Goal: Answer question/provide support: Share knowledge or assist other users

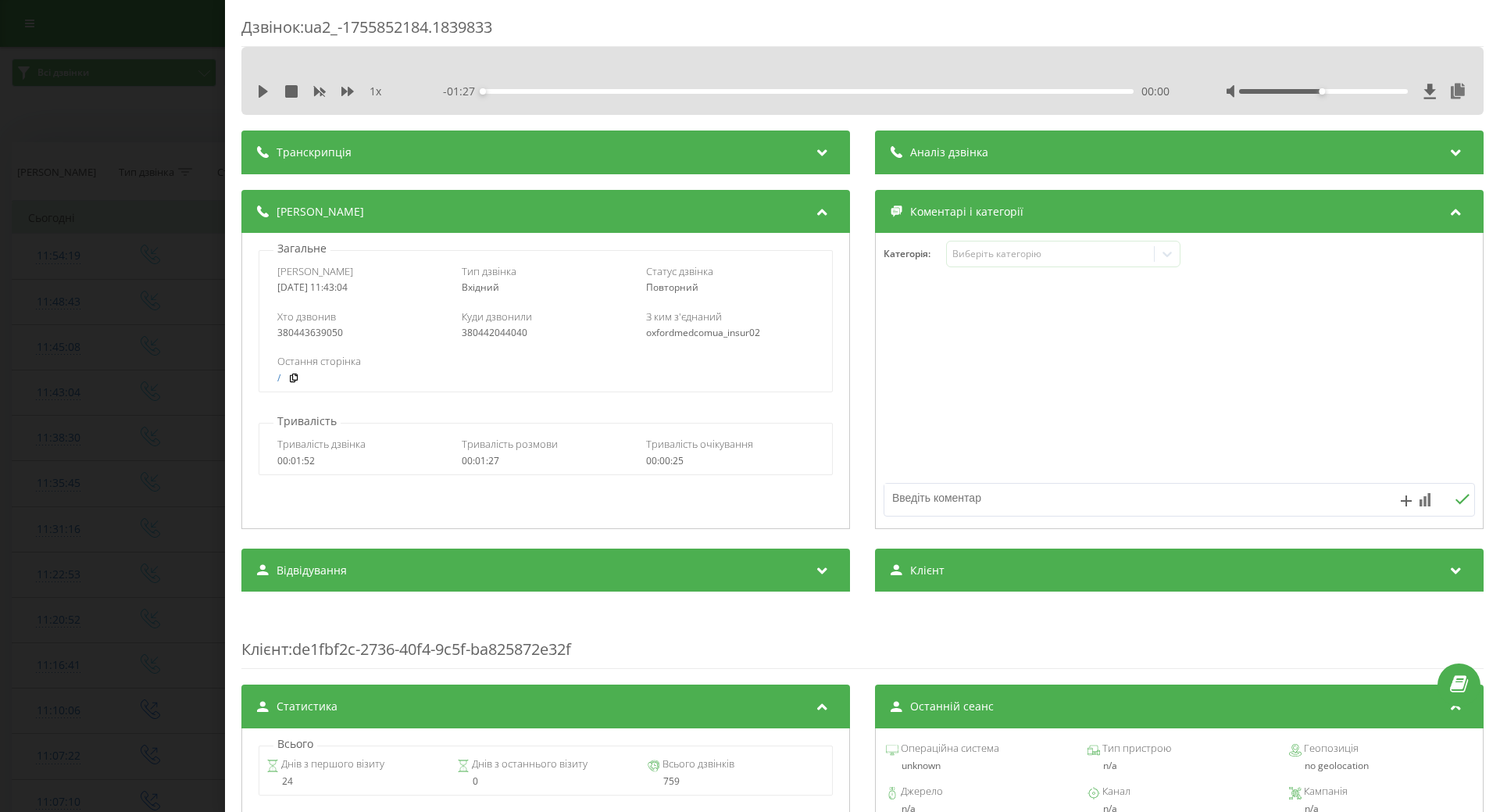
click at [262, 100] on div "1 x - 01:27 00:00 00:00" at bounding box center [863, 91] width 1219 height 23
click at [286, 75] on div "1 x - 01:27 00:00 00:00" at bounding box center [862, 81] width 1242 height 68
click at [264, 89] on icon at bounding box center [263, 91] width 9 height 13
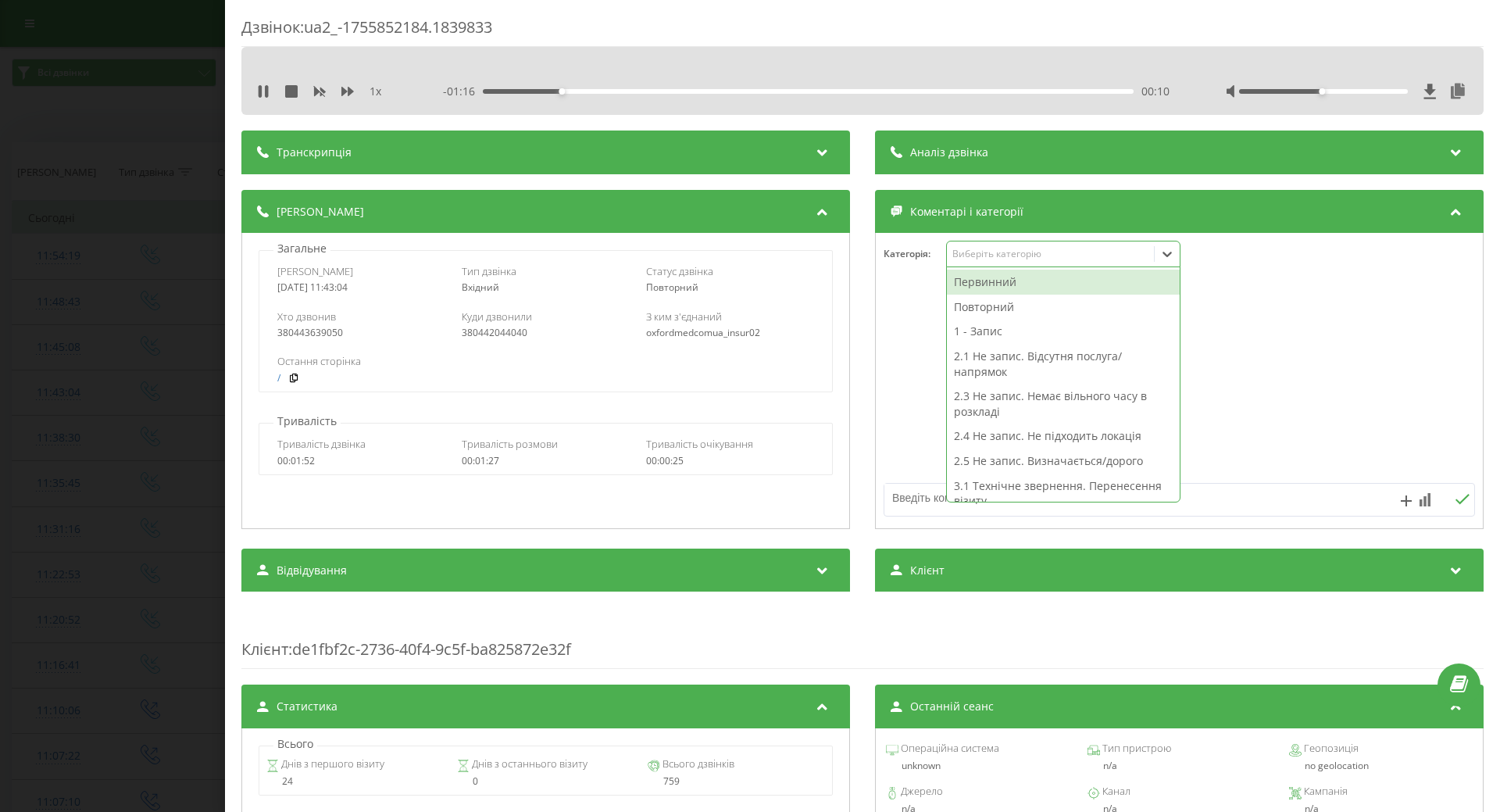
click at [1166, 256] on icon at bounding box center [1167, 253] width 16 height 16
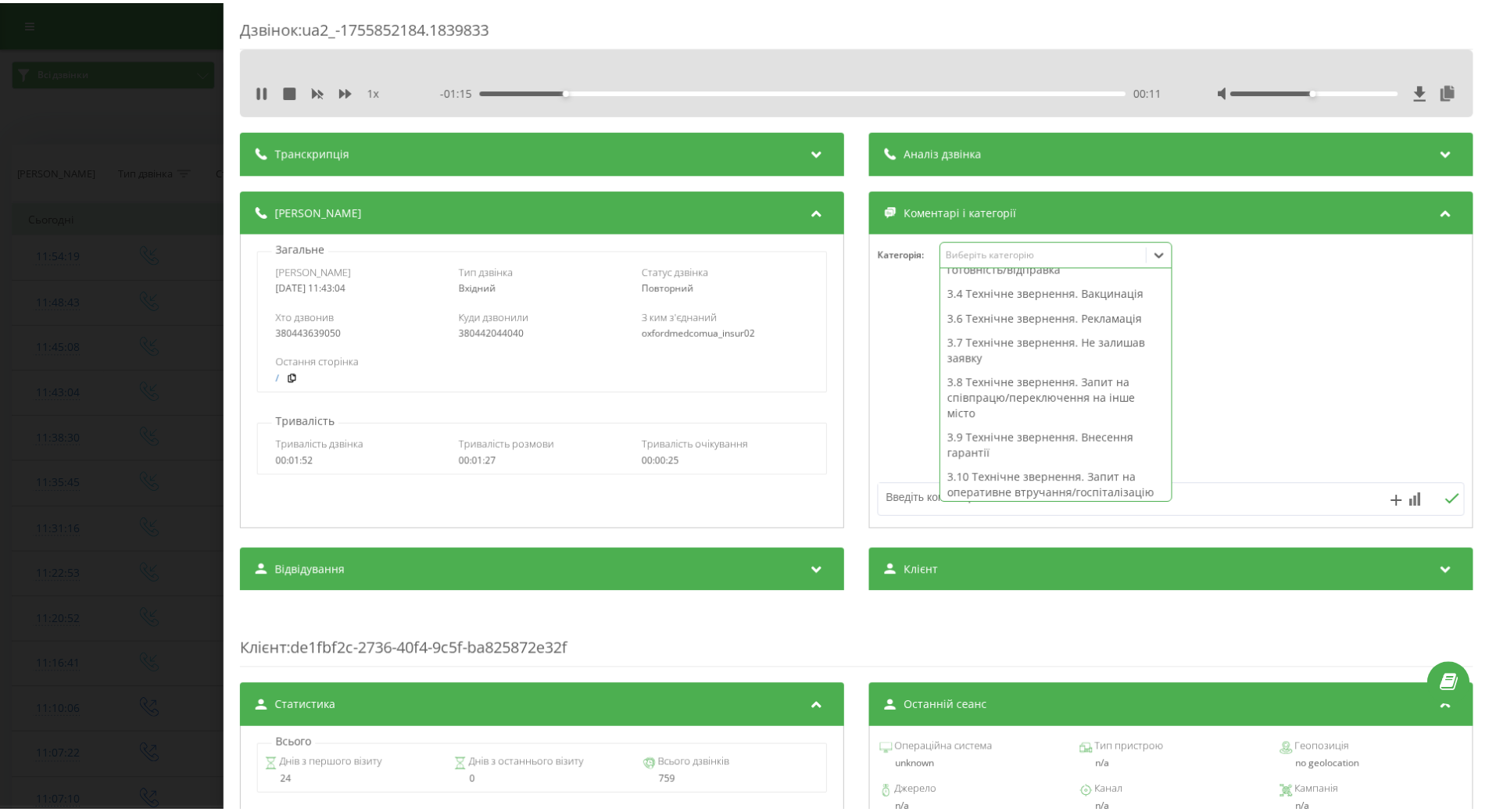
scroll to position [399, 0]
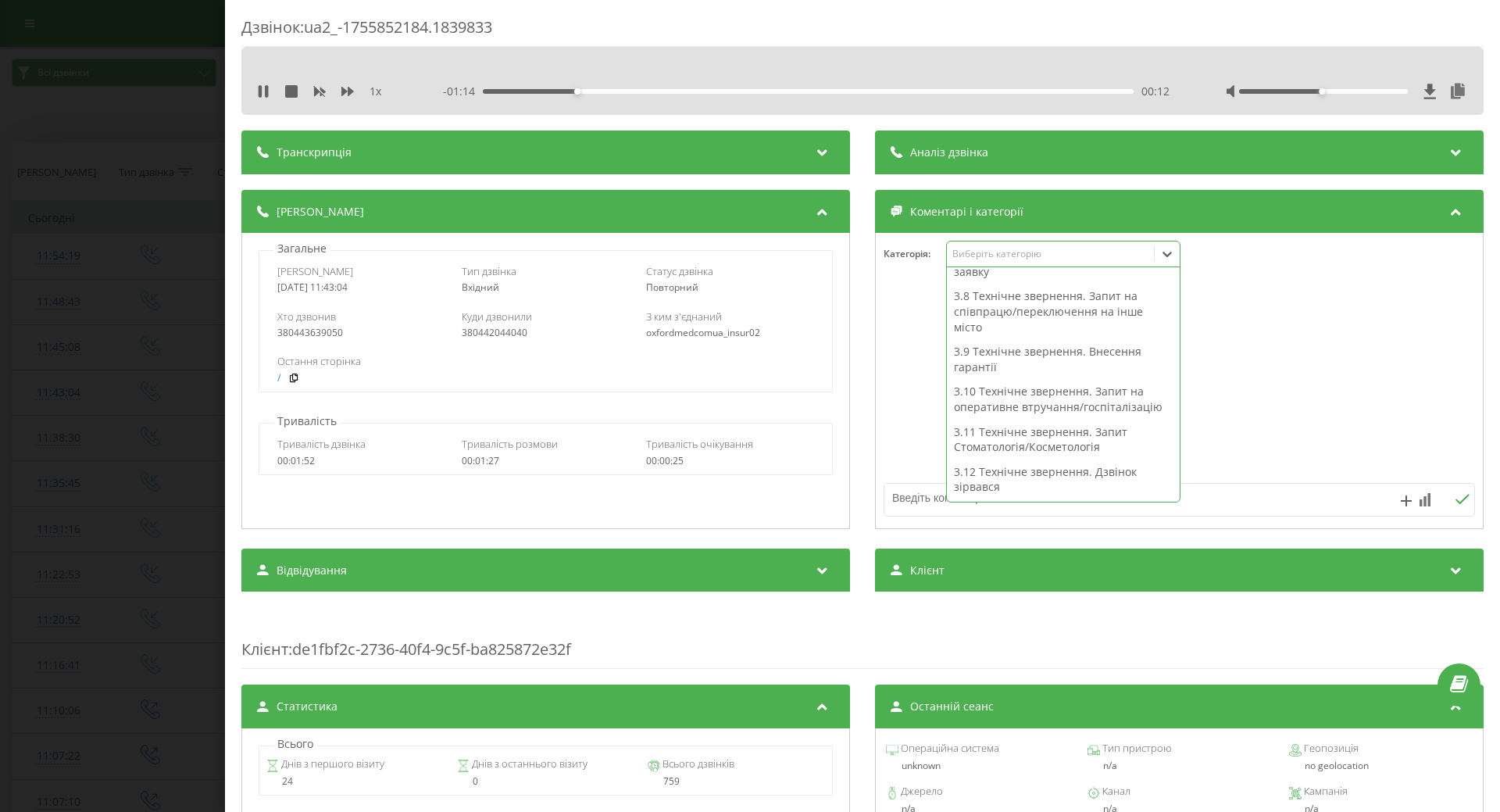
click at [1021, 354] on div "3.9 Технічне звернення. Внесення гарантії" at bounding box center [1063, 358] width 233 height 40
click at [894, 394] on div at bounding box center [1179, 381] width 607 height 188
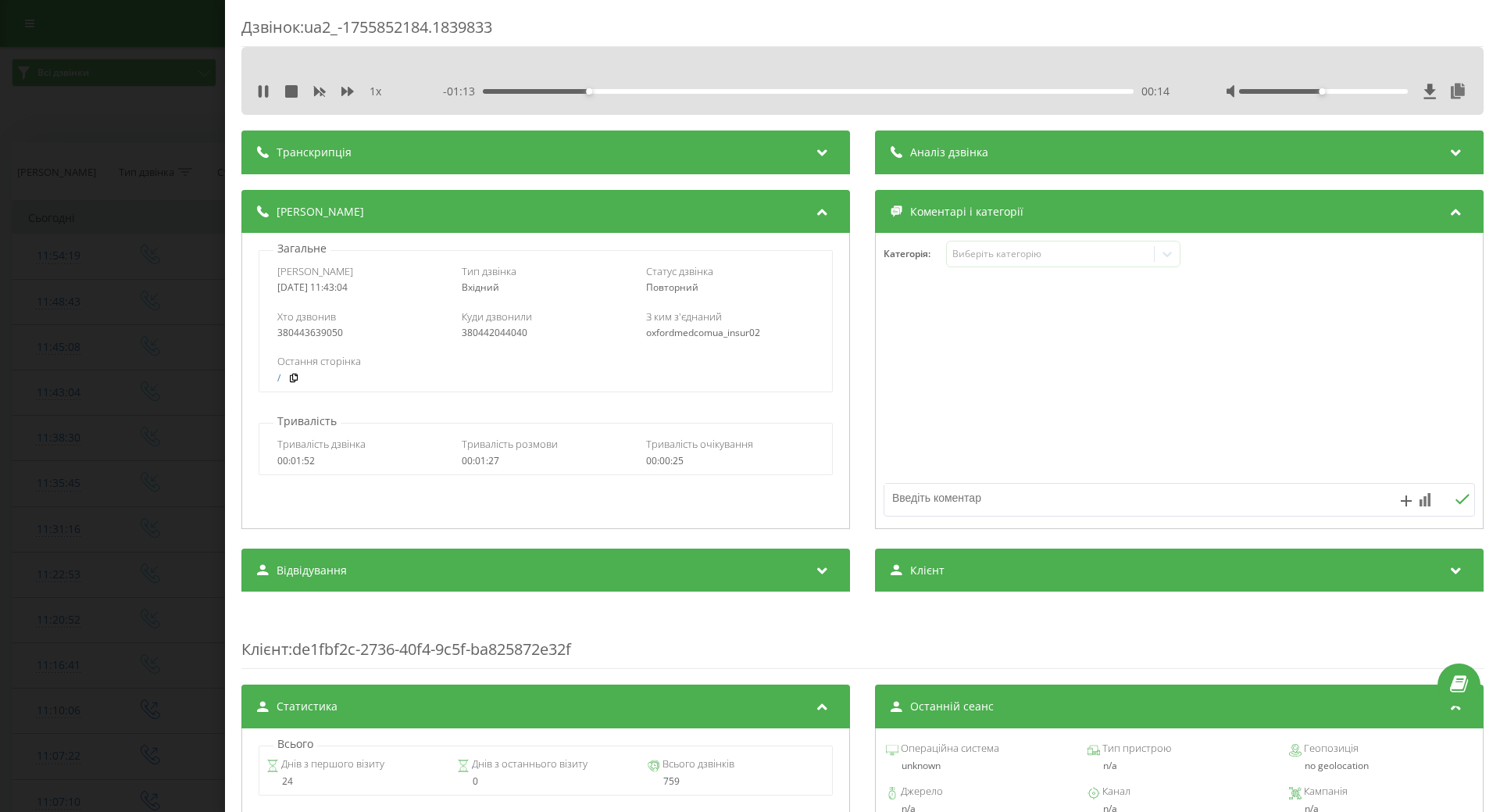
drag, startPoint x: 109, startPoint y: 378, endPoint x: 107, endPoint y: 363, distance: 15.1
click at [109, 377] on div "Дзвінок : ua2_-1755852184.1839833 1 x - 01:13 00:14 00:14 Транскрипція Для AI-а…" at bounding box center [750, 406] width 1500 height 812
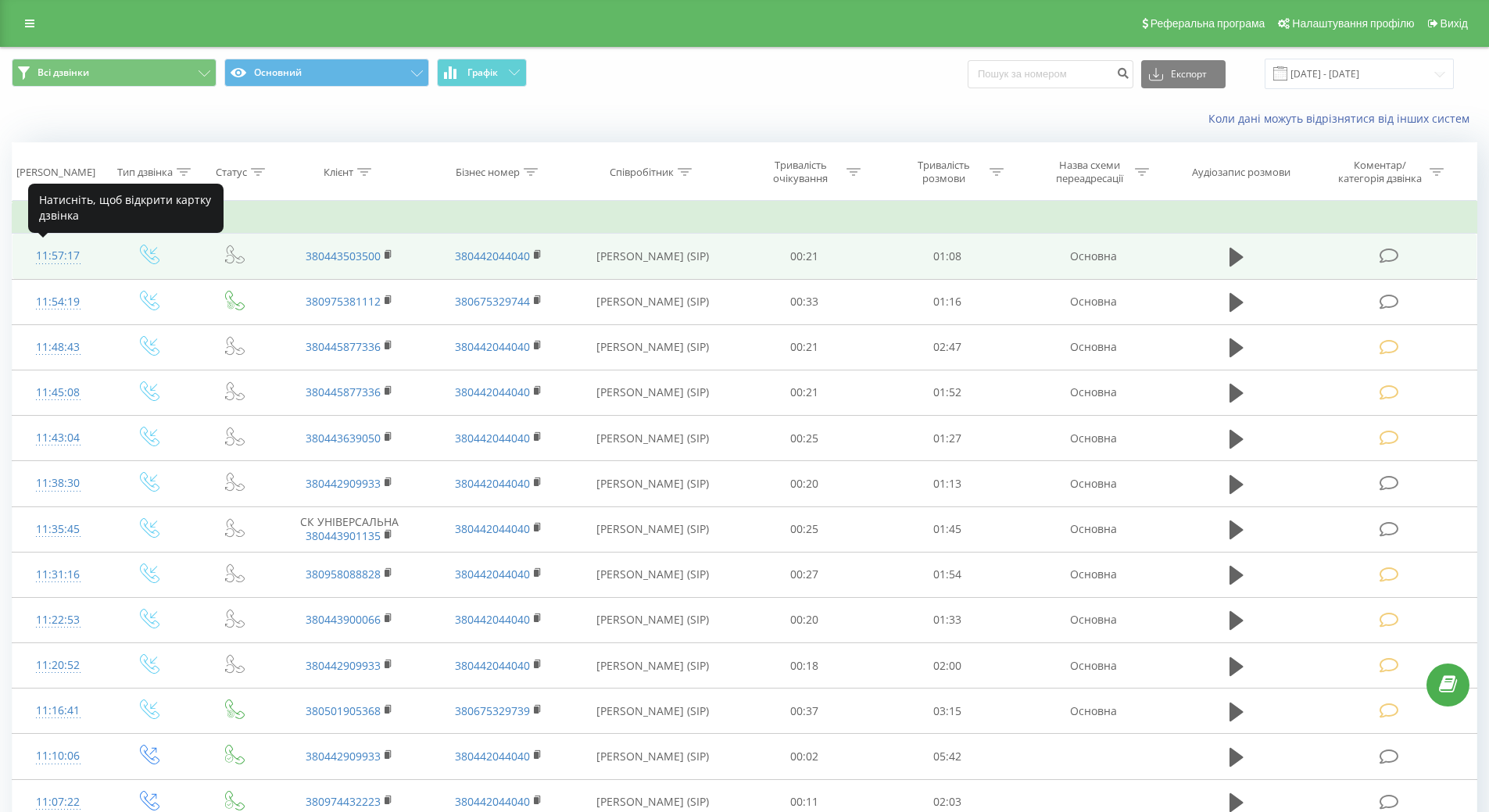
click at [53, 257] on div "11:57:17" at bounding box center [58, 255] width 60 height 30
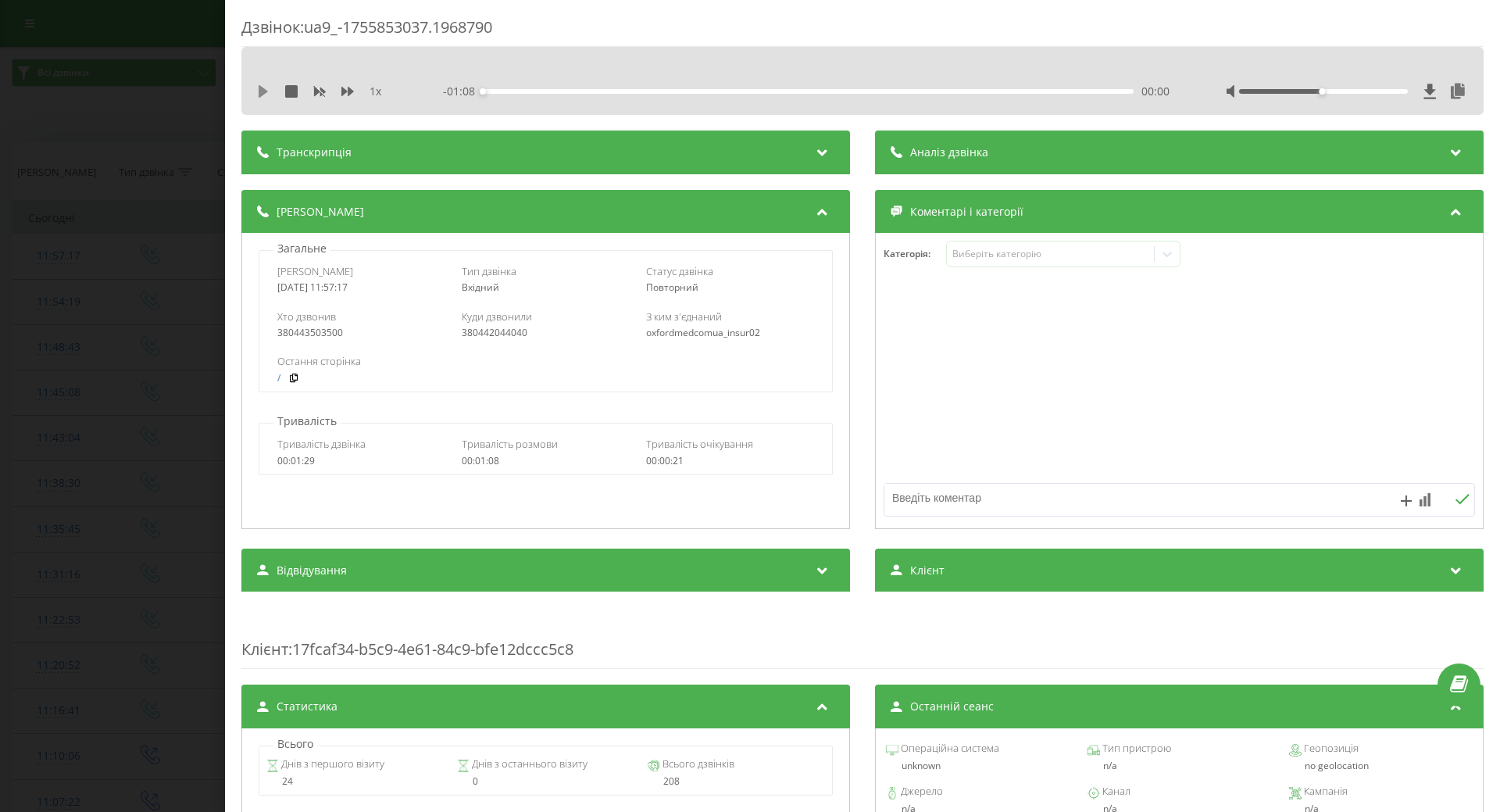
click at [262, 87] on icon at bounding box center [263, 91] width 13 height 13
click at [261, 85] on div "1 x" at bounding box center [330, 91] width 145 height 16
click at [261, 90] on icon at bounding box center [263, 91] width 9 height 13
click at [1164, 255] on icon at bounding box center [1168, 254] width 9 height 6
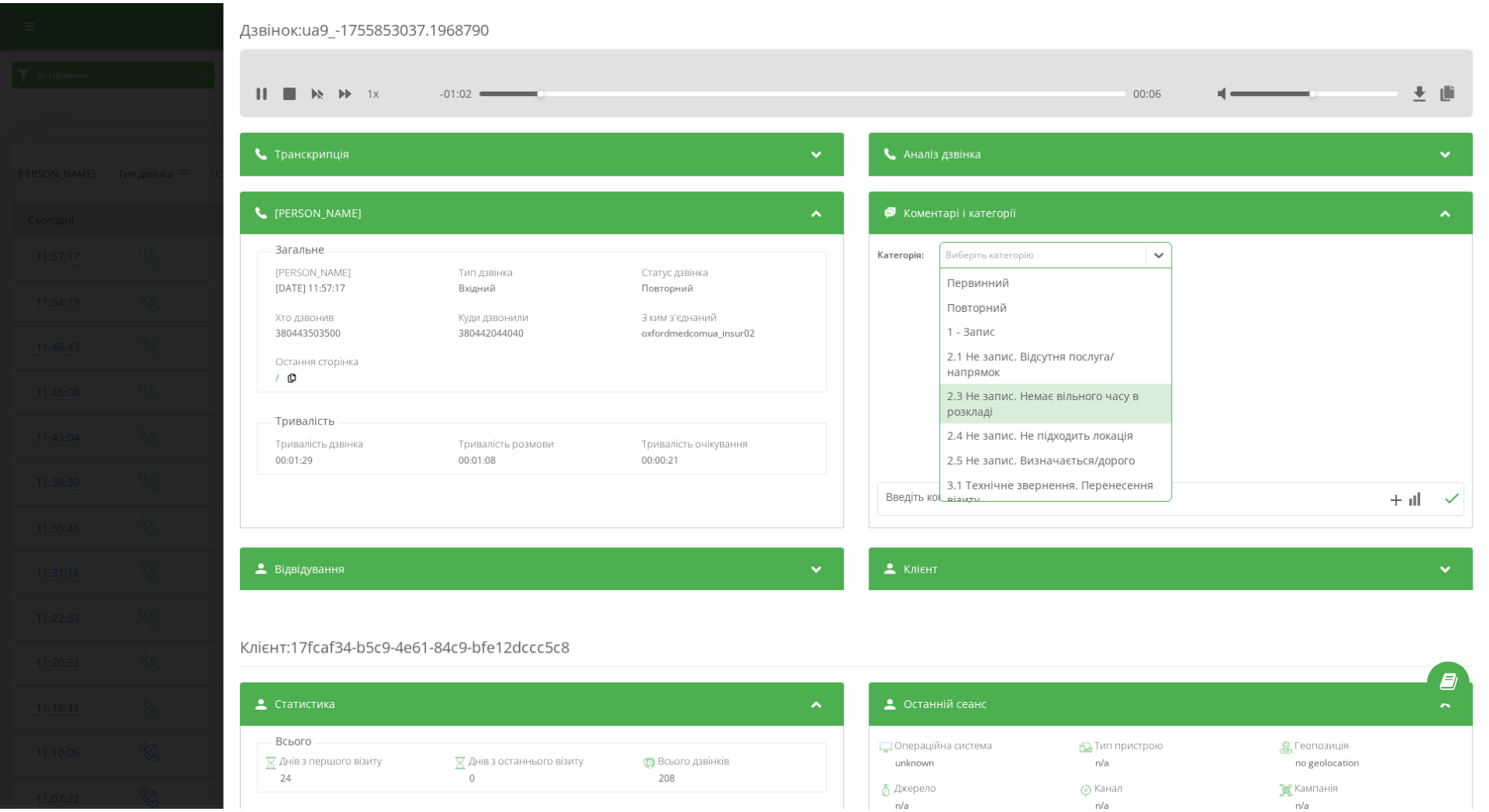
scroll to position [399, 0]
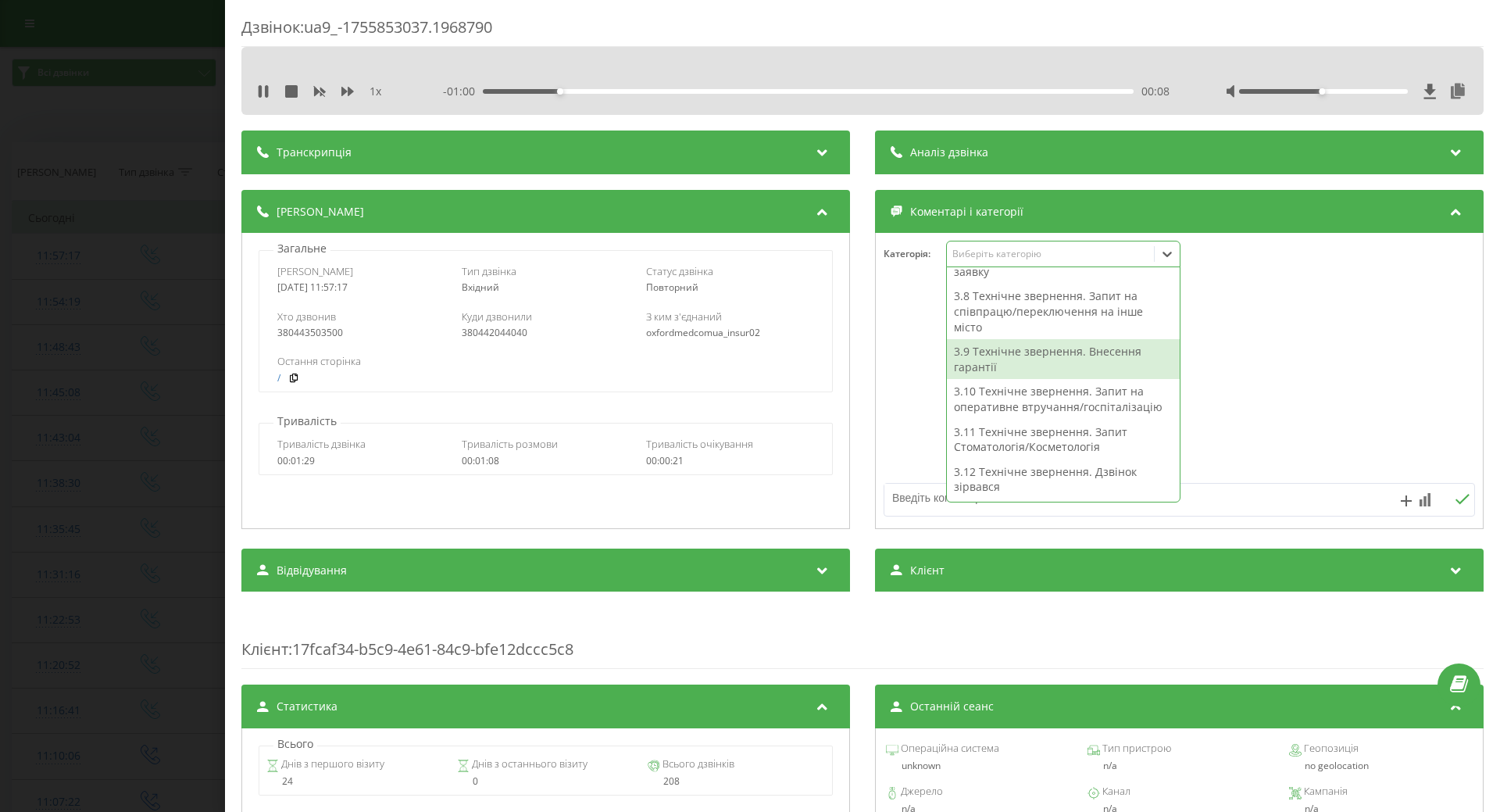
click at [1004, 363] on div "3.9 Технічне звернення. Внесення гарантії" at bounding box center [1063, 358] width 233 height 40
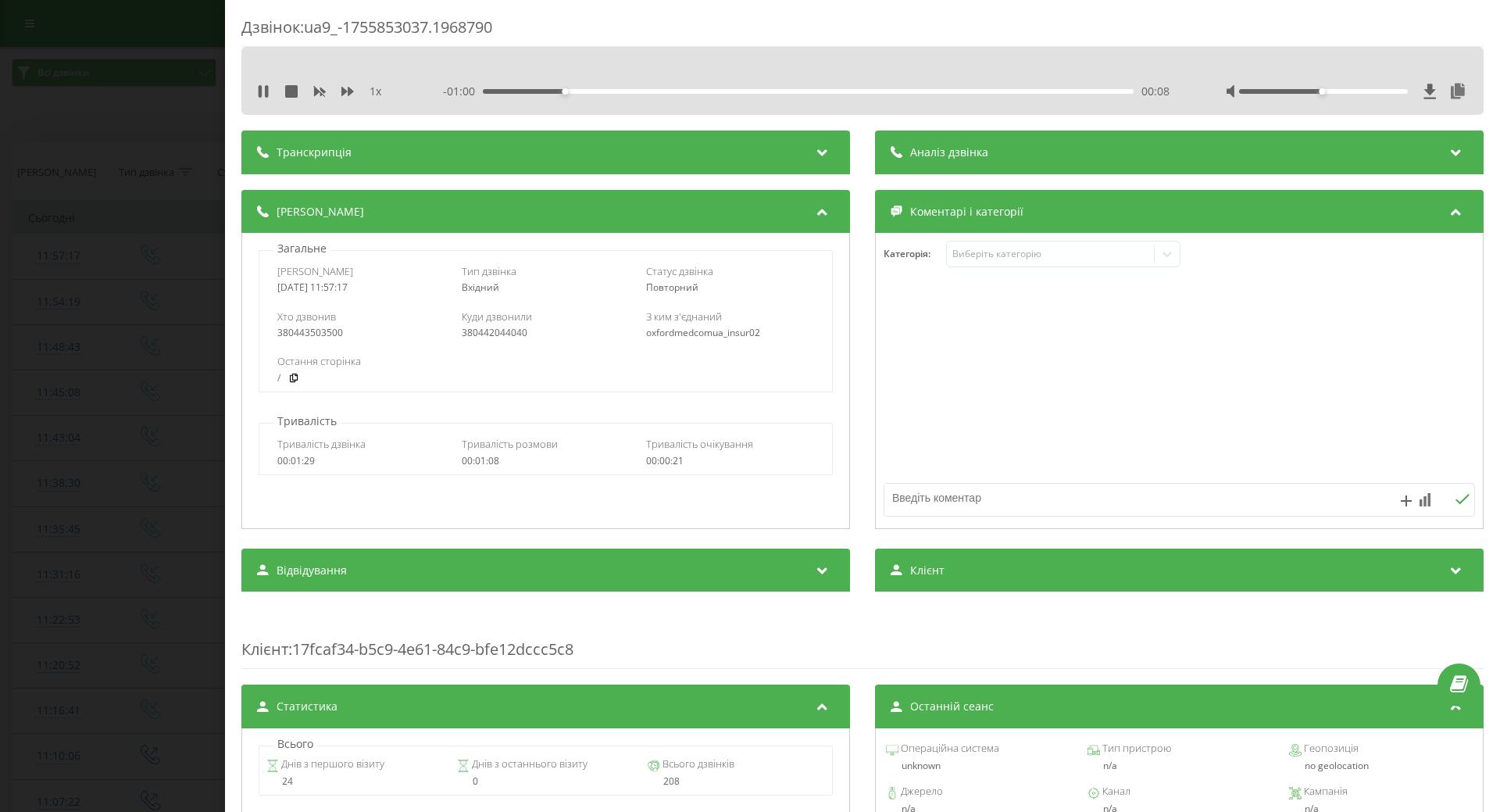
click at [892, 390] on div at bounding box center [1179, 381] width 607 height 188
drag, startPoint x: 104, startPoint y: 359, endPoint x: 15, endPoint y: 90, distance: 283.3
click at [96, 354] on div "Дзвінок : ua9_-1755853037.1968790 1 x - 00:59 00:09 00:09 Транскрипція Для AI-а…" at bounding box center [750, 406] width 1500 height 812
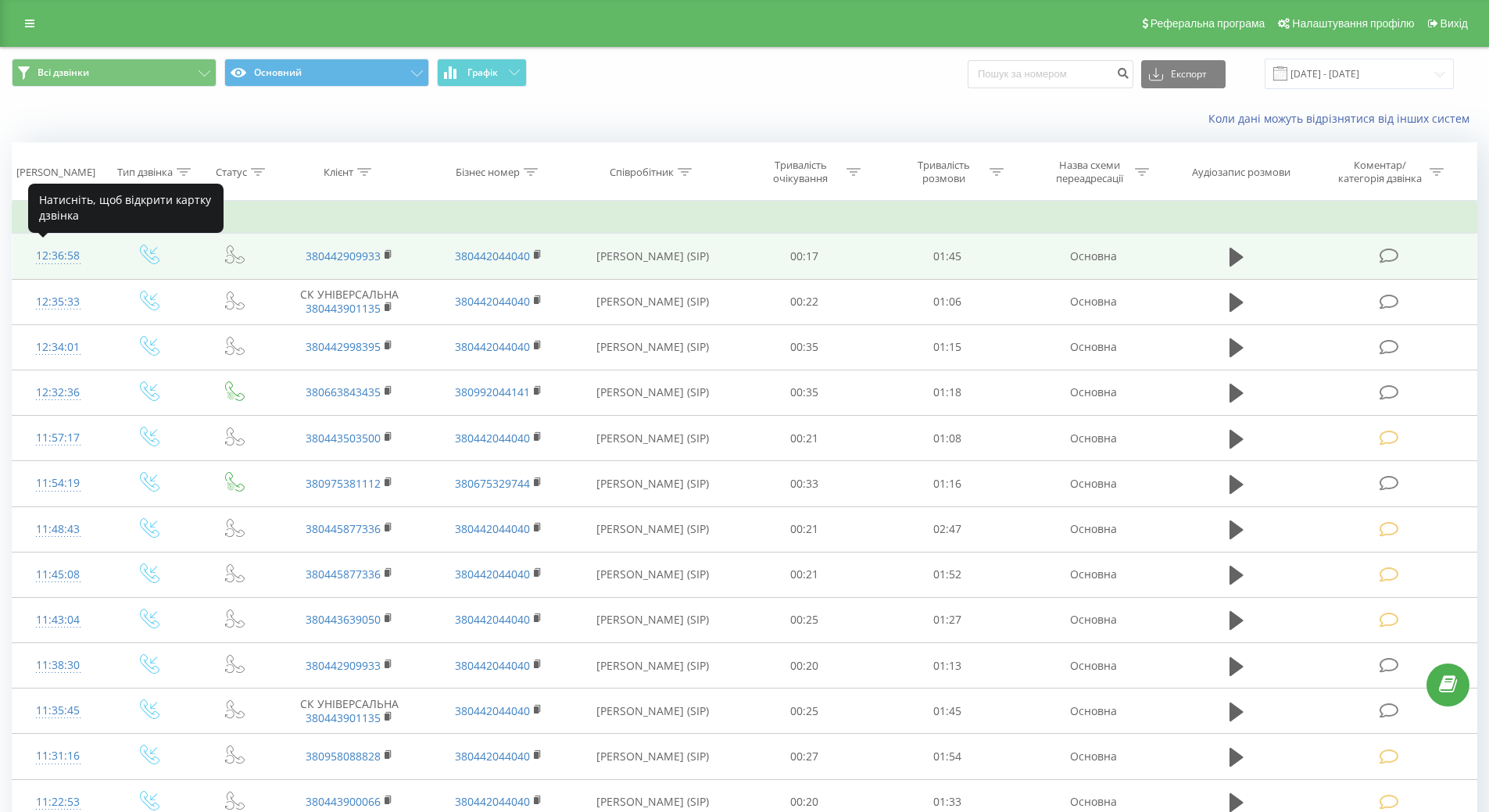
click at [65, 255] on div "12:36:58" at bounding box center [58, 255] width 60 height 30
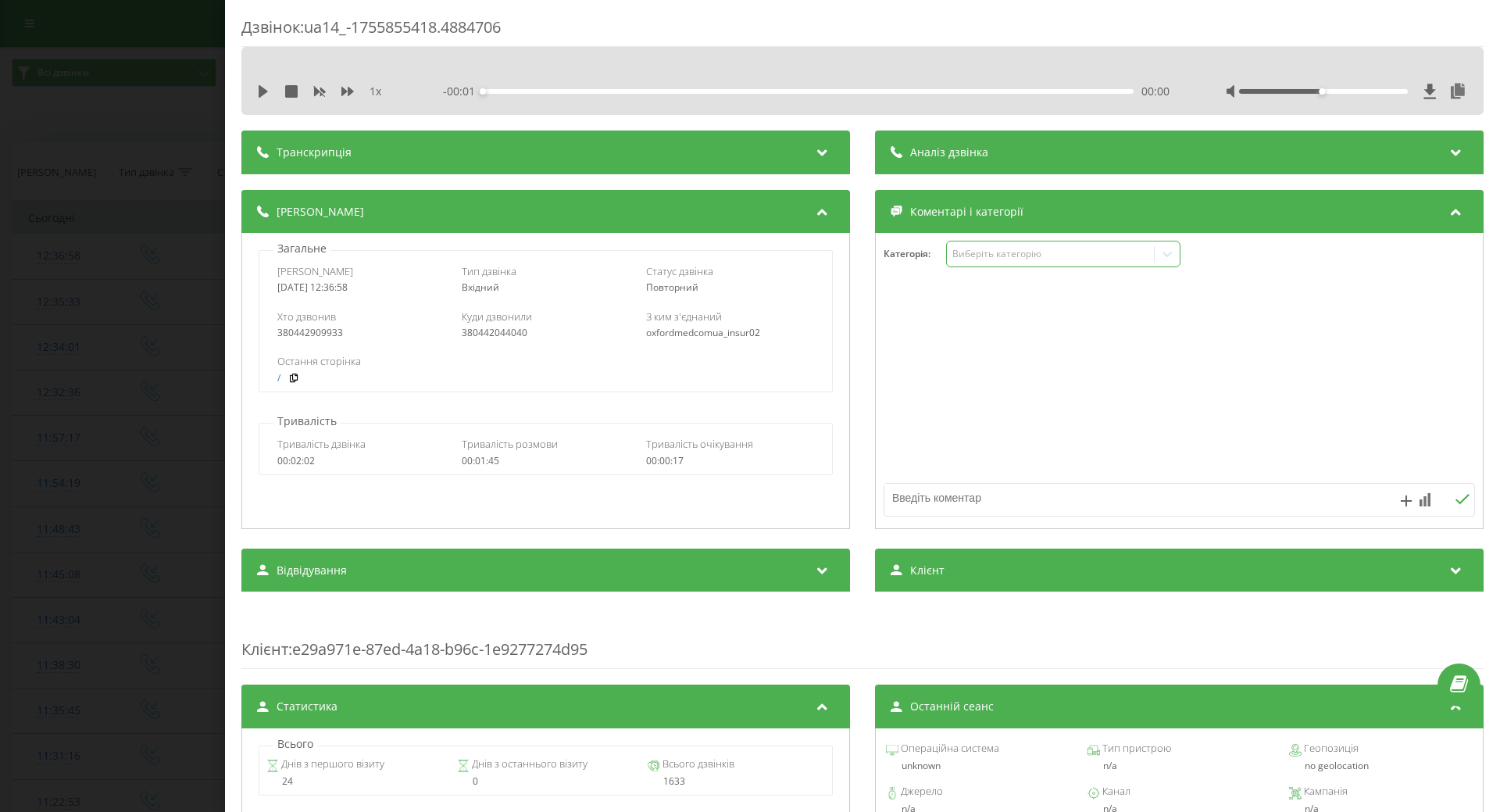
click at [1169, 248] on icon at bounding box center [1167, 253] width 16 height 16
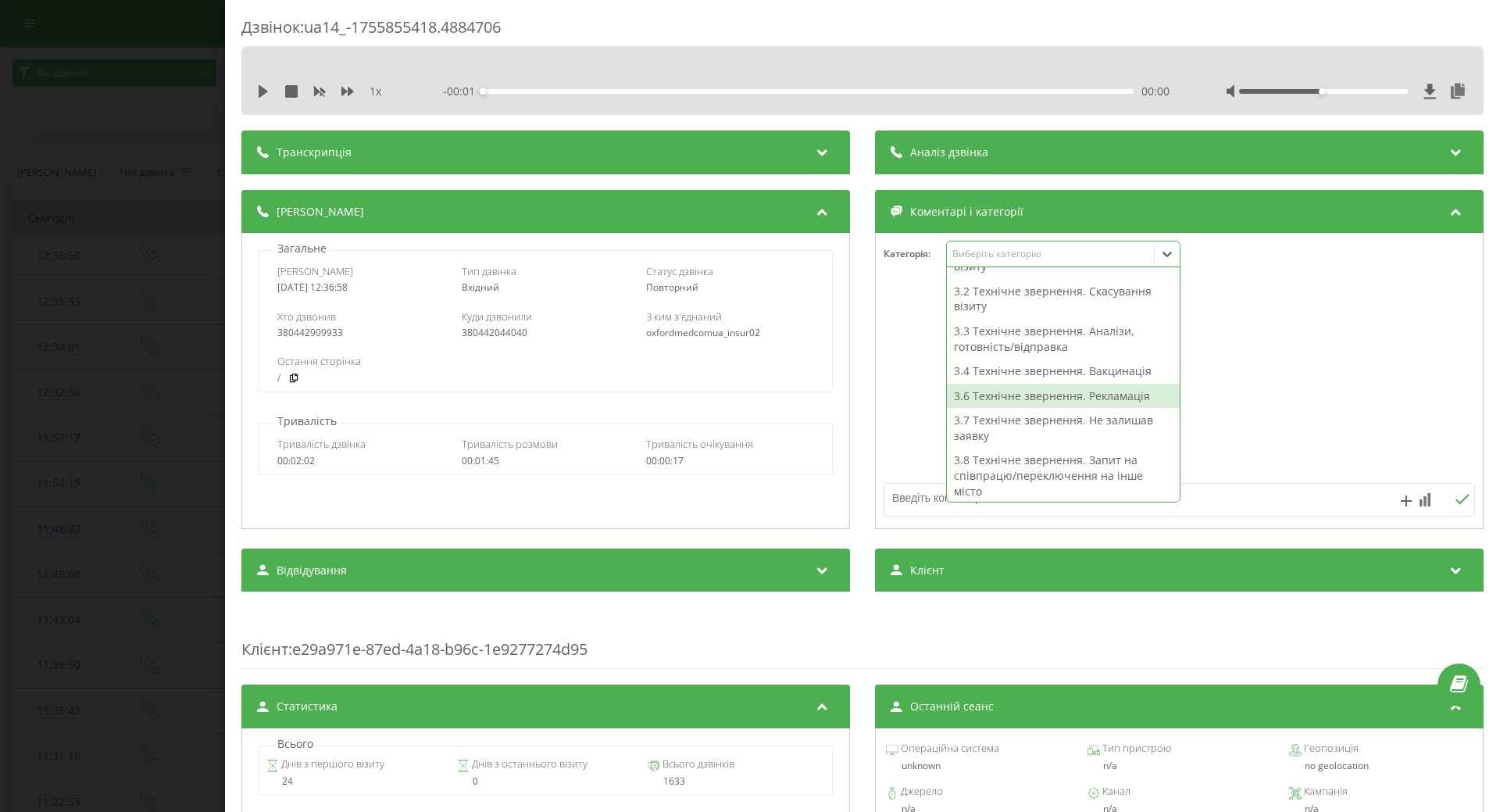
scroll to position [399, 0]
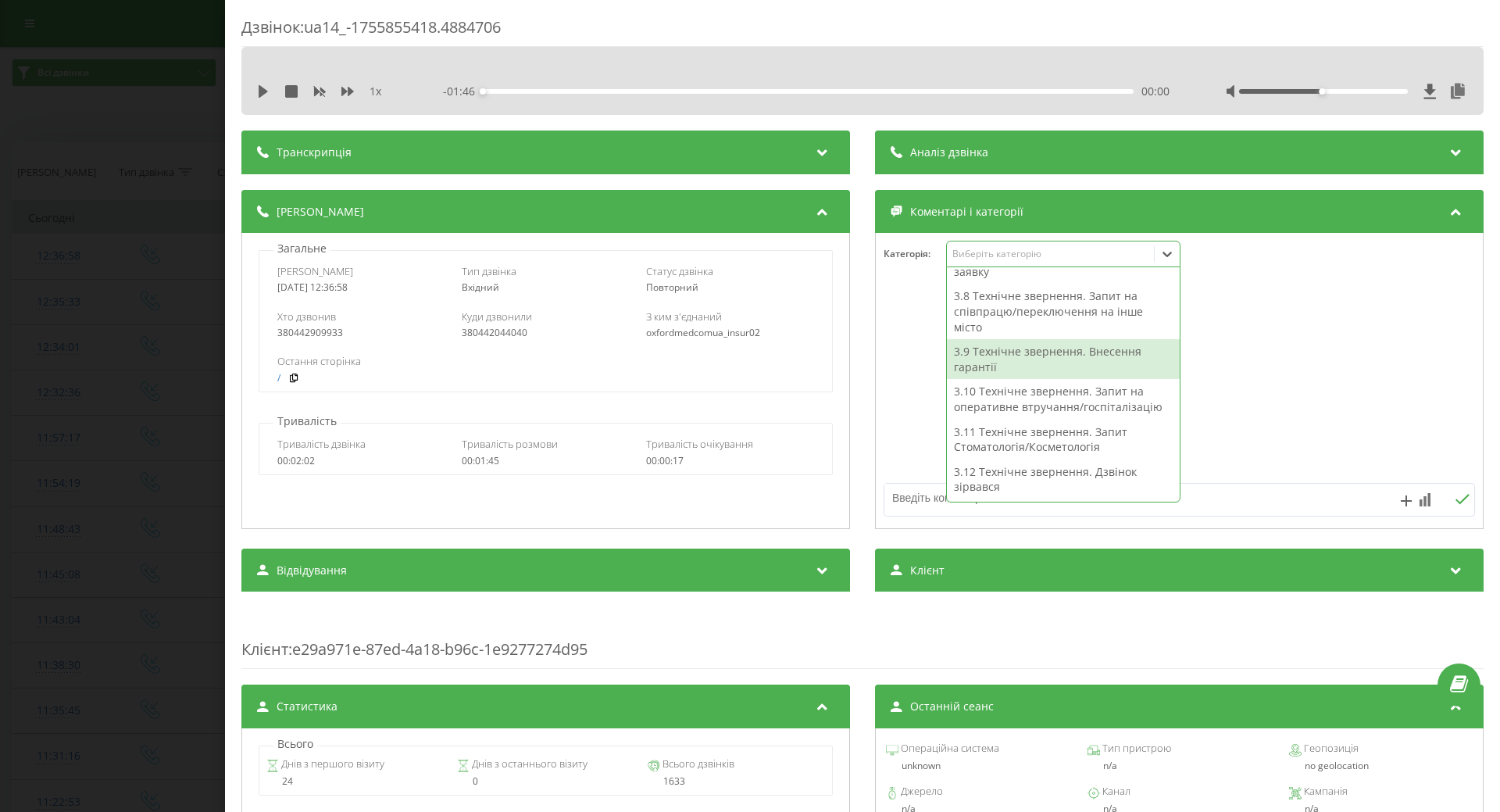
click at [1016, 362] on div "3.9 Технічне звернення. Внесення гарантії" at bounding box center [1063, 358] width 233 height 40
click at [828, 383] on div "Загальне Дата дзвінка 2025-08-22 12:36:58 Тип дзвінка Вхідний Статус дзвінка По…" at bounding box center [546, 316] width 591 height 152
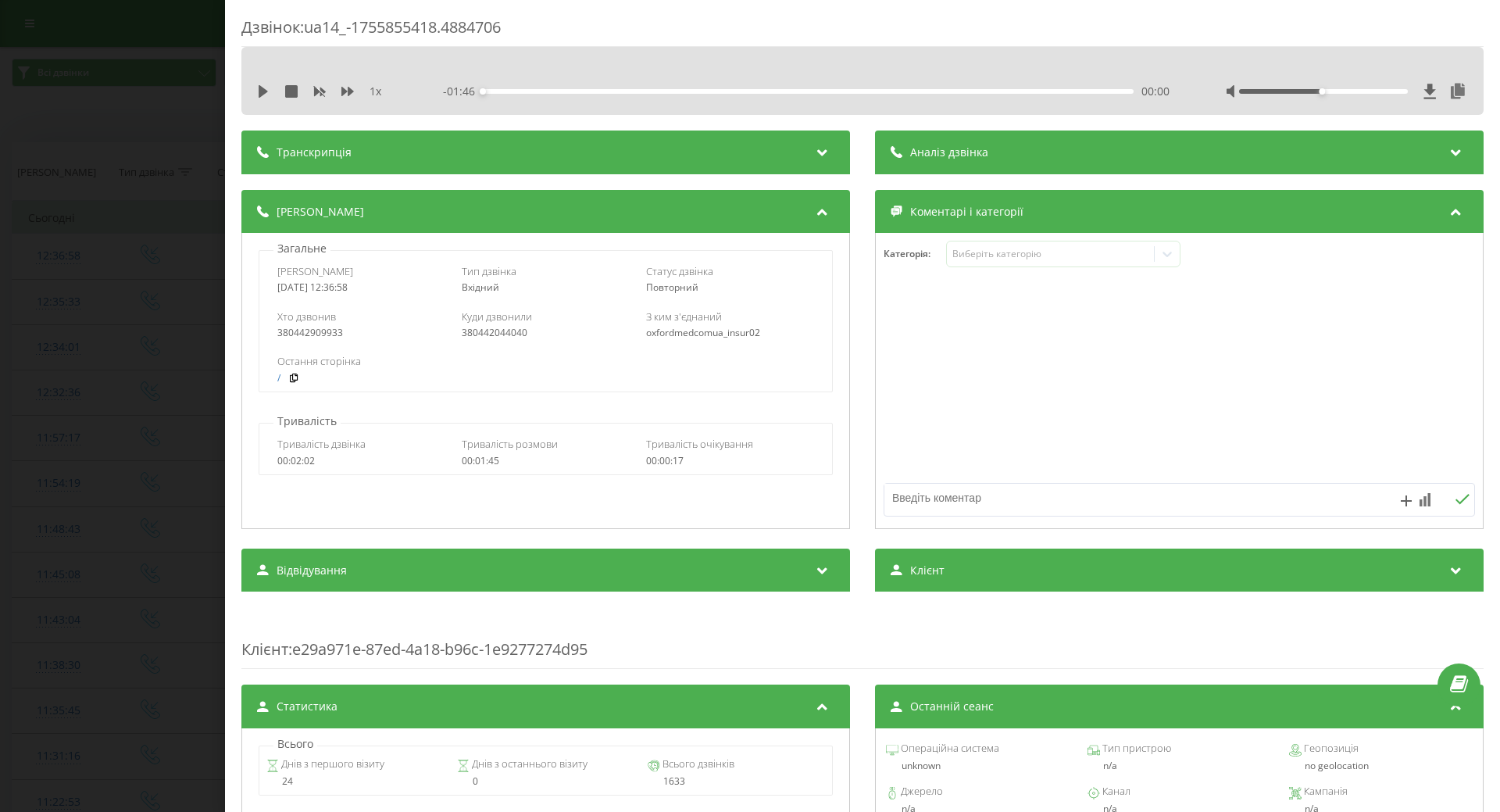
click at [893, 379] on div at bounding box center [1179, 381] width 607 height 188
click at [0, 397] on div "Дзвінок : ua14_-1755855418.4884706 1 x - 01:46 00:00 00:00 Транскрипція Для AI-…" at bounding box center [750, 406] width 1500 height 812
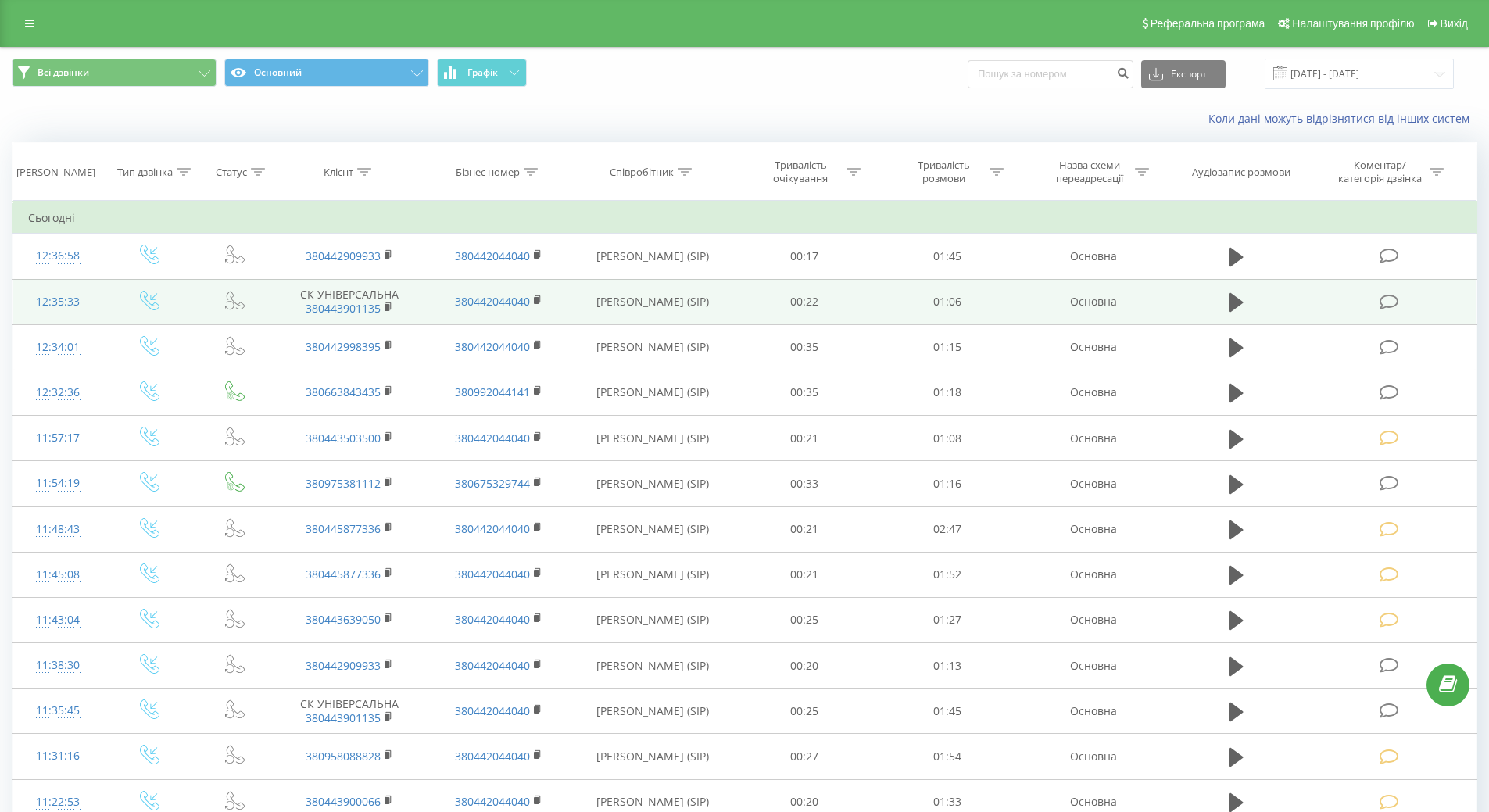
click at [57, 303] on div "12:35:33" at bounding box center [58, 301] width 60 height 30
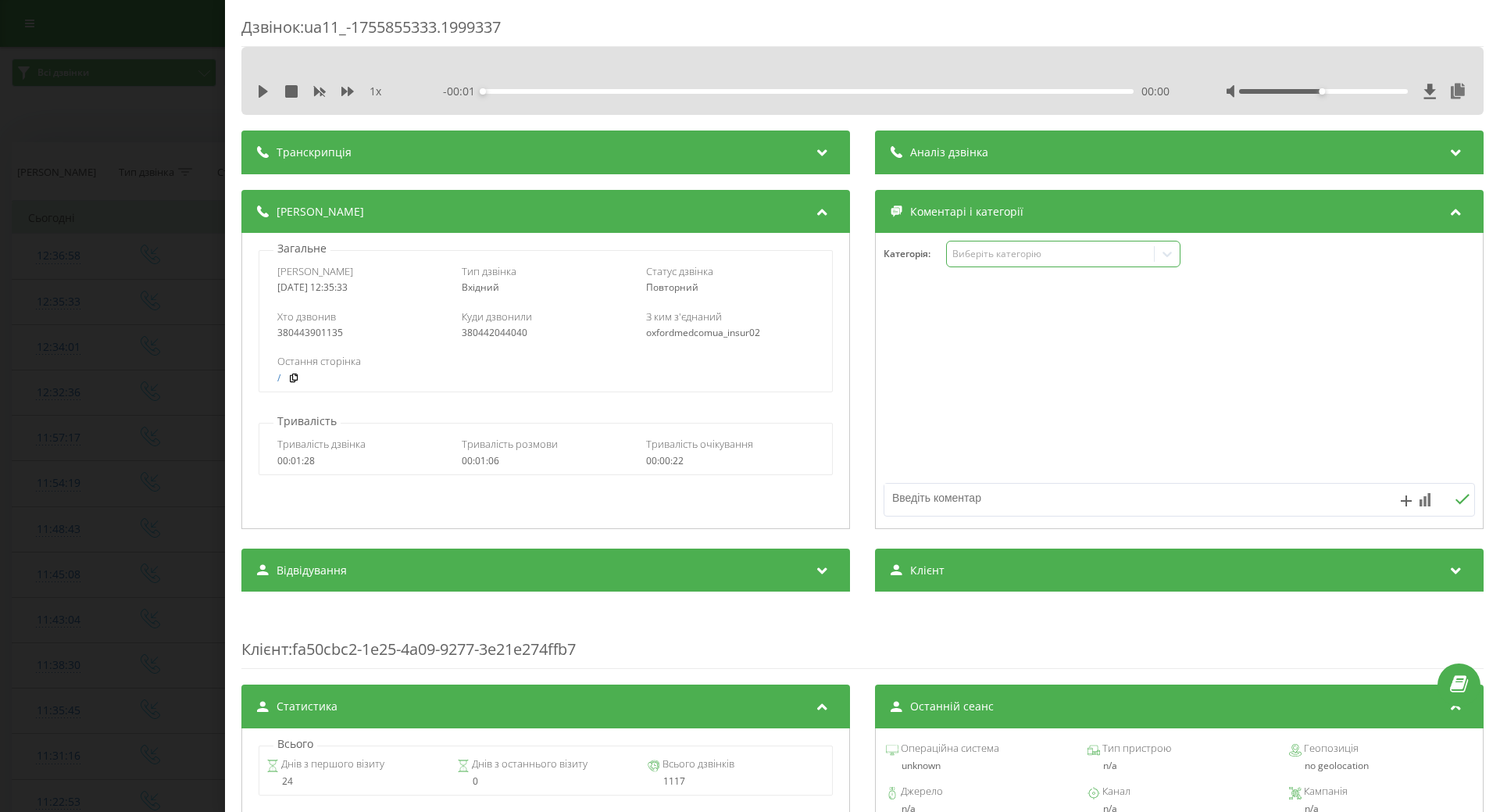
click at [1159, 251] on icon at bounding box center [1167, 253] width 16 height 16
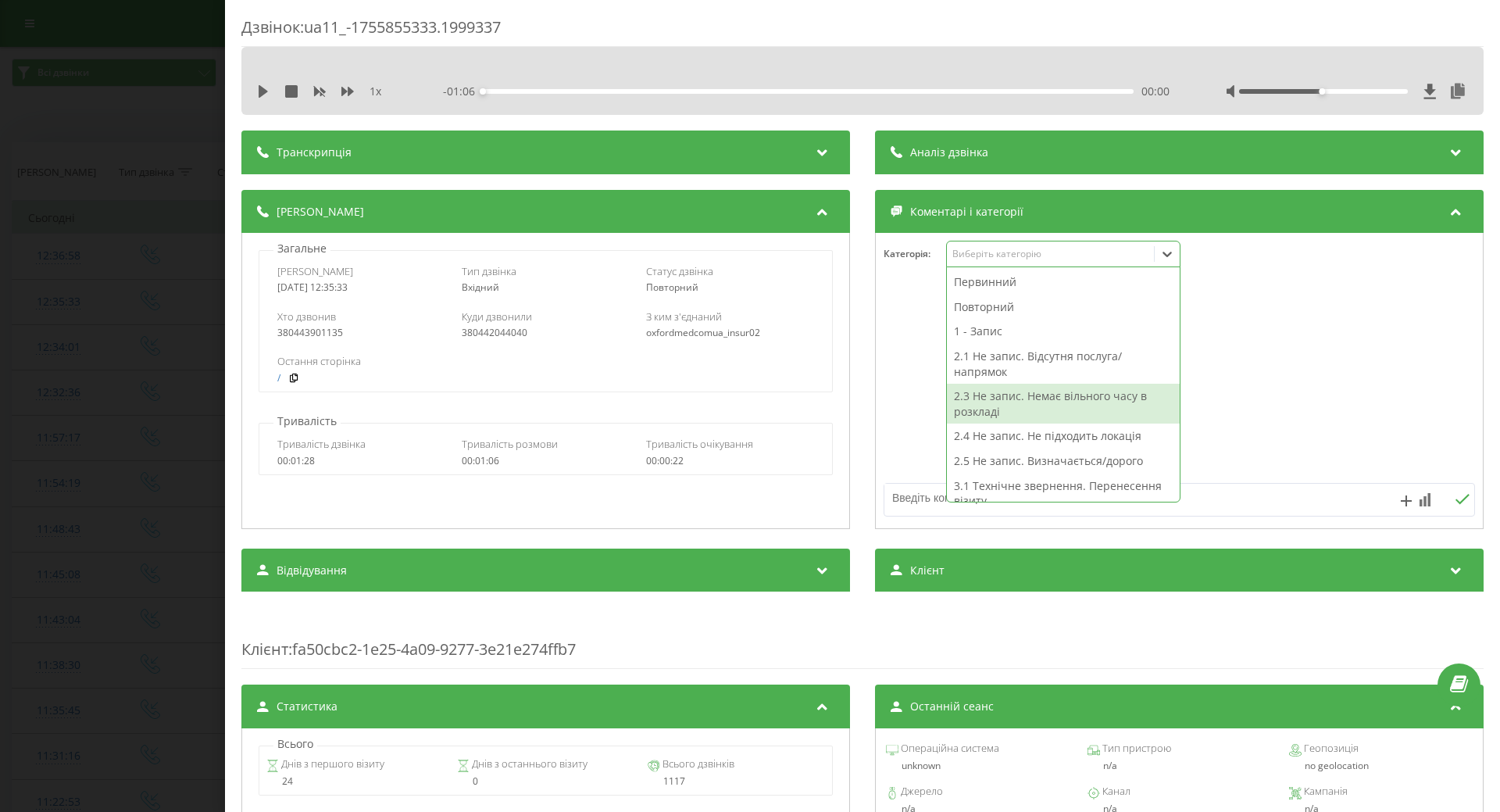
scroll to position [312, 0]
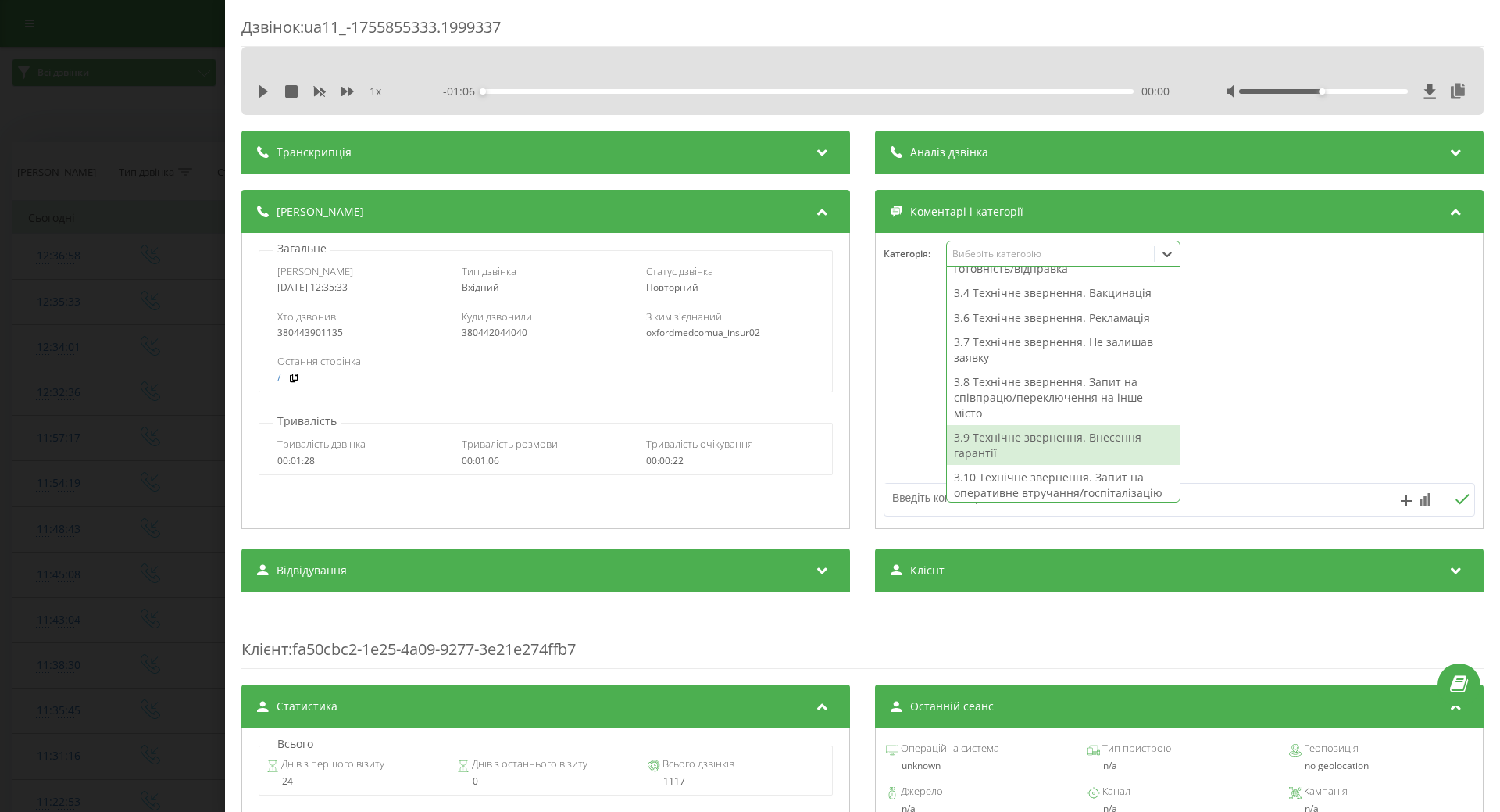
drag, startPoint x: 990, startPoint y: 436, endPoint x: 957, endPoint y: 434, distance: 33.1
click at [990, 436] on div "3.9 Технічне звернення. Внесення гарантії" at bounding box center [1063, 445] width 233 height 40
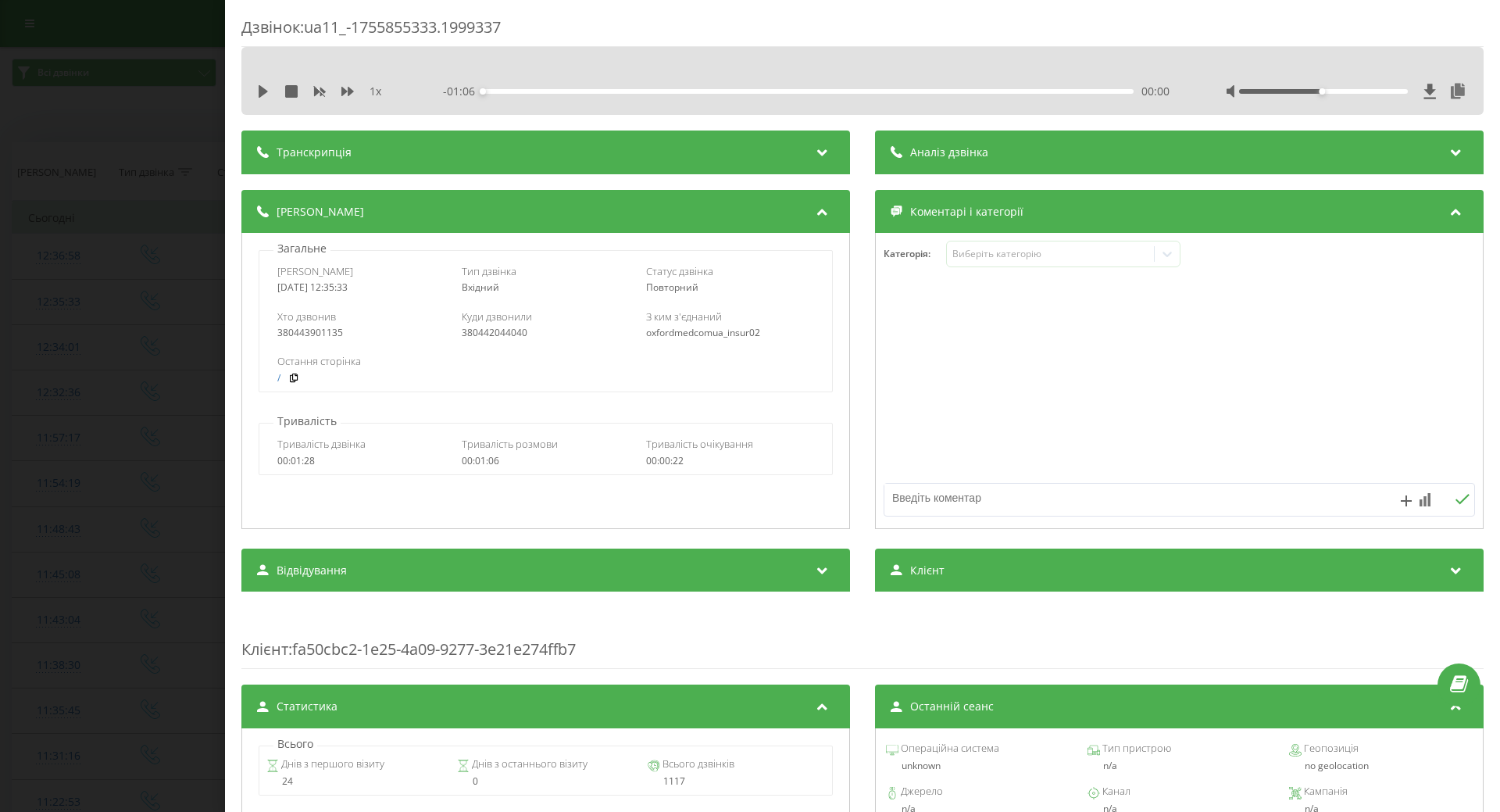
drag, startPoint x: 913, startPoint y: 434, endPoint x: 724, endPoint y: 432, distance: 189.0
click at [911, 432] on div at bounding box center [1179, 381] width 607 height 188
click at [102, 415] on div "Дзвінок : ua11_-1755855333.1999337 1 x - 01:06 00:00 00:00 Транскрипція Для AI-…" at bounding box center [750, 406] width 1500 height 812
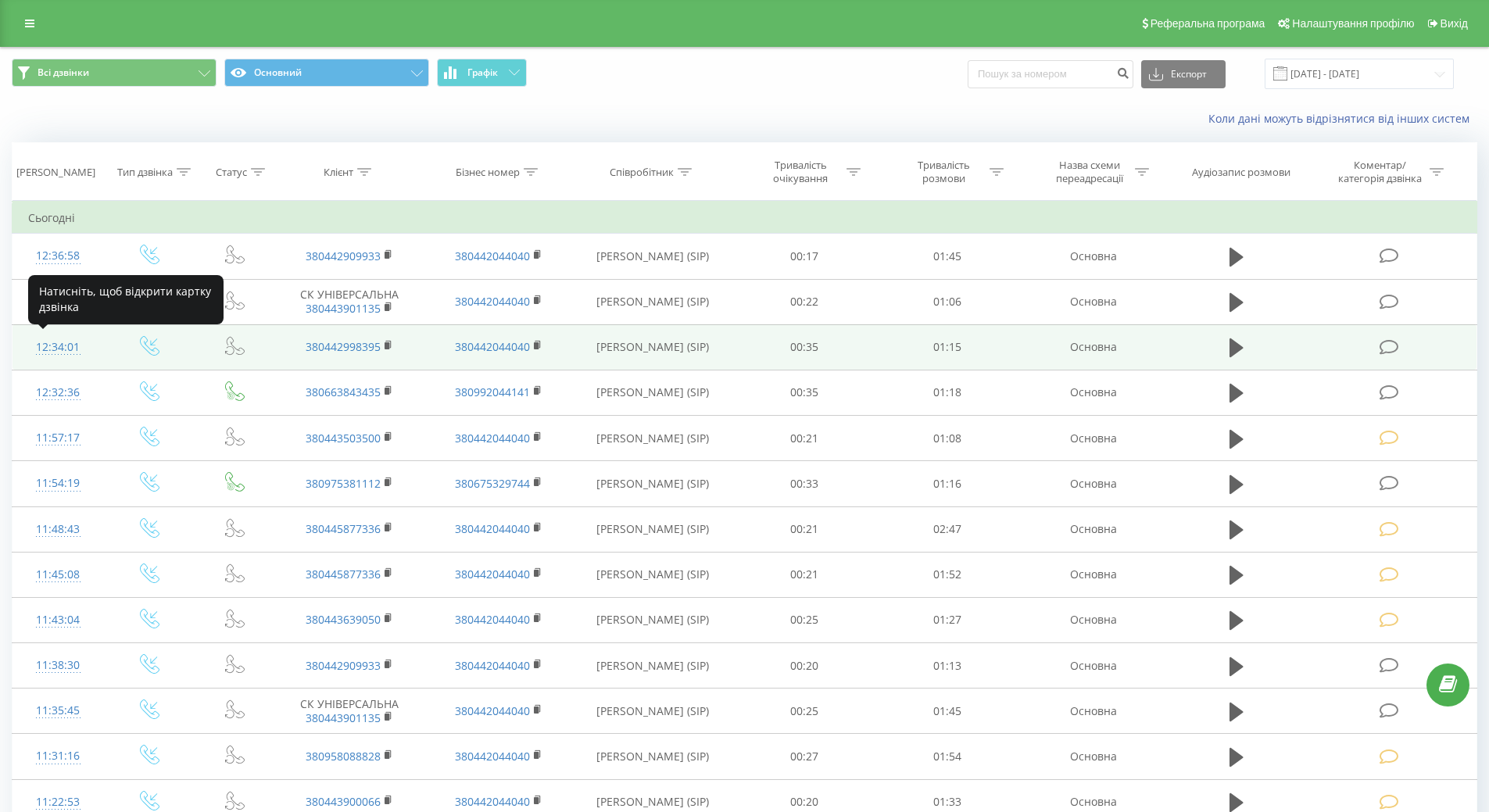
click at [41, 352] on div "12:34:01" at bounding box center [58, 347] width 60 height 30
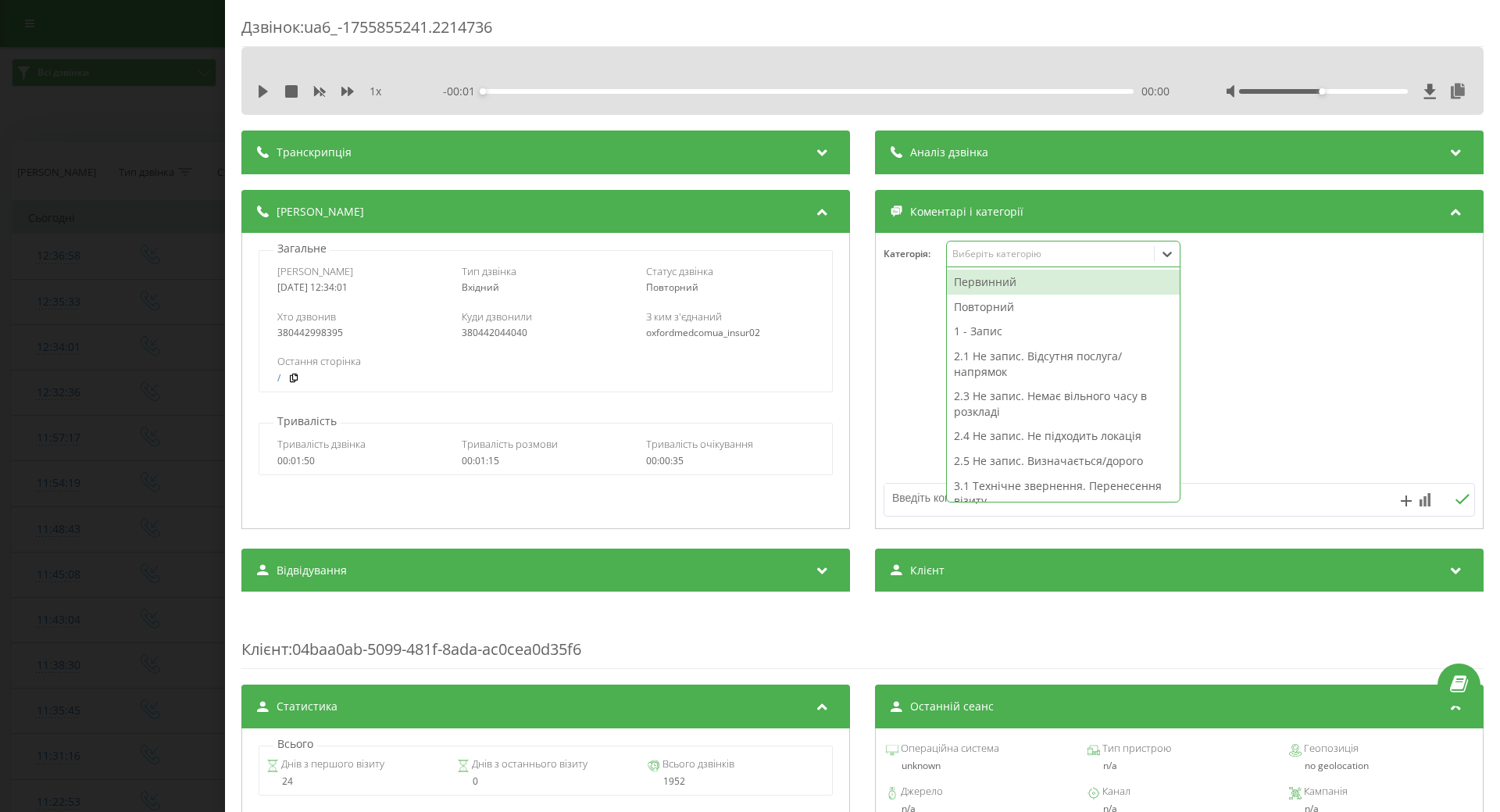
click at [1164, 254] on icon at bounding box center [1167, 253] width 16 height 16
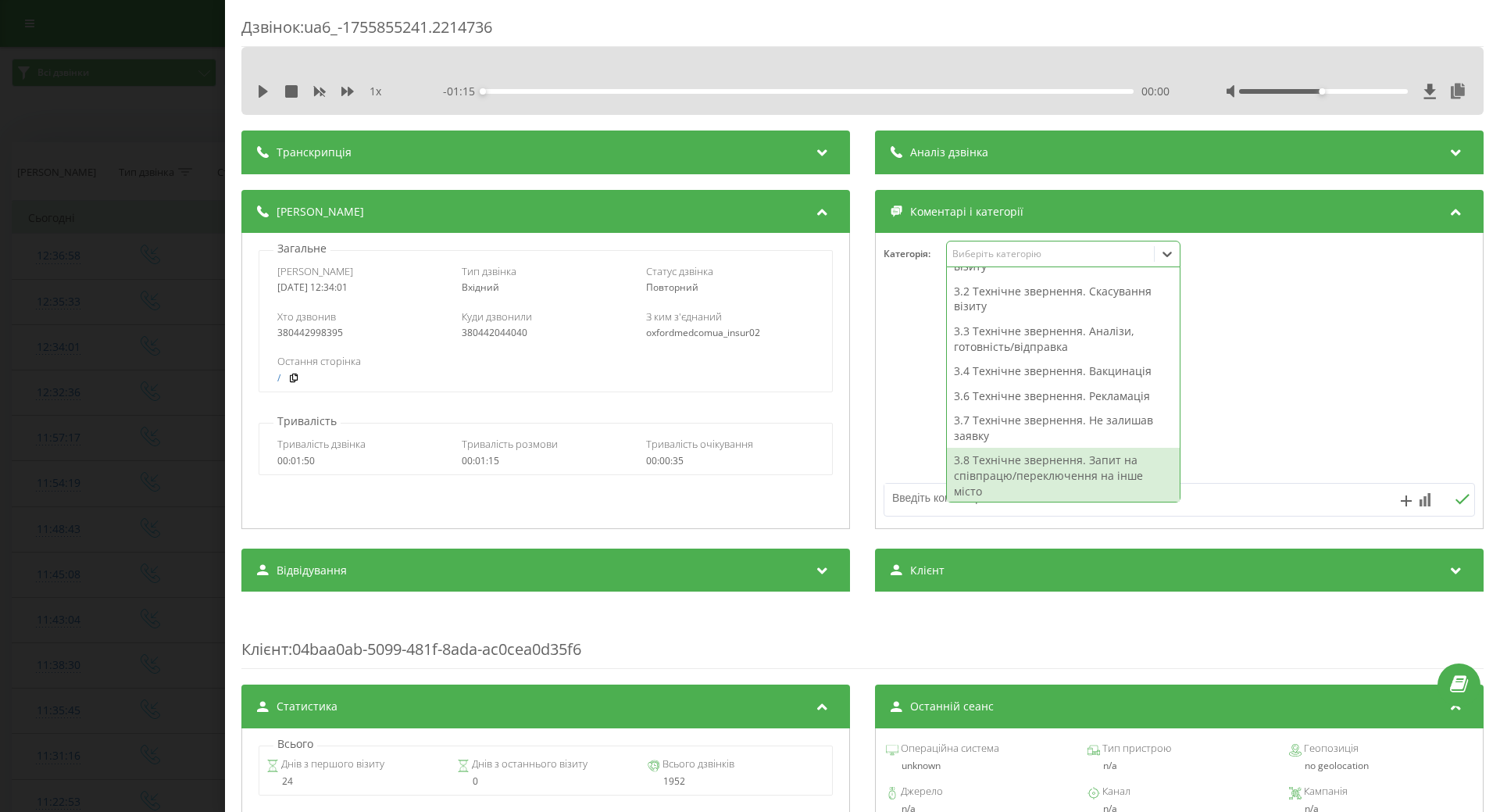
scroll to position [312, 0]
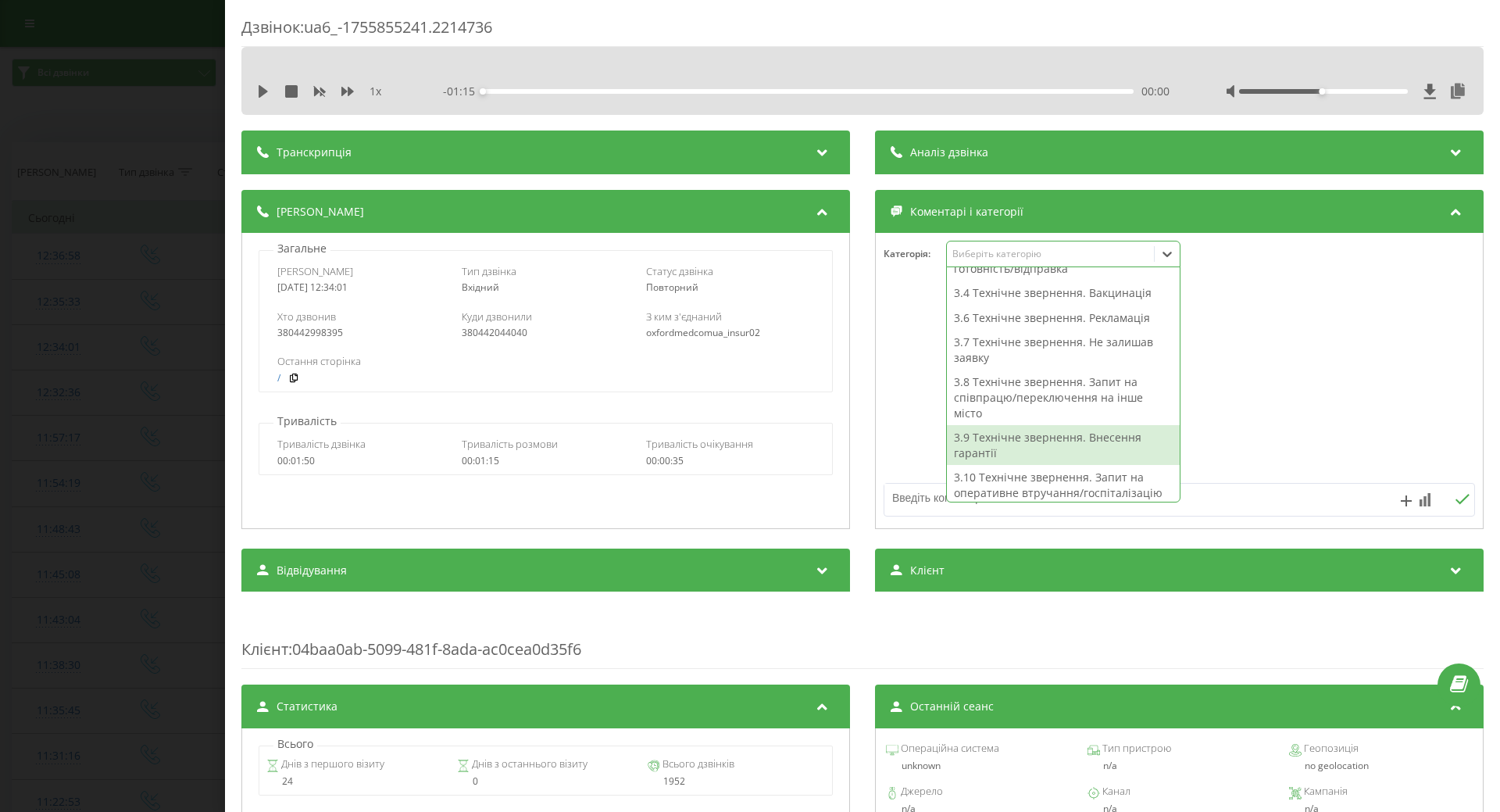
click at [971, 447] on div "3.9 Технічне звернення. Внесення гарантії" at bounding box center [1063, 445] width 233 height 40
click at [857, 435] on div "Деталі дзвінка Загальне Дата дзвінка 2025-08-22 12:34:01 Тип дзвінка Вхідний Ст…" at bounding box center [862, 361] width 1242 height 343
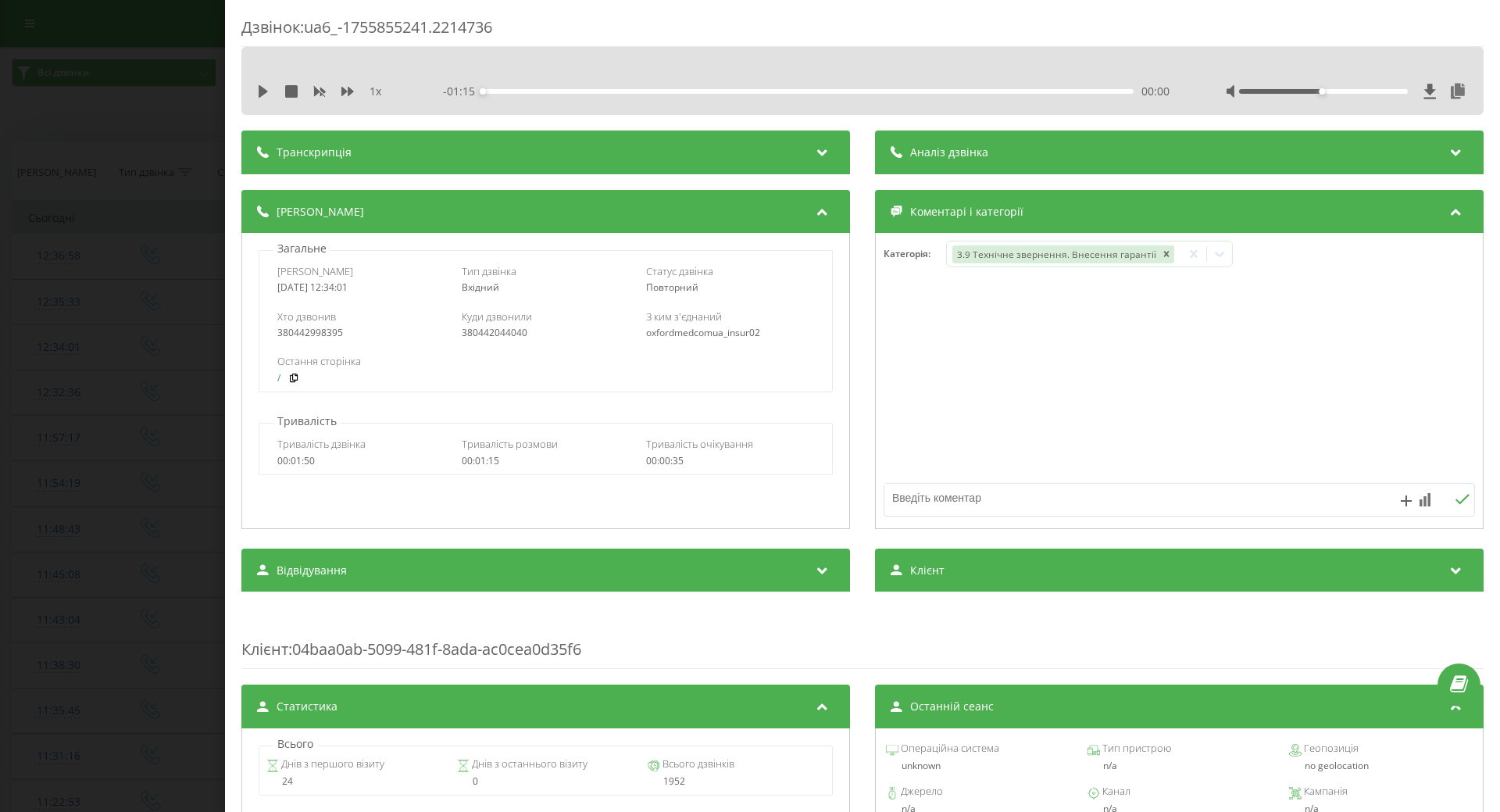
click at [98, 441] on div "Дзвінок : ua6_-1755855241.2214736 1 x - 01:15 00:00 00:00 Транскрипція Для AI-а…" at bounding box center [750, 406] width 1500 height 812
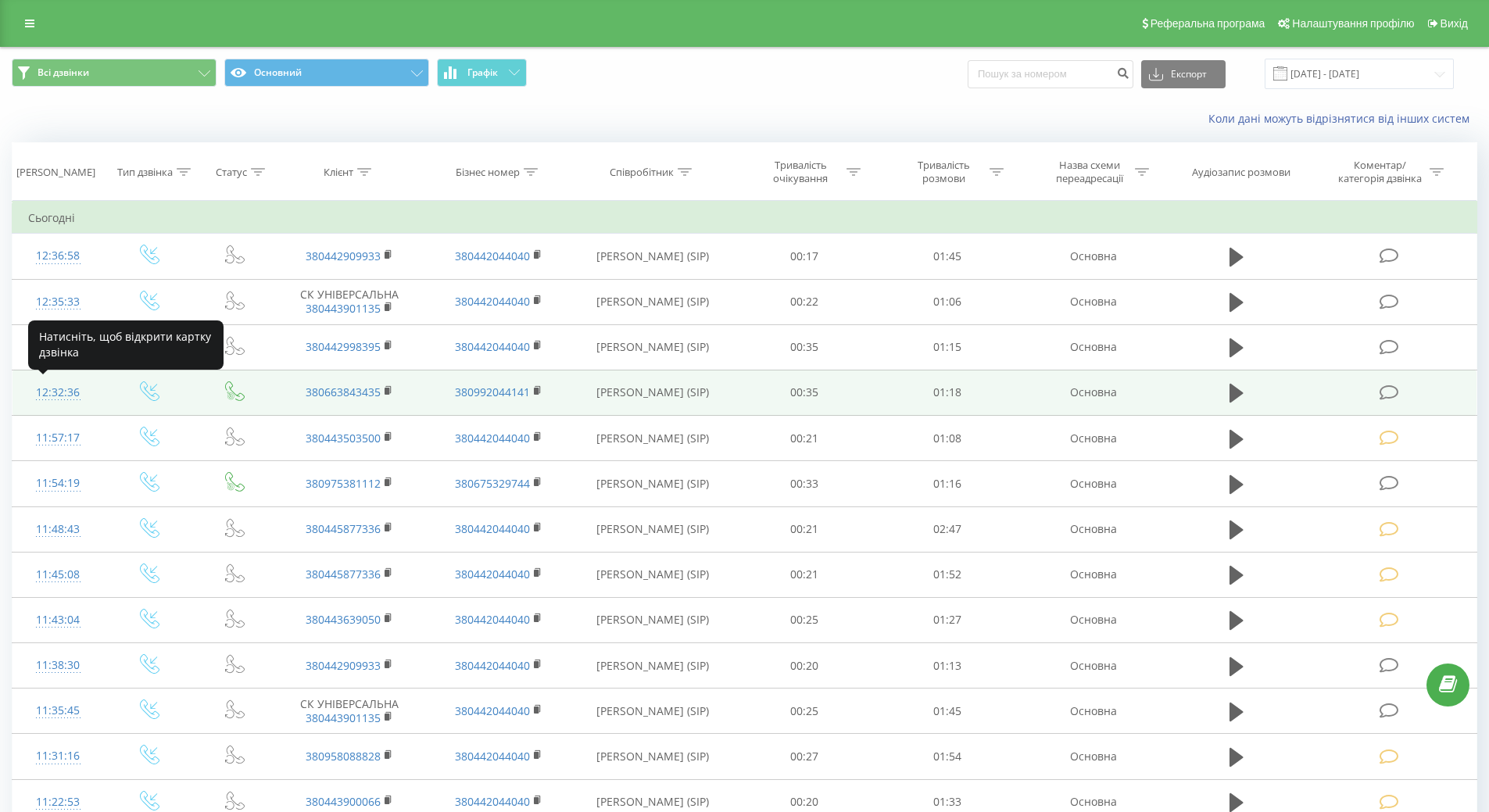
click at [64, 395] on div "12:32:36" at bounding box center [58, 392] width 60 height 30
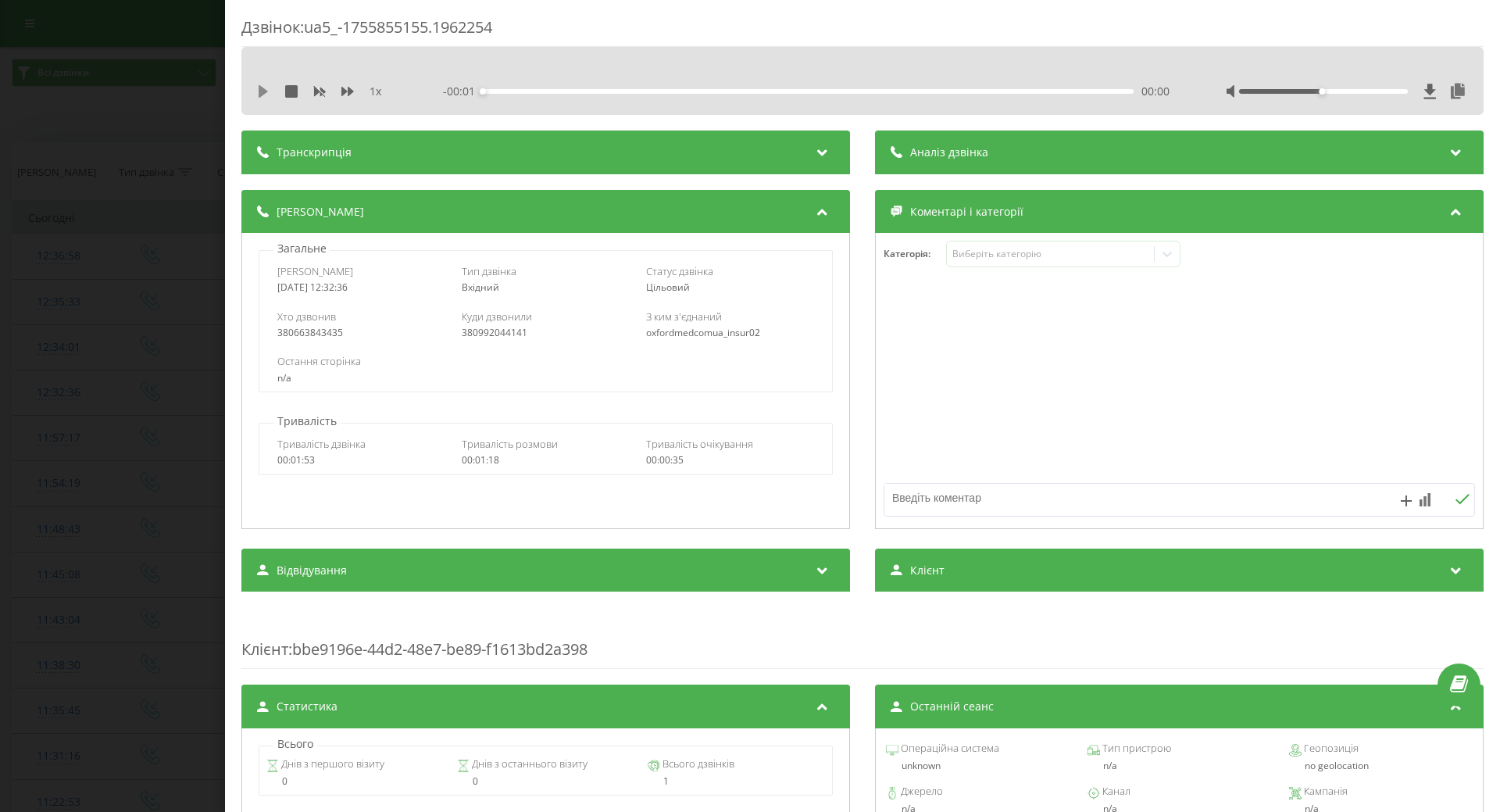
click at [264, 95] on icon at bounding box center [263, 91] width 13 height 13
click at [265, 90] on icon at bounding box center [263, 91] width 13 height 13
click at [255, 88] on div "1 x - 01:17 00:01 00:01" at bounding box center [863, 91] width 1219 height 23
click at [260, 90] on icon at bounding box center [263, 91] width 9 height 13
click at [1164, 251] on icon at bounding box center [1167, 253] width 16 height 16
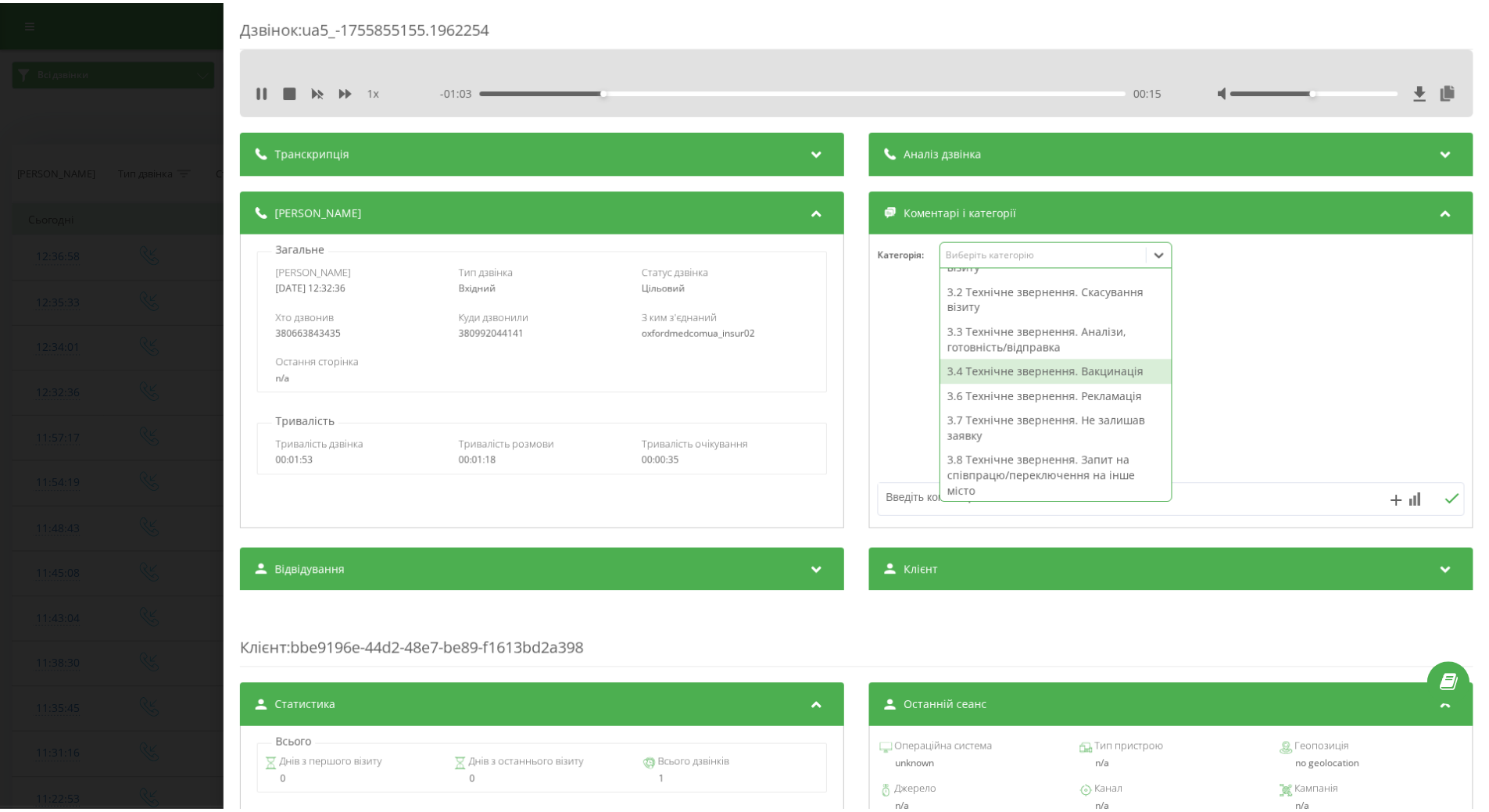
scroll to position [157, 0]
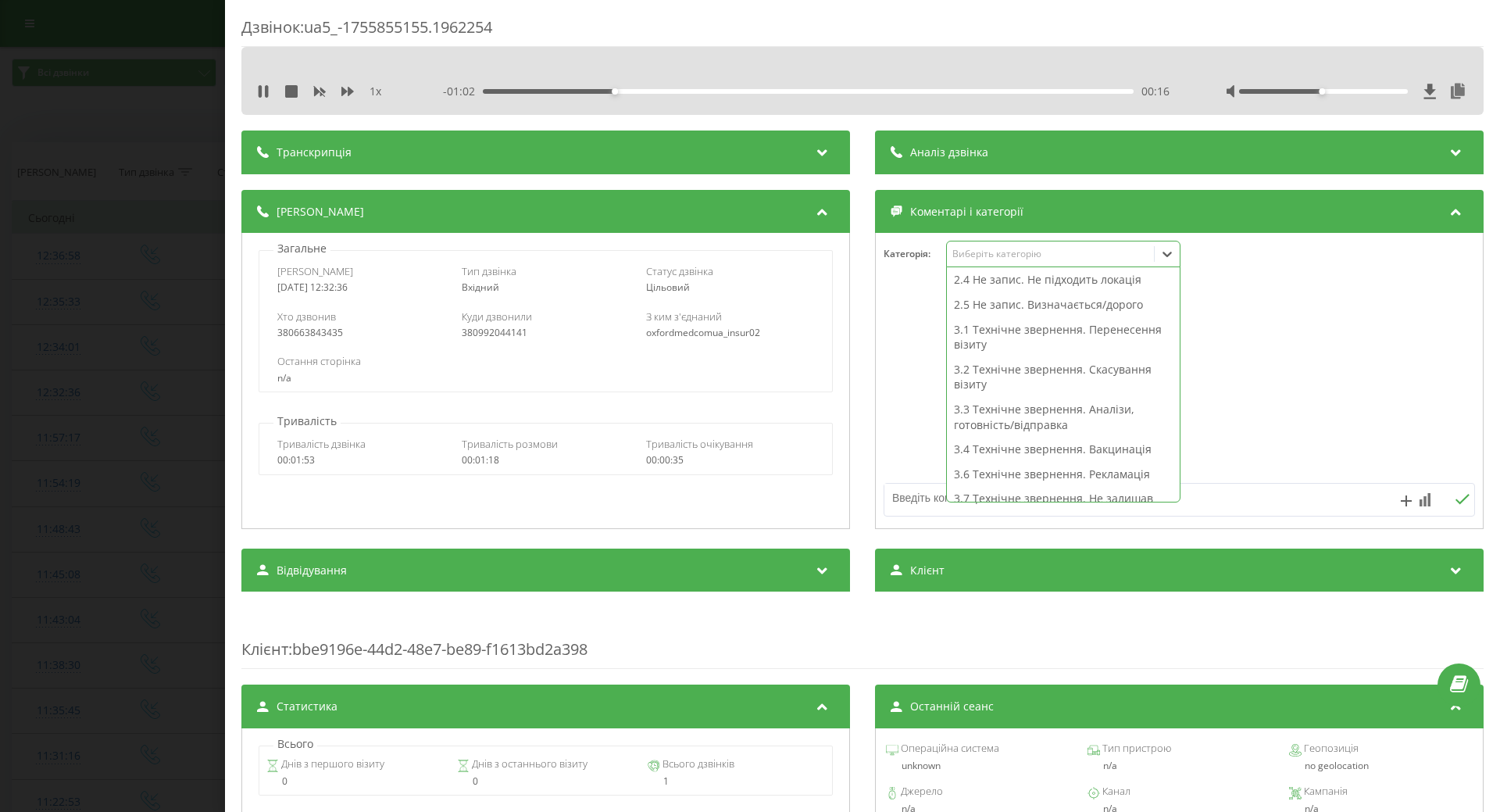
click at [984, 334] on div "3.1 Технічне звернення. Перенесення візиту" at bounding box center [1063, 337] width 233 height 40
click at [896, 373] on div at bounding box center [1179, 381] width 607 height 188
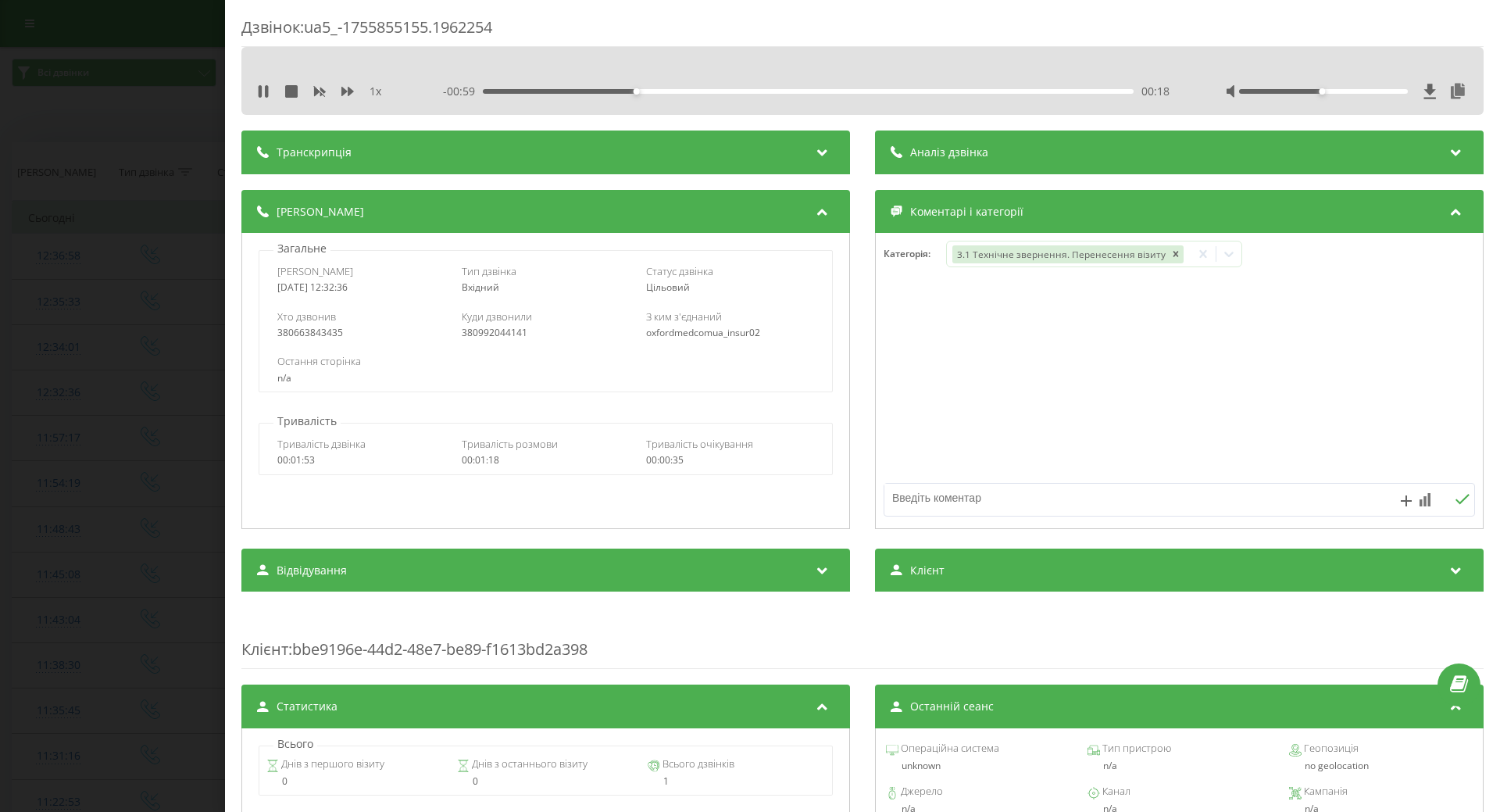
click at [92, 501] on div "Дзвінок : ua5_-1755855155.1962254 1 x - 00:59 00:18 00:18 Транскрипція Для AI-а…" at bounding box center [750, 406] width 1500 height 812
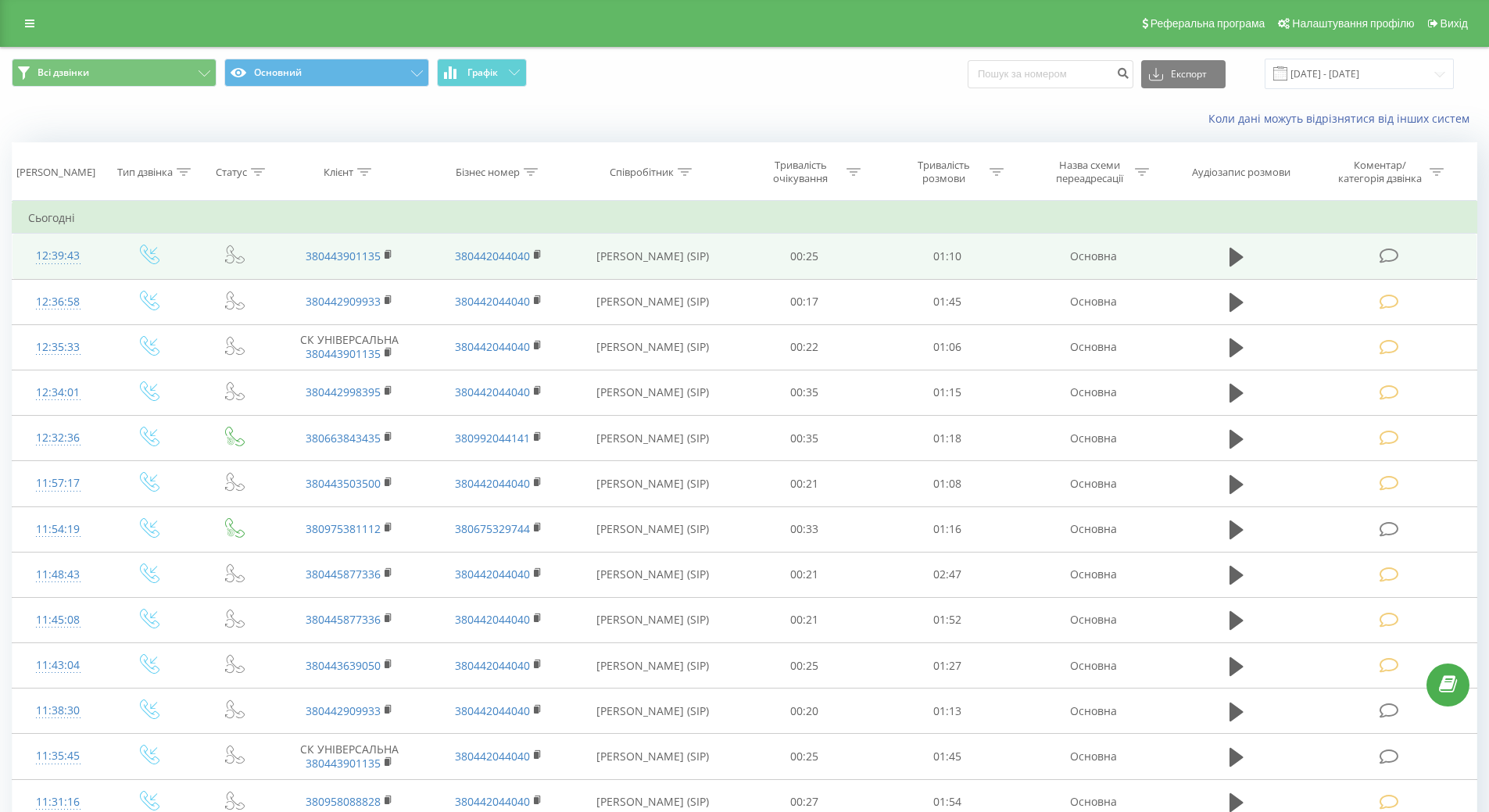
click at [1392, 253] on icon at bounding box center [1389, 256] width 19 height 17
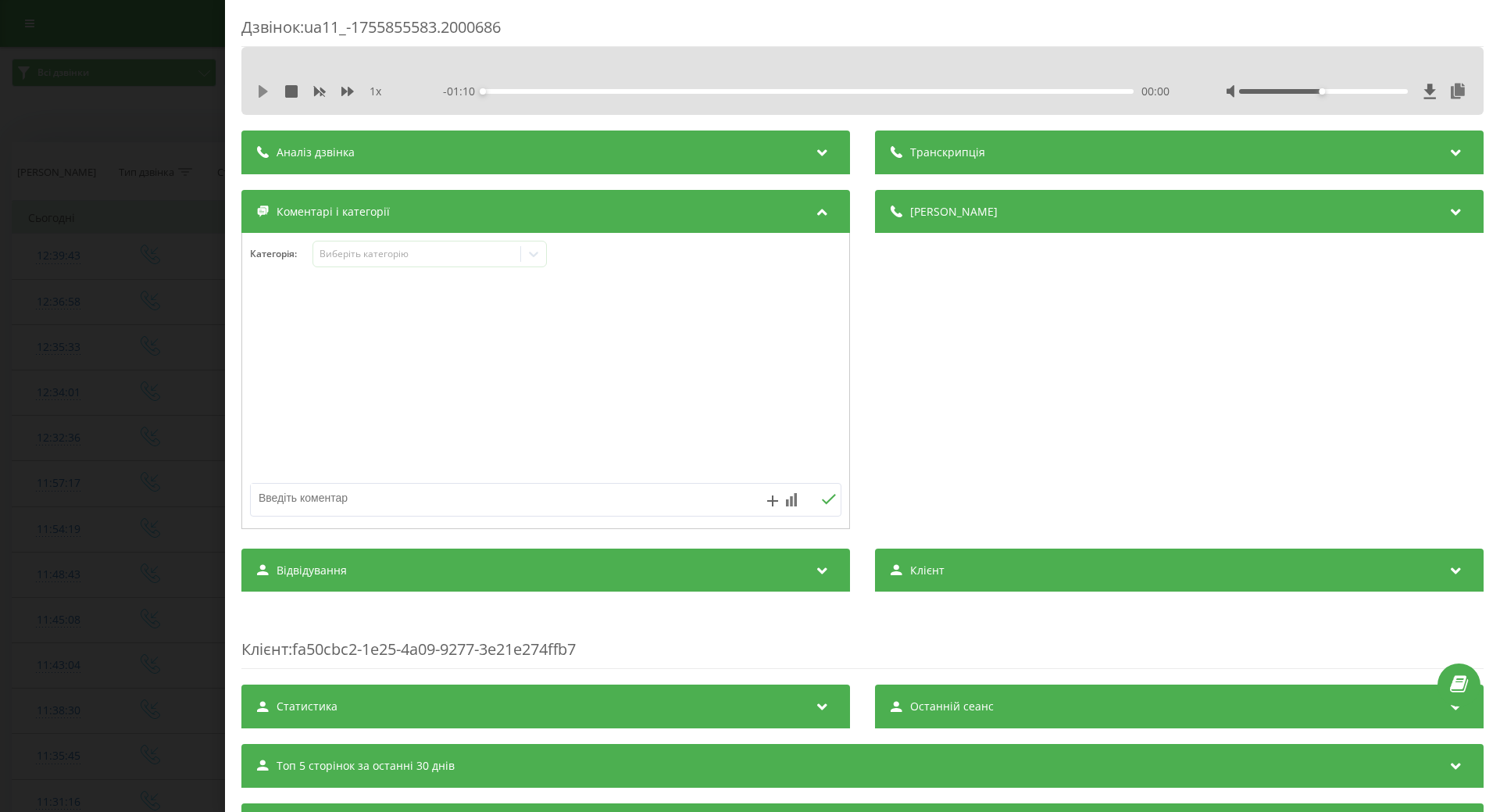
click at [259, 87] on icon at bounding box center [263, 91] width 13 height 13
click at [541, 254] on icon at bounding box center [533, 253] width 16 height 16
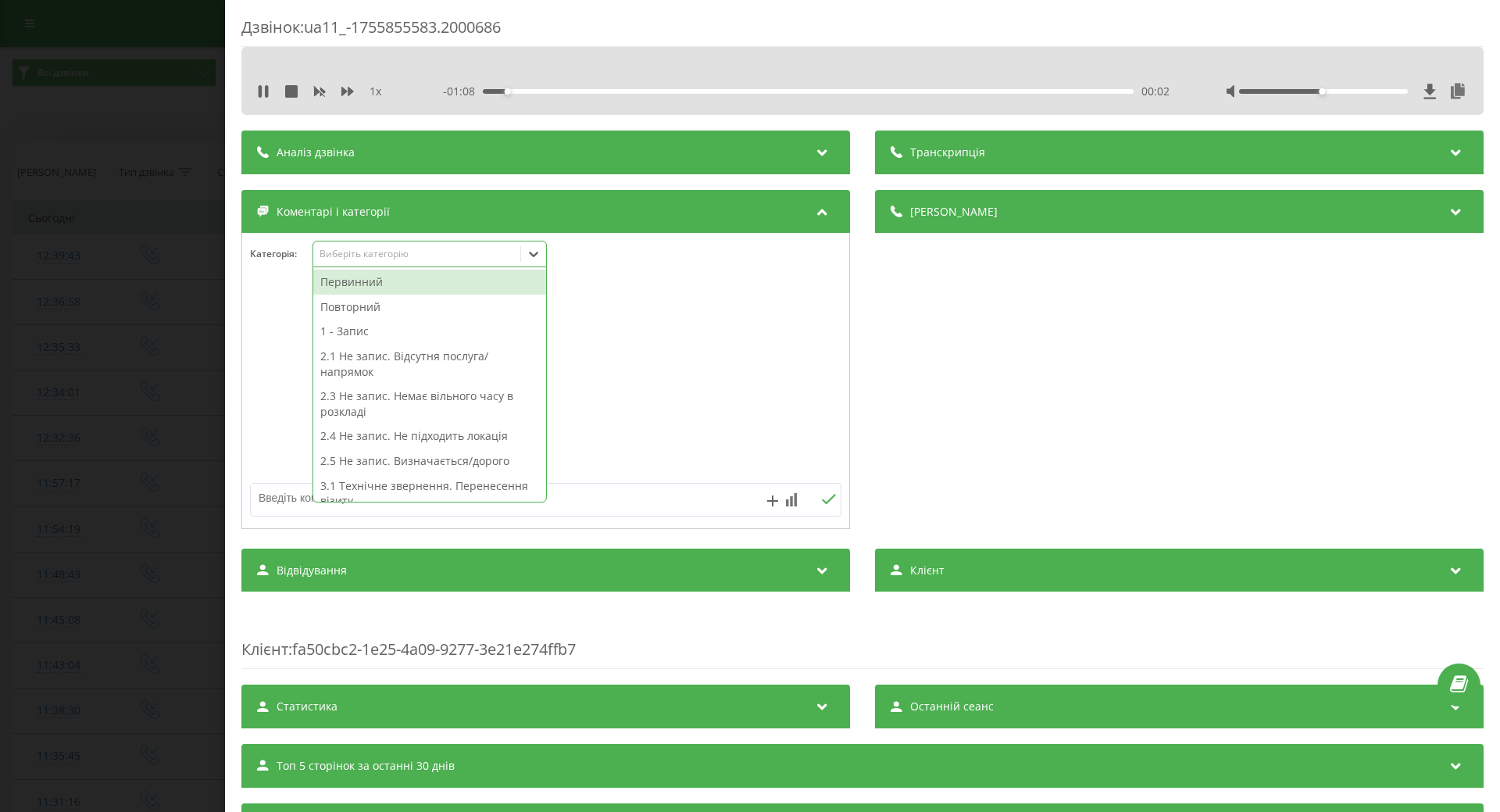
click at [383, 462] on div "2.5 Не запис. Визначається/дорого" at bounding box center [429, 460] width 233 height 25
click at [681, 456] on div at bounding box center [545, 381] width 607 height 188
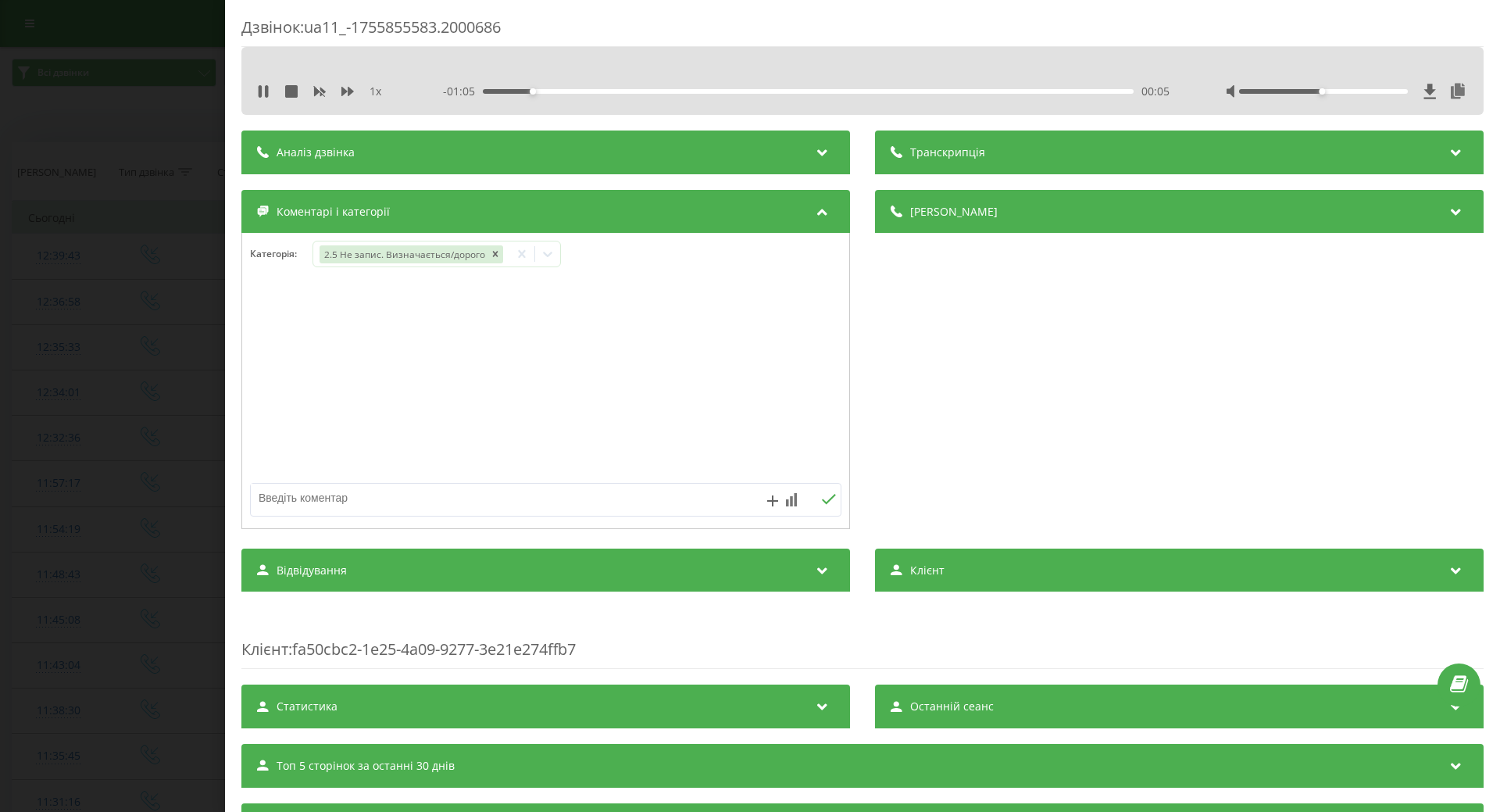
click at [132, 453] on div "Дзвінок : ua11_-1755855583.2000686 1 x - 01:05 00:05 00:05 Транскрипція Для AI-…" at bounding box center [750, 406] width 1500 height 812
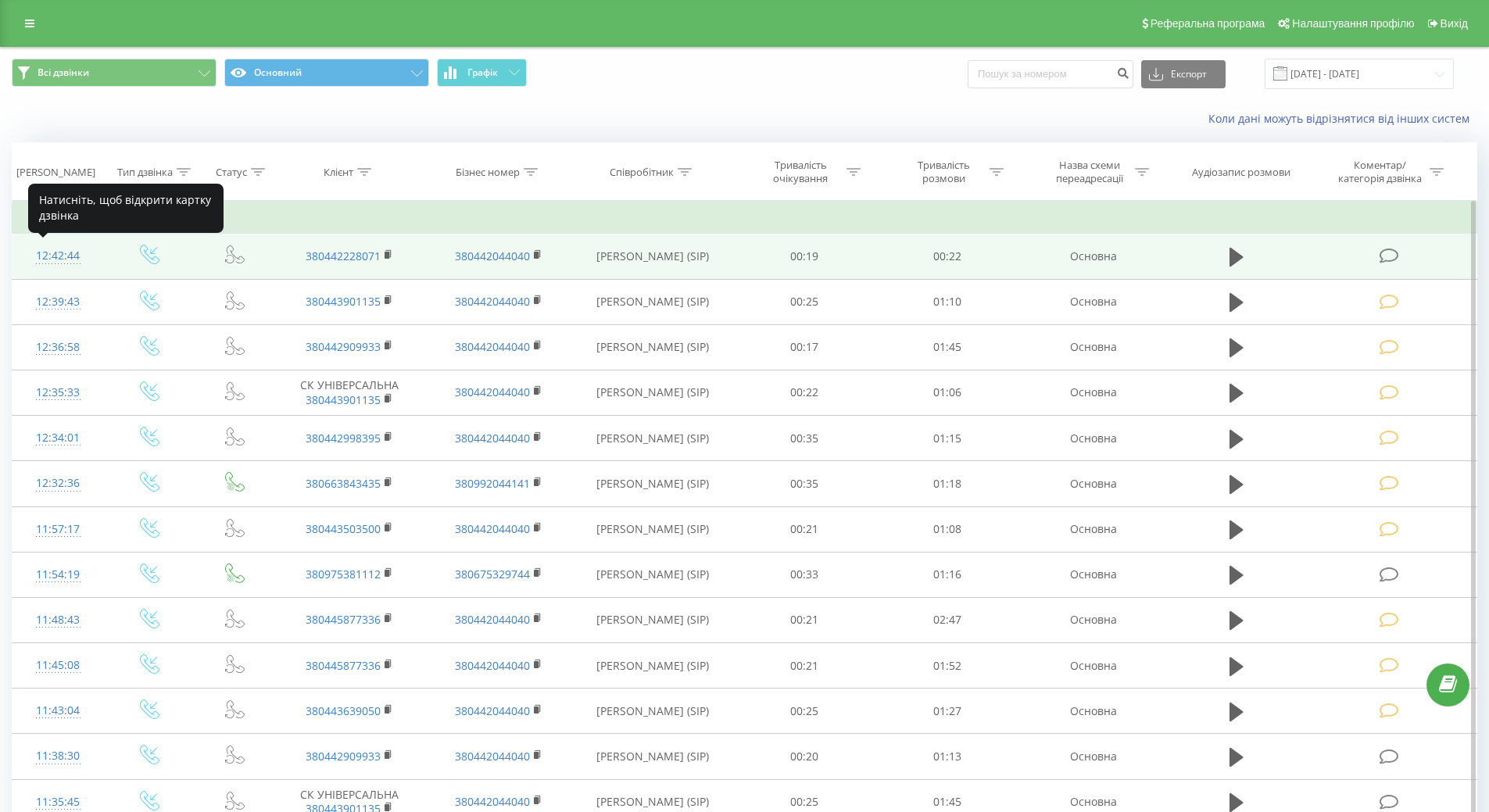
click at [53, 255] on div "12:42:44" at bounding box center [58, 255] width 60 height 30
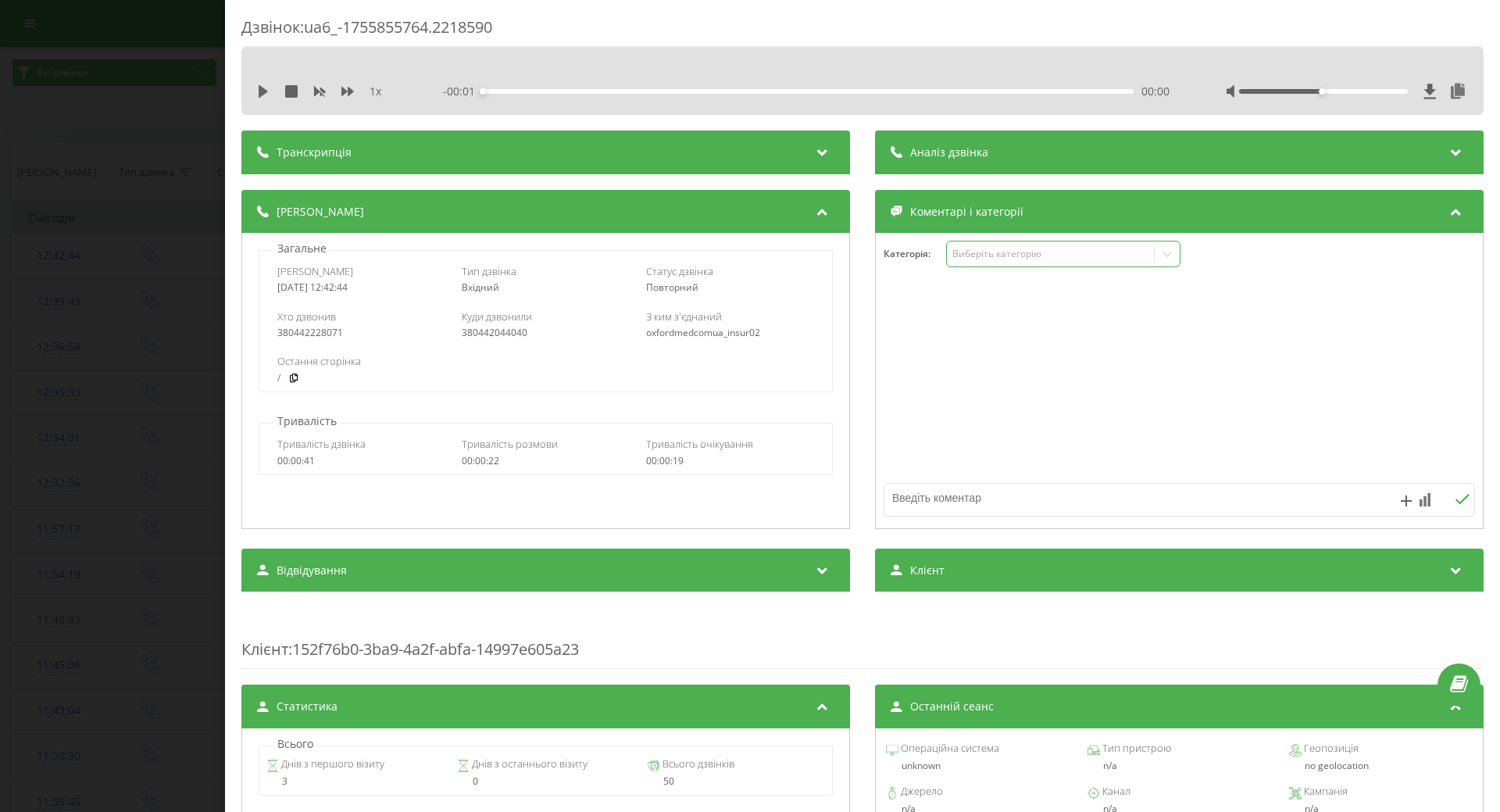
click at [1036, 261] on div "Виберіть категорію" at bounding box center [1050, 254] width 195 height 13
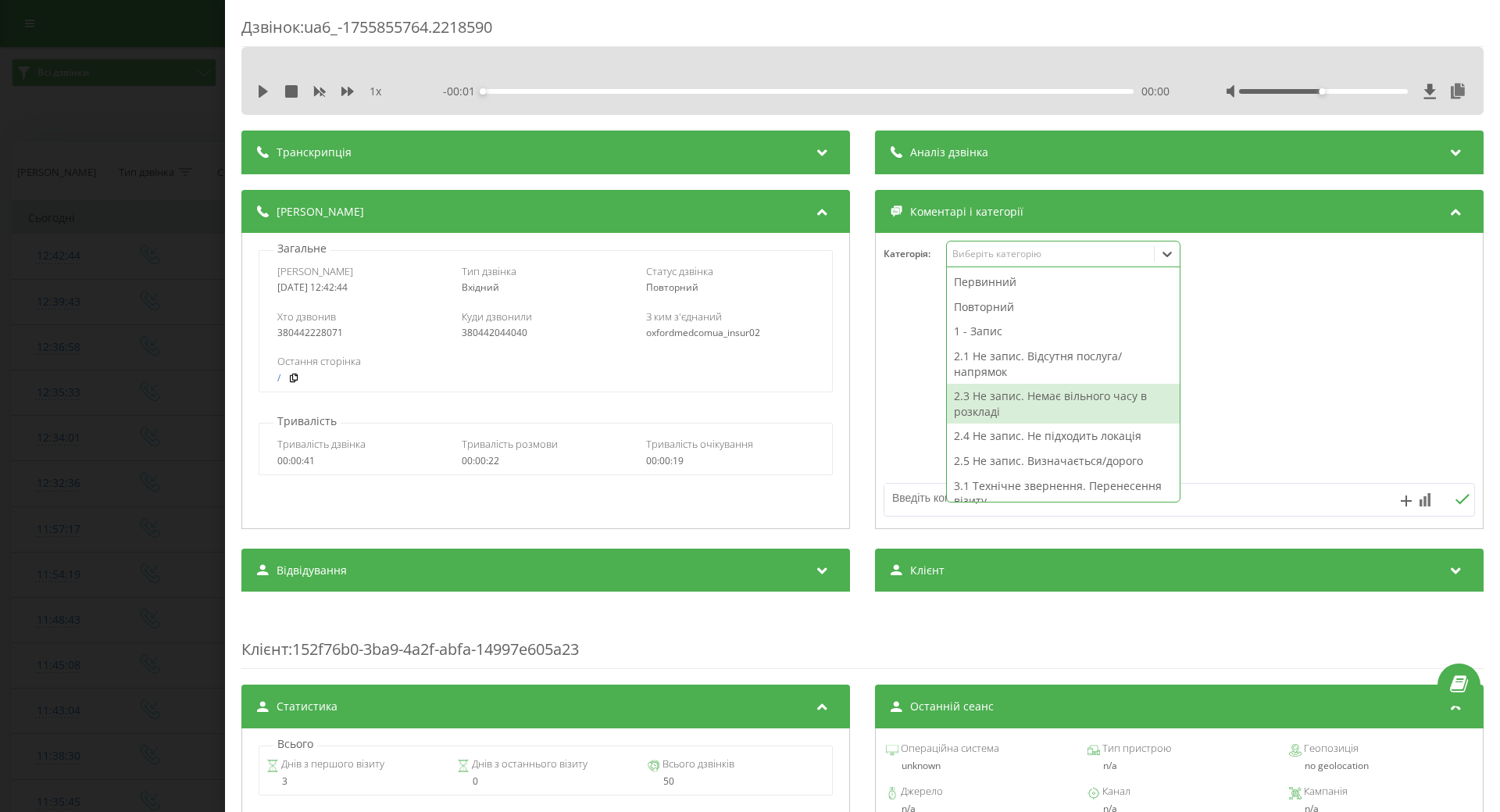
click at [1055, 400] on div "2.3 Не запис. Немає вільного часу в розкладі" at bounding box center [1063, 403] width 233 height 40
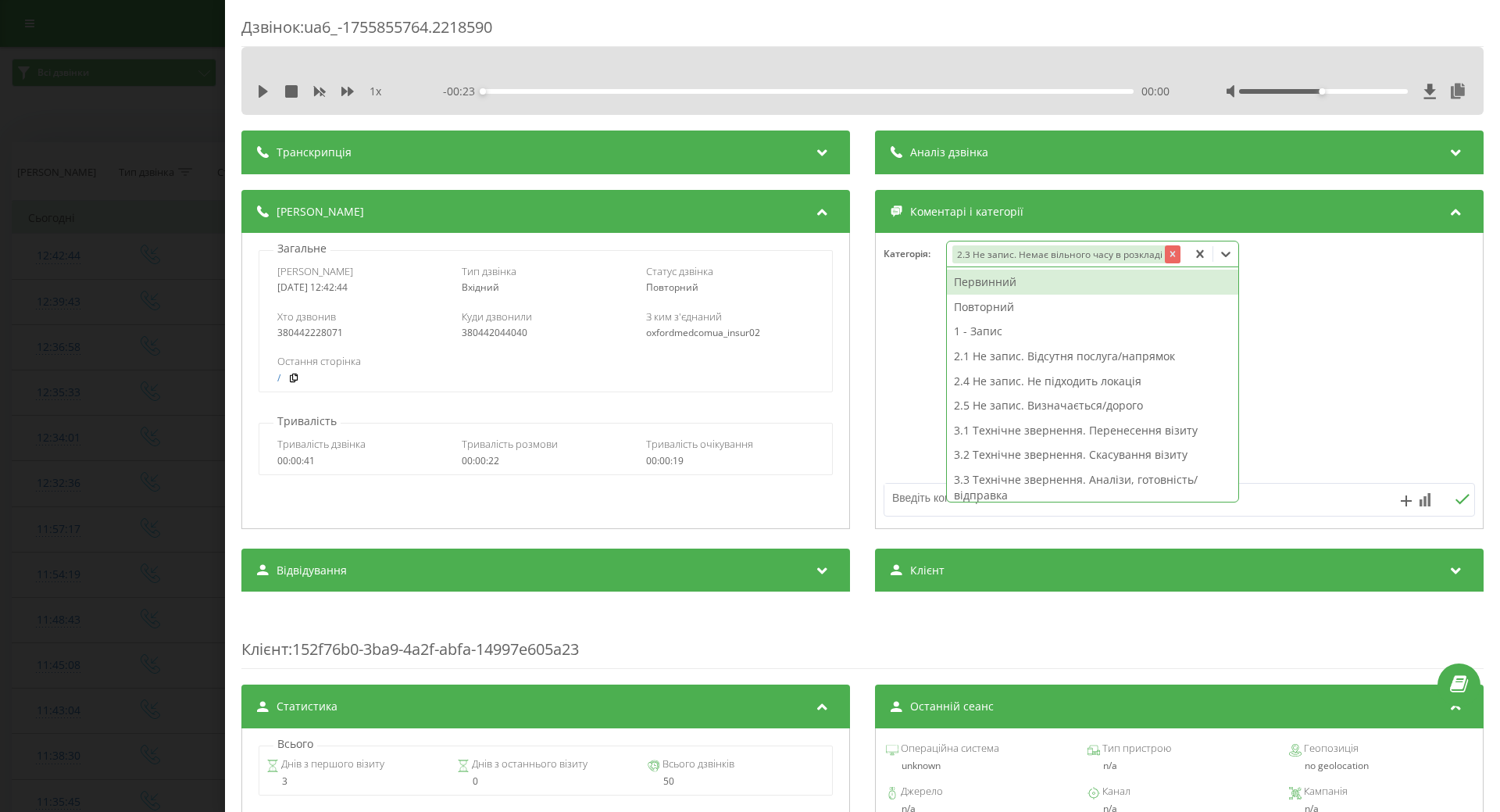
click at [1168, 255] on icon "Remove 2.3 Не запис. Немає вільного часу в розкладі" at bounding box center [1173, 254] width 11 height 11
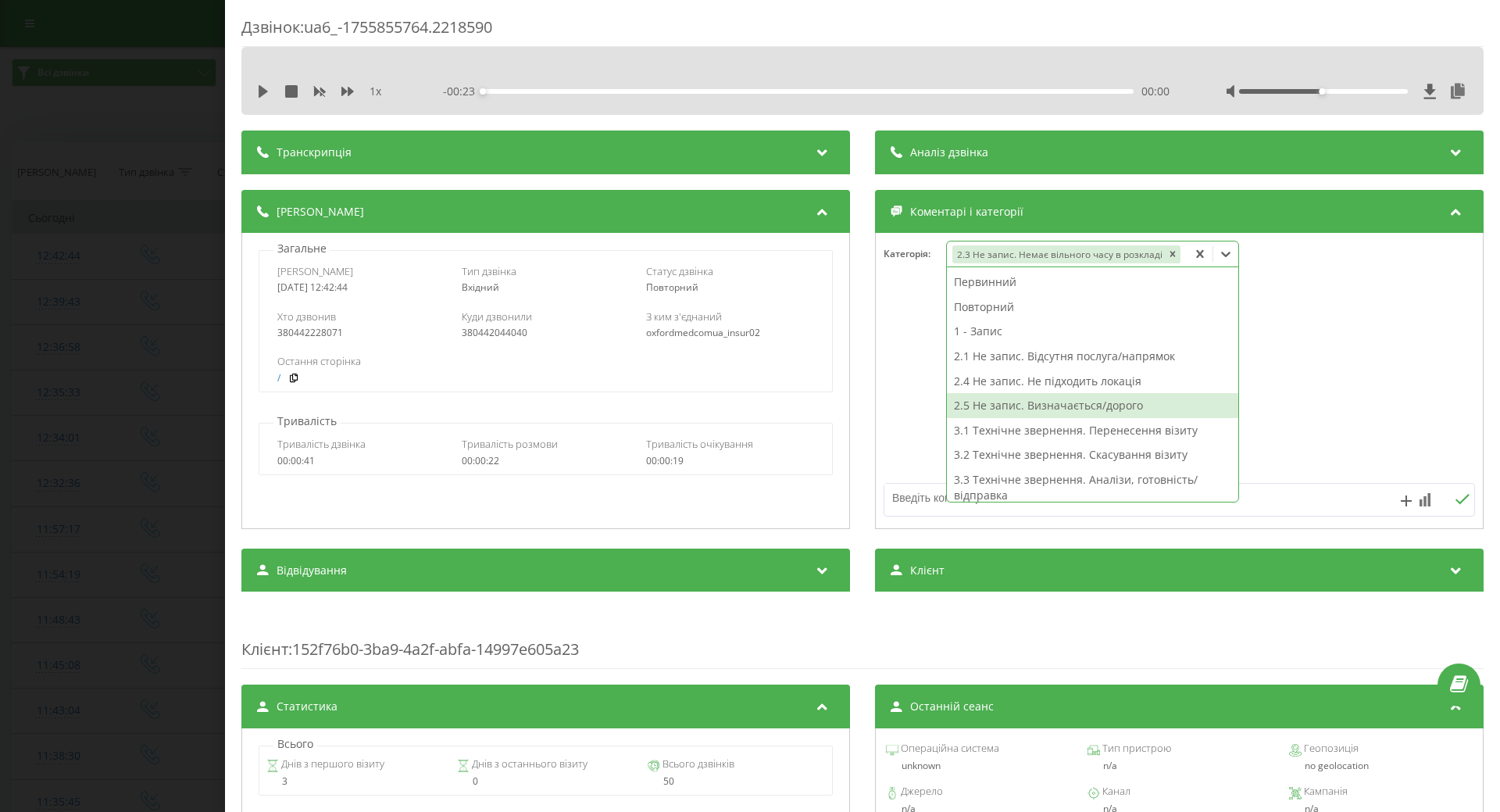
click at [1069, 412] on div "2.5 Не запис. Визначається/дорого" at bounding box center [1092, 405] width 292 height 25
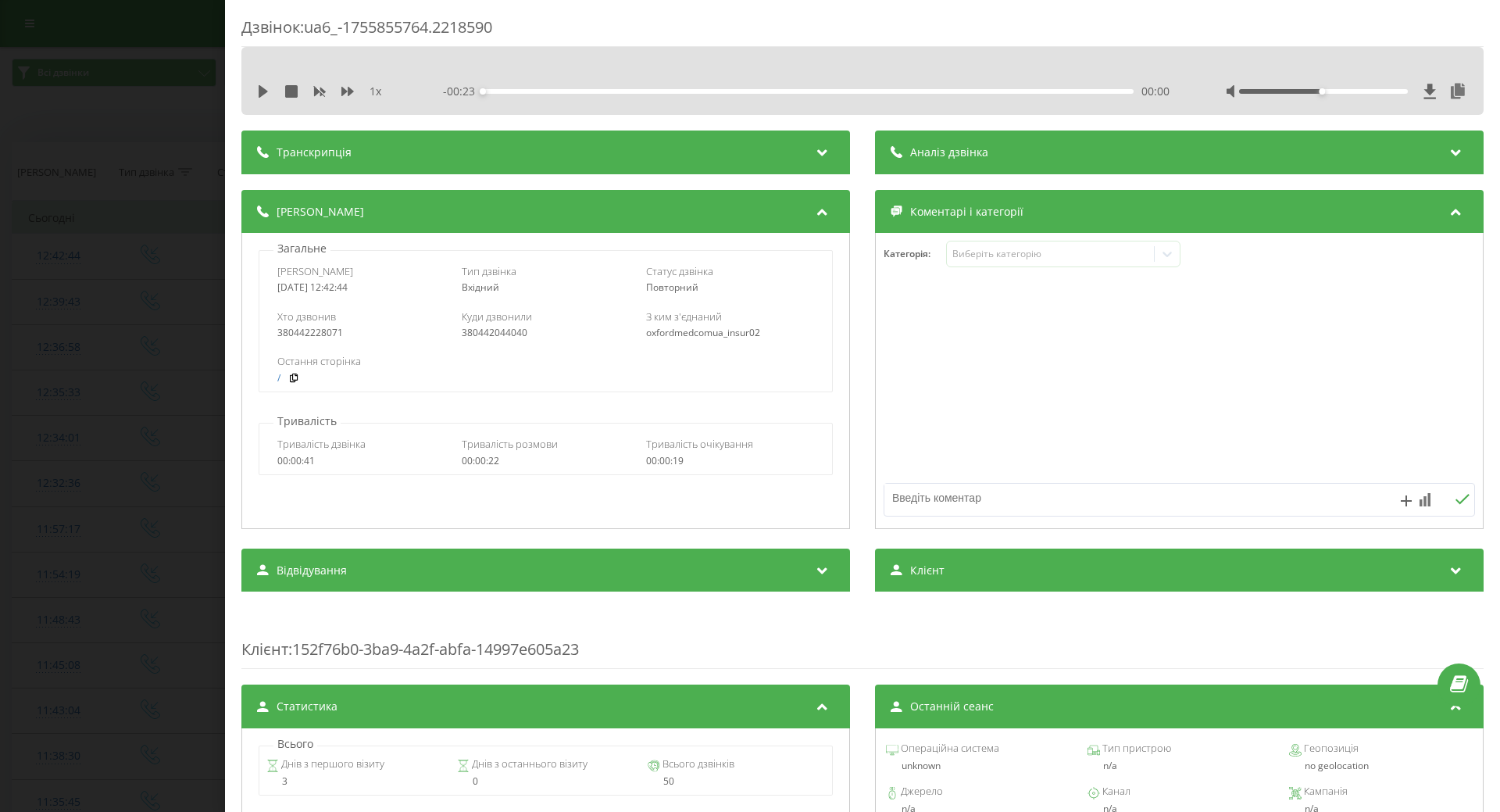
click at [914, 492] on textarea at bounding box center [1121, 497] width 472 height 29
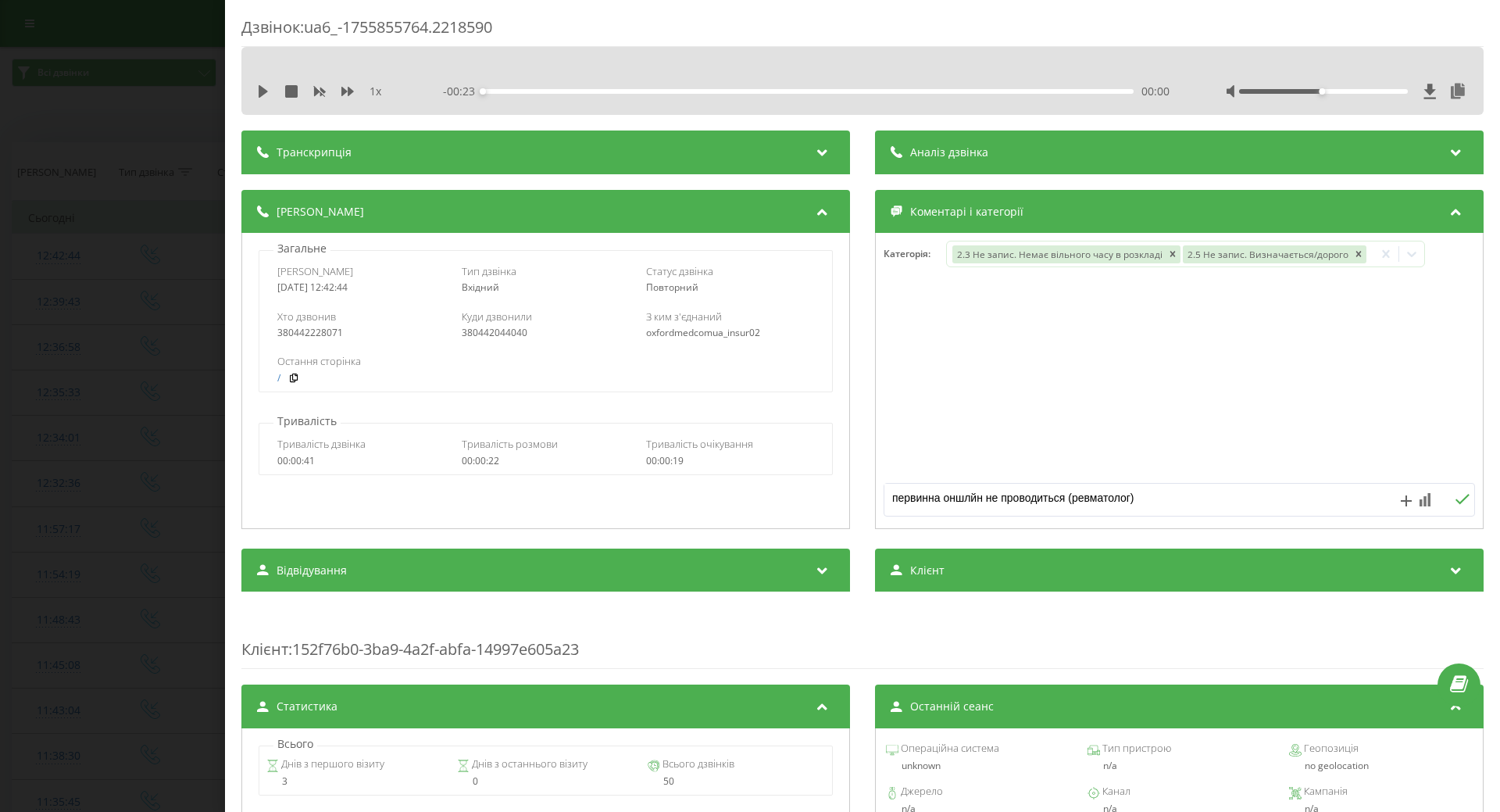
click at [949, 494] on textarea "первинна оншлйн не проводиться (ревматолог)" at bounding box center [1121, 497] width 472 height 29
click at [956, 498] on textarea "первинна онлйн не проводиться (ревматолог)" at bounding box center [1121, 497] width 472 height 29
click at [955, 496] on textarea "первинна онлйн не проводиться (ревматолог)" at bounding box center [1121, 497] width 472 height 29
type textarea "первинна онлайн не проводиться (ревматолог)"
click at [1051, 462] on div at bounding box center [1179, 381] width 607 height 188
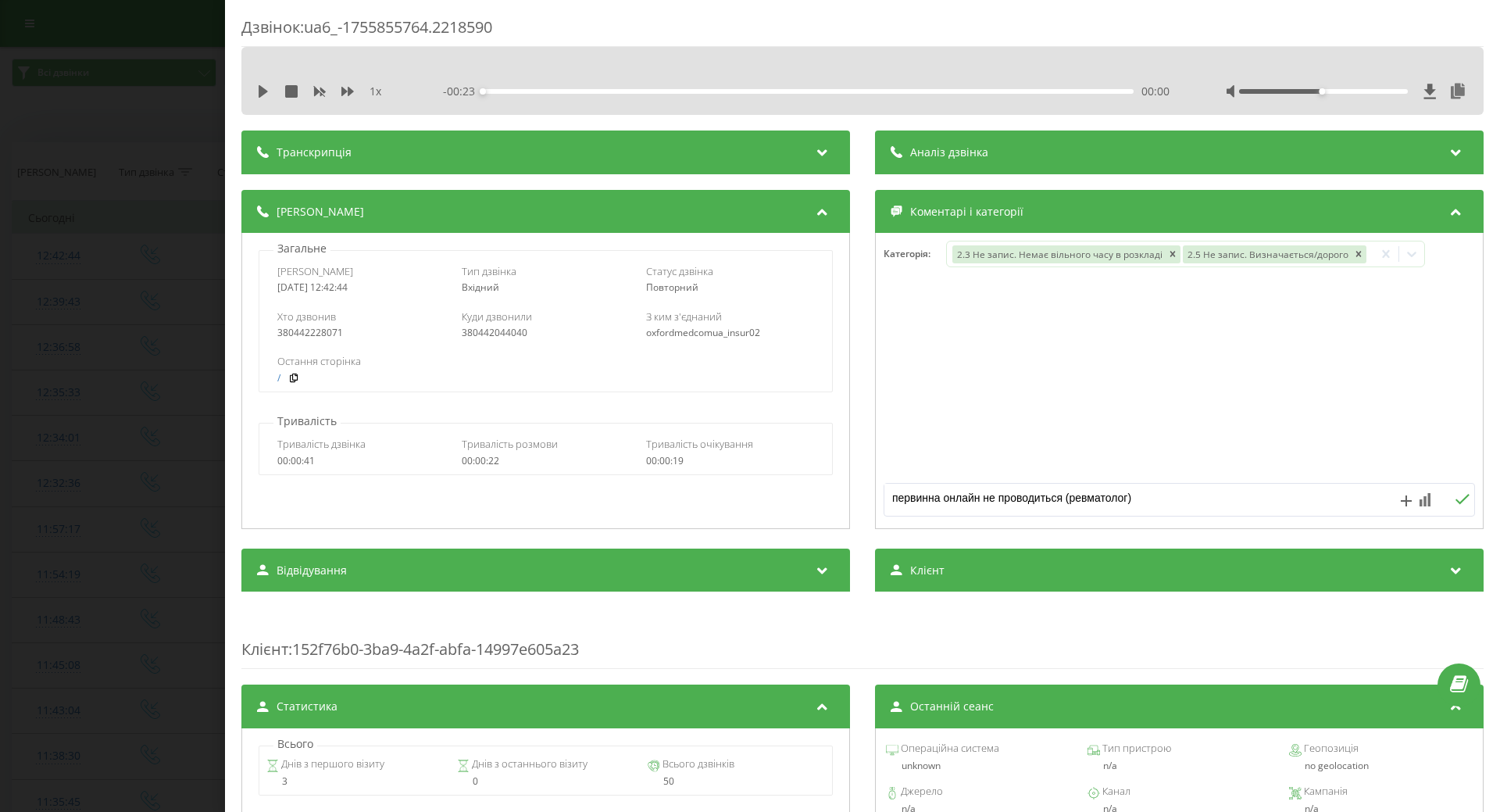
click at [1146, 497] on textarea "первинна онлайн не проводиться (ревматолог)" at bounding box center [1121, 497] width 472 height 29
click at [101, 487] on div "Дзвінок : ua6_-1755855764.2218590 1 x - 00:23 00:00 00:00 Транскрипція Для AI-а…" at bounding box center [750, 406] width 1500 height 812
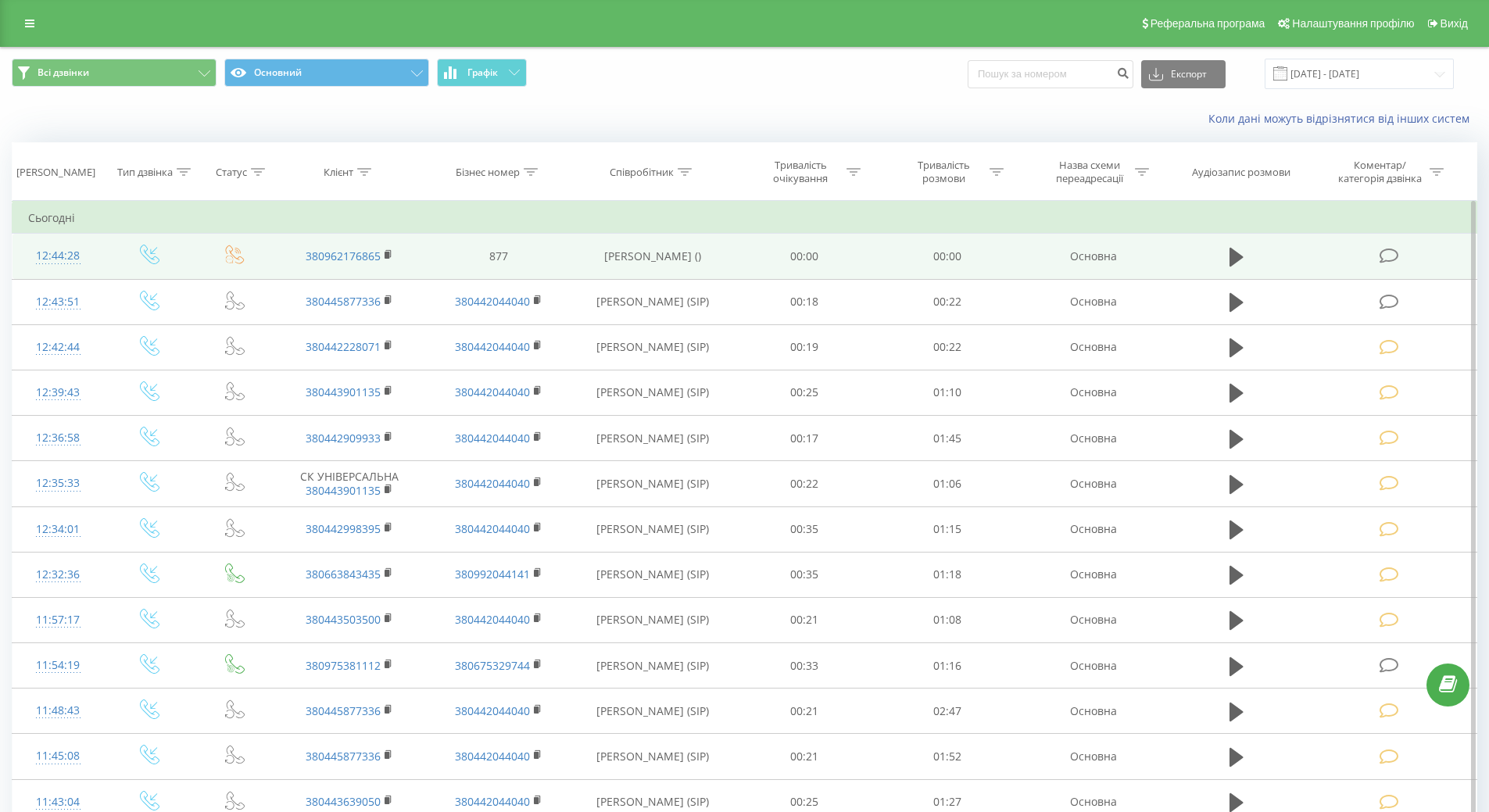
click at [1386, 253] on icon at bounding box center [1389, 256] width 19 height 17
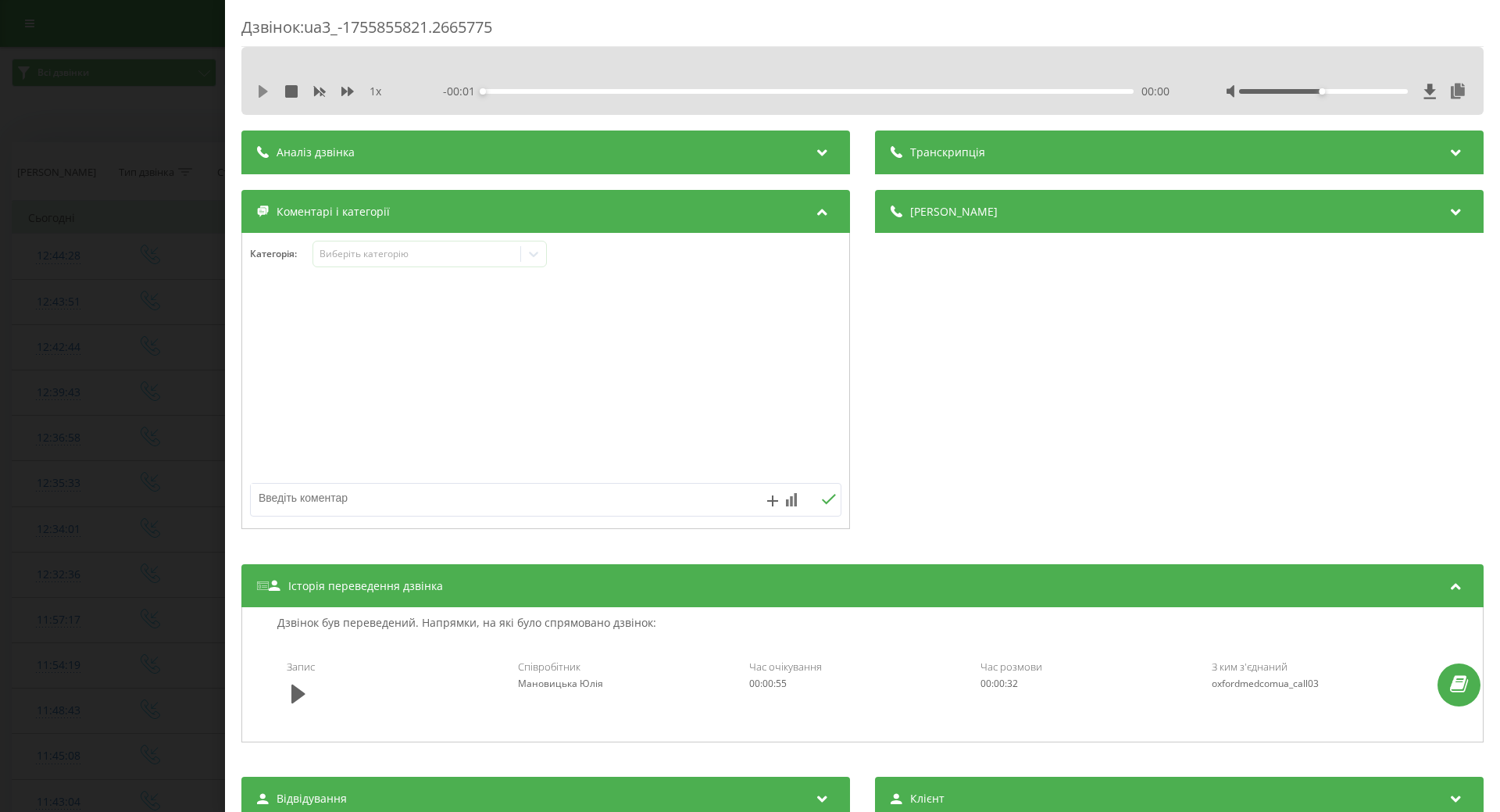
click at [262, 88] on icon at bounding box center [263, 91] width 9 height 13
click at [297, 699] on icon at bounding box center [298, 693] width 14 height 18
click at [153, 570] on div "Дзвінок : ua3_-1755855821.2665775 1 x --:-- --:-- Транскрипція Для AI-аналізу м…" at bounding box center [750, 406] width 1500 height 812
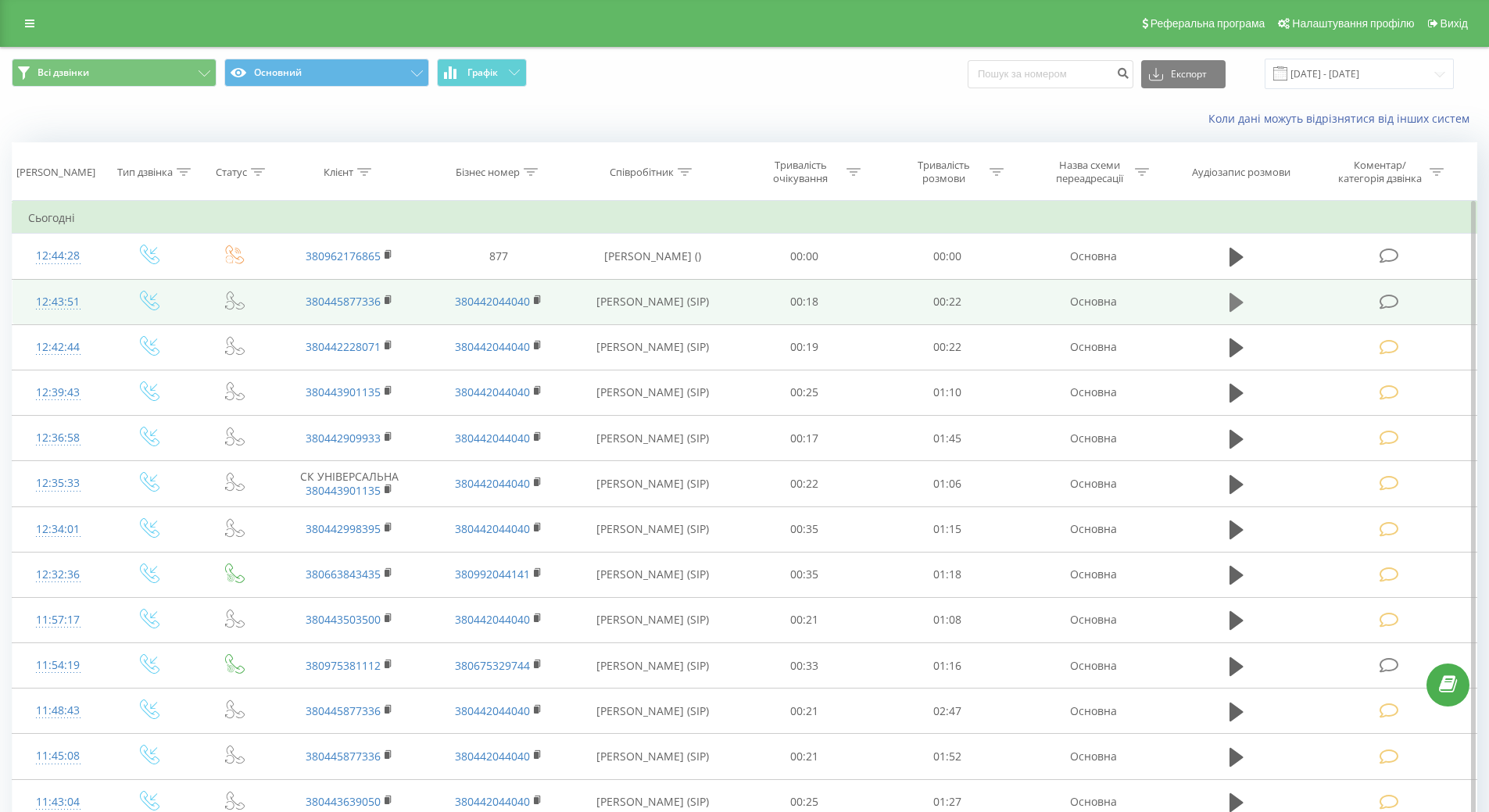
click at [1232, 302] on icon at bounding box center [1236, 302] width 14 height 18
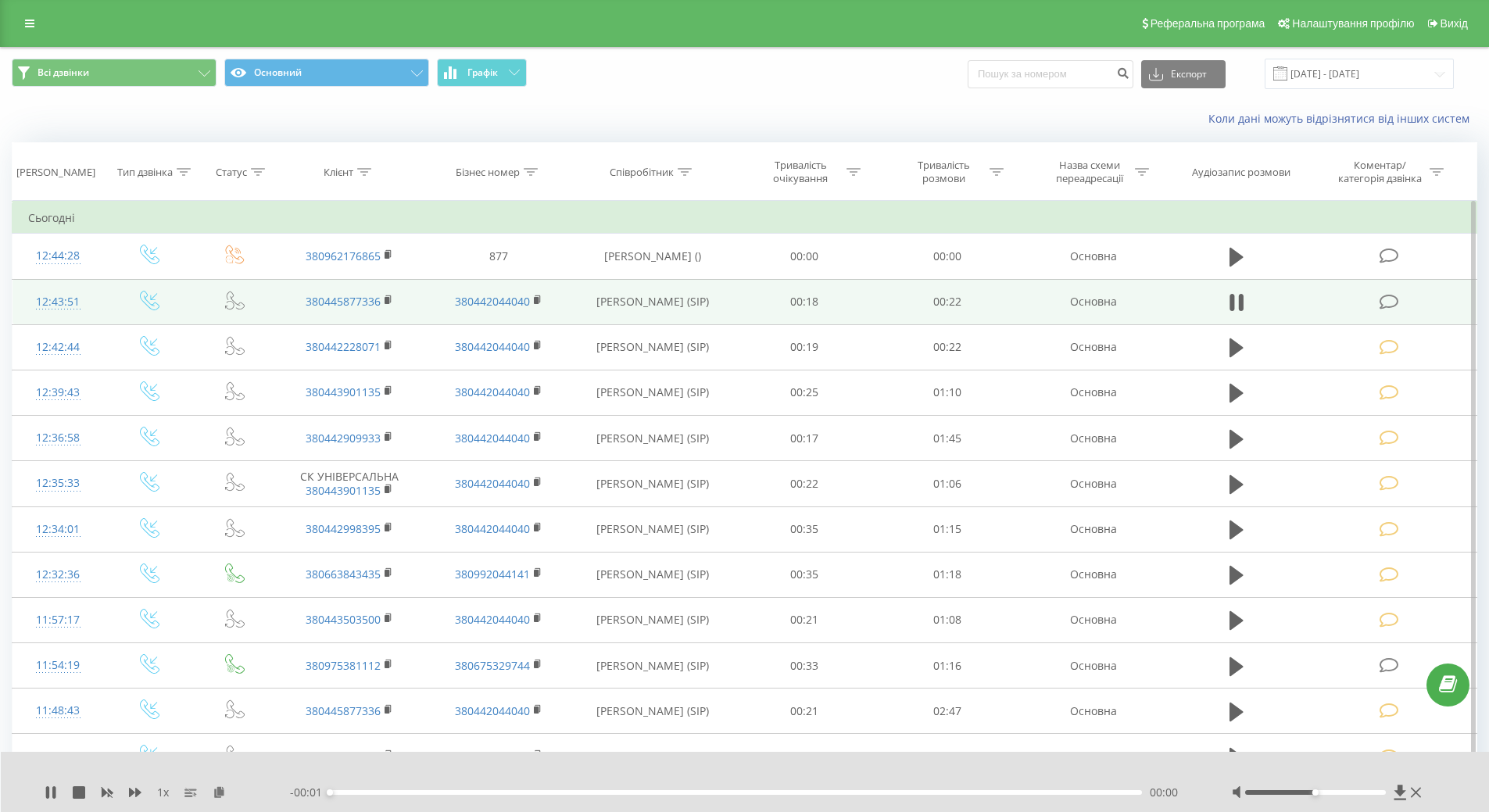
click at [1391, 303] on icon at bounding box center [1389, 302] width 19 height 17
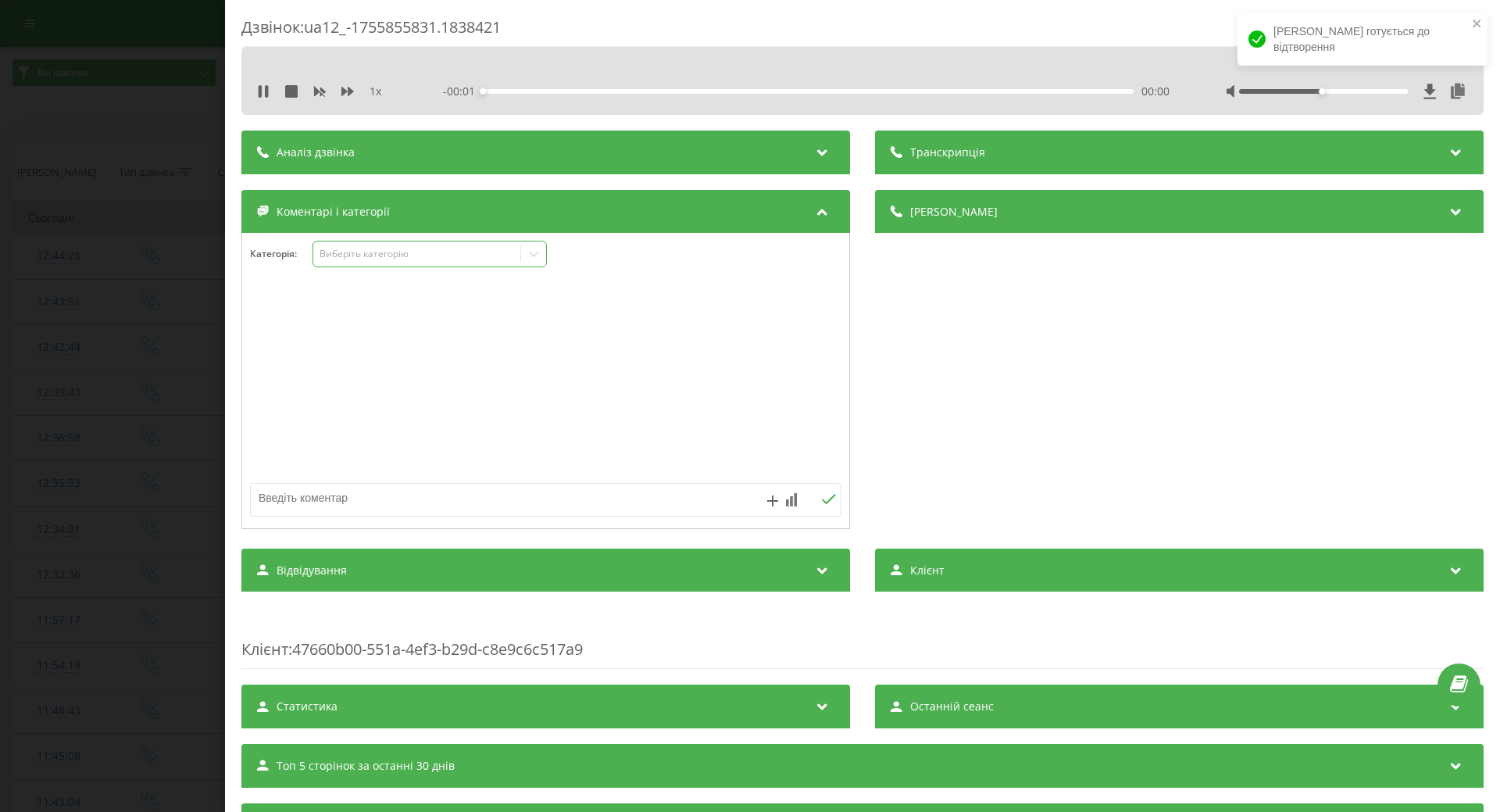
click at [542, 250] on div at bounding box center [533, 253] width 25 height 25
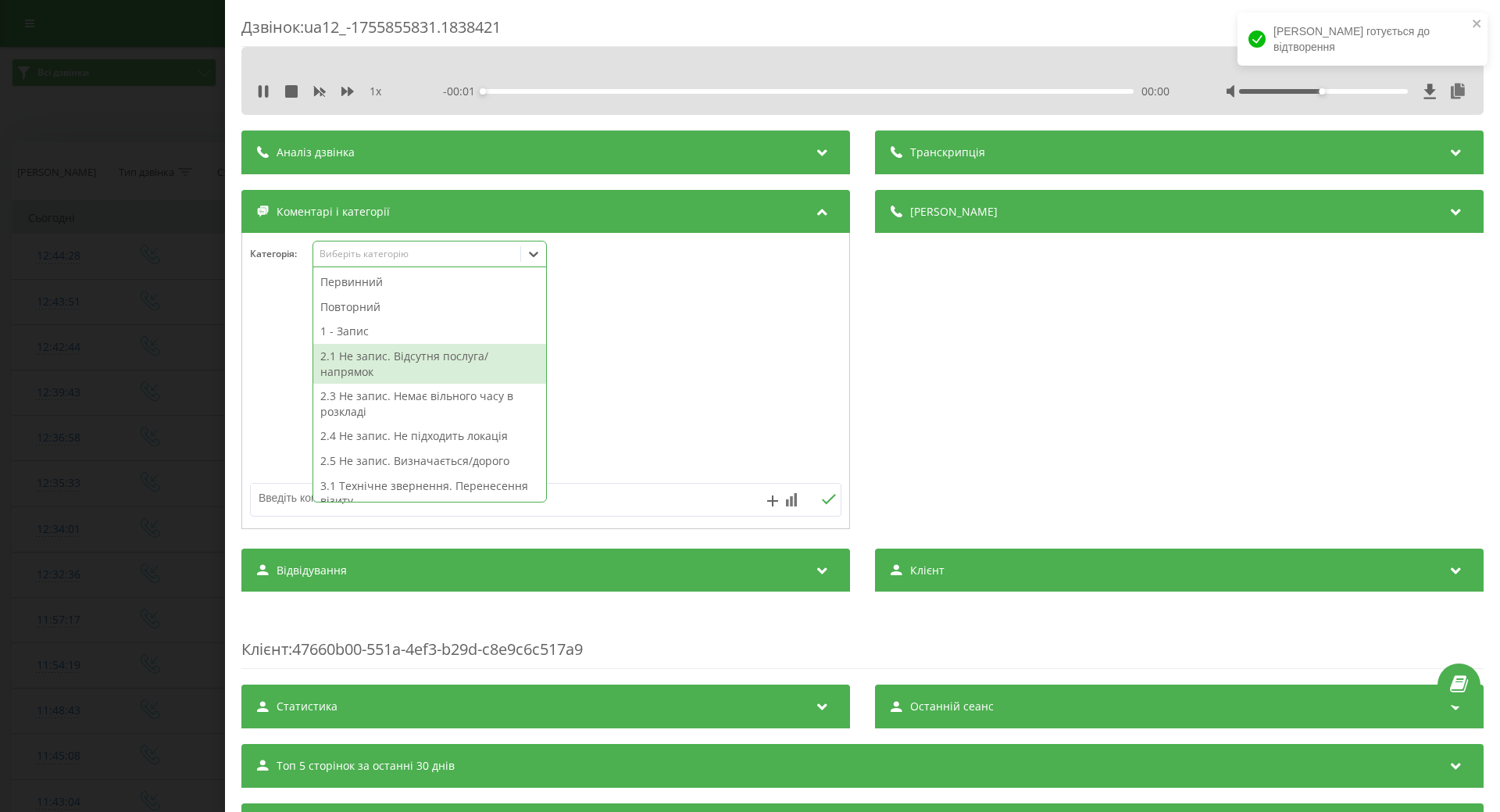
click at [408, 360] on div "2.1 Не запис. Відсутня послуга/напрямок" at bounding box center [429, 363] width 233 height 40
click at [704, 389] on div at bounding box center [545, 381] width 607 height 188
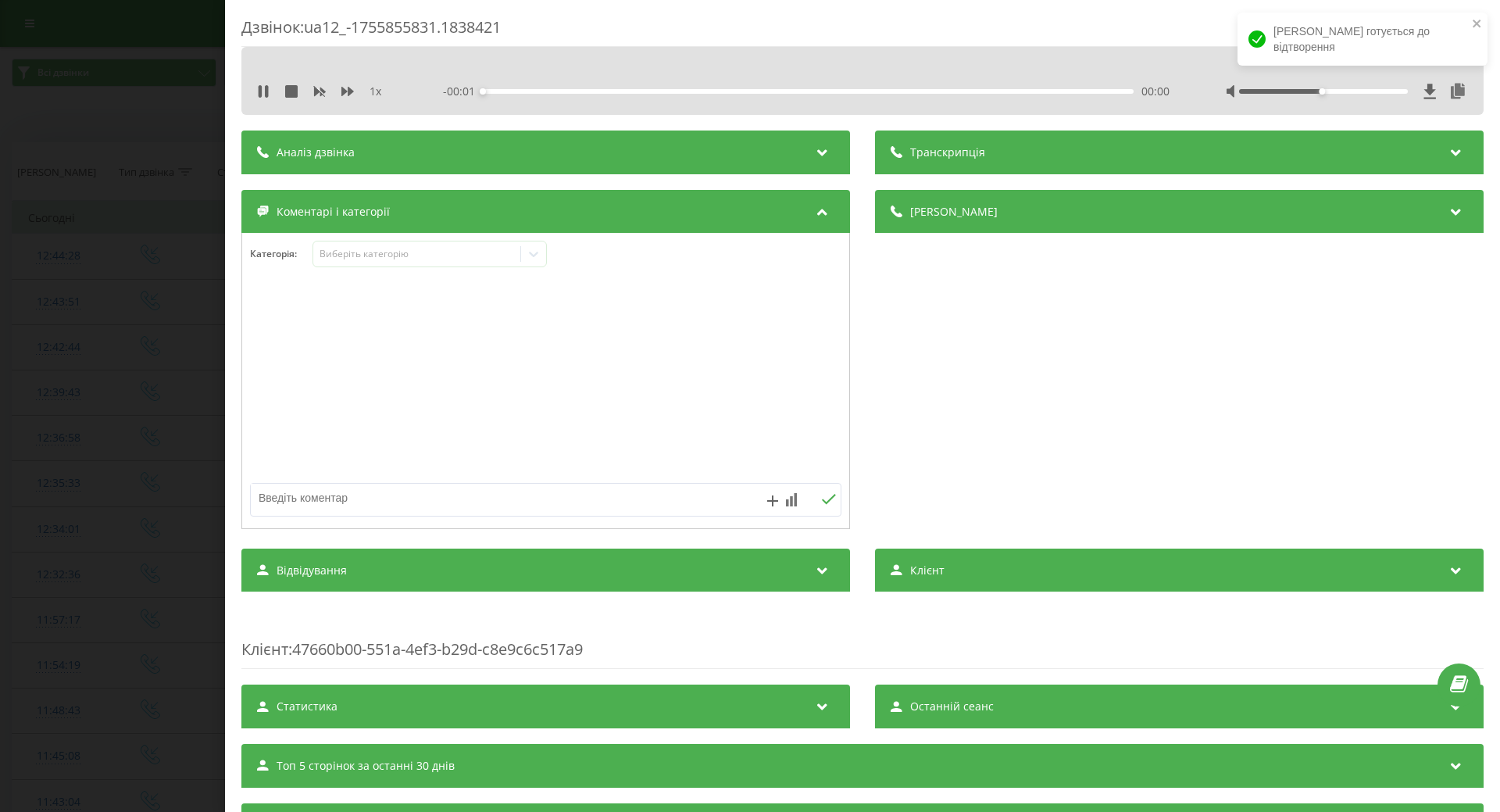
drag, startPoint x: 422, startPoint y: 508, endPoint x: 401, endPoint y: 498, distance: 23.3
click at [420, 508] on textarea at bounding box center [486, 497] width 472 height 29
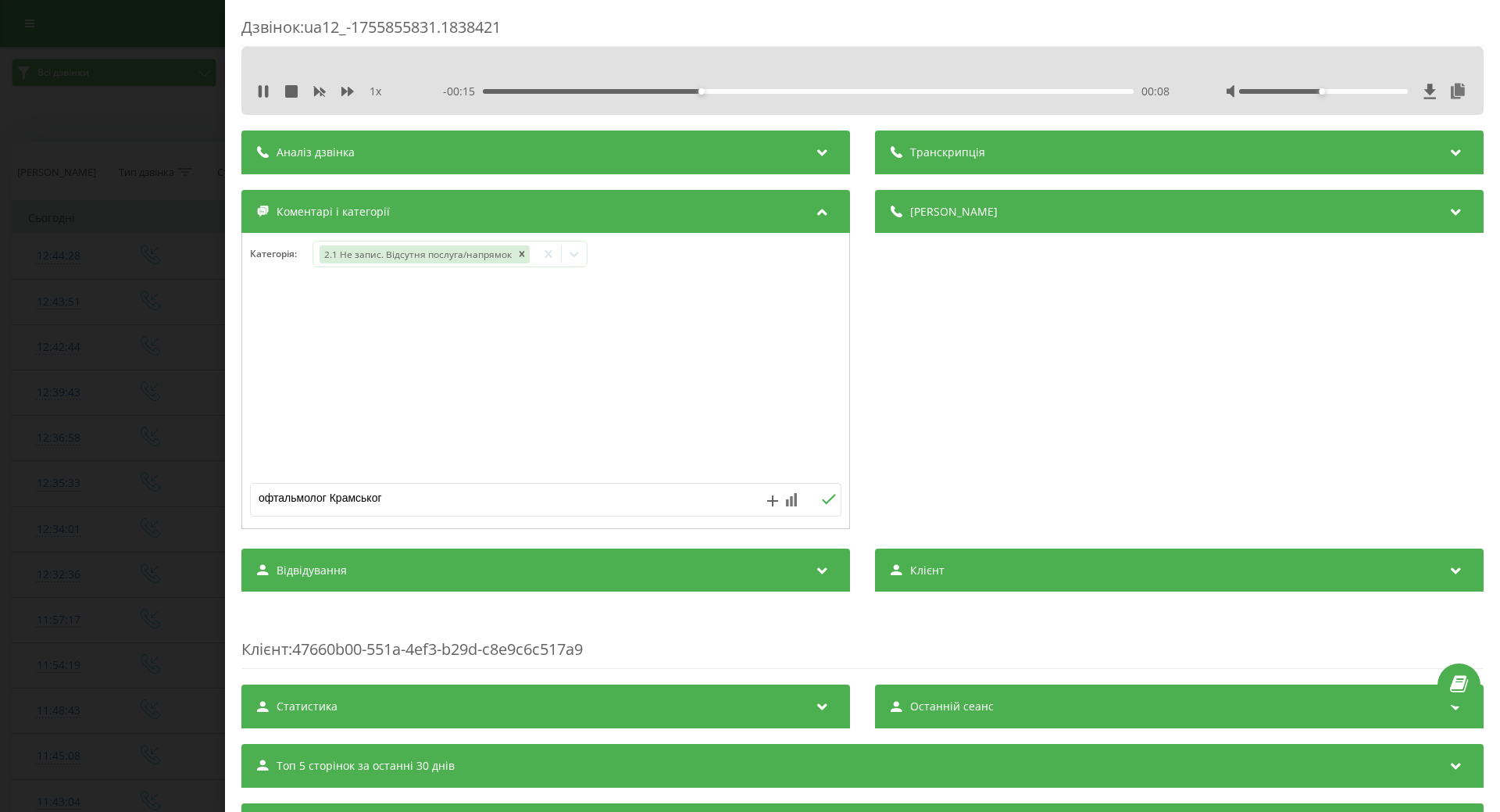
type textarea "офтальмолог Крамського"
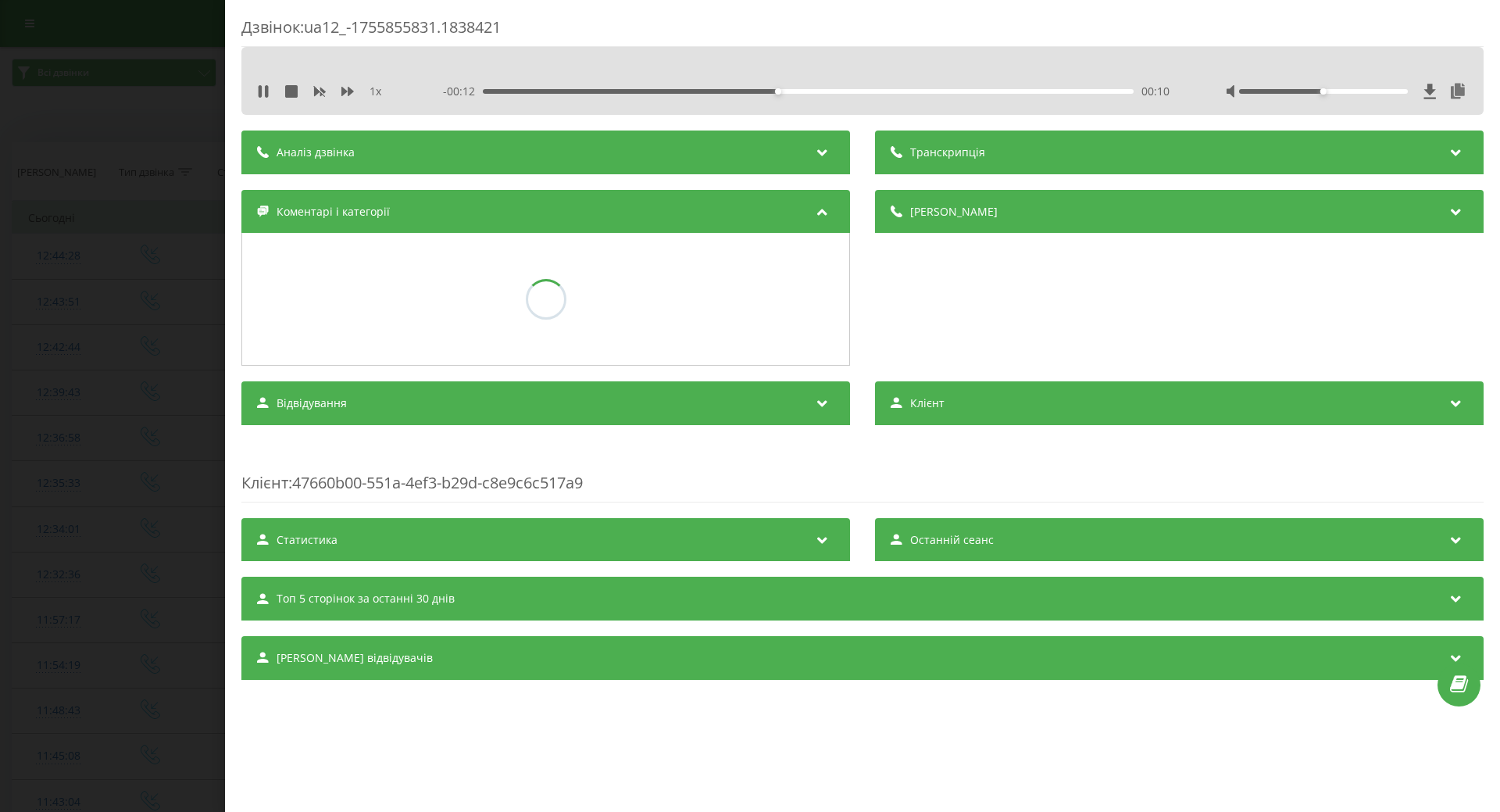
click at [125, 498] on div "Дзвінок : ua12_-1755855831.1838421 1 x - 00:12 00:10 00:10 Транскрипція Для AI-…" at bounding box center [750, 406] width 1500 height 812
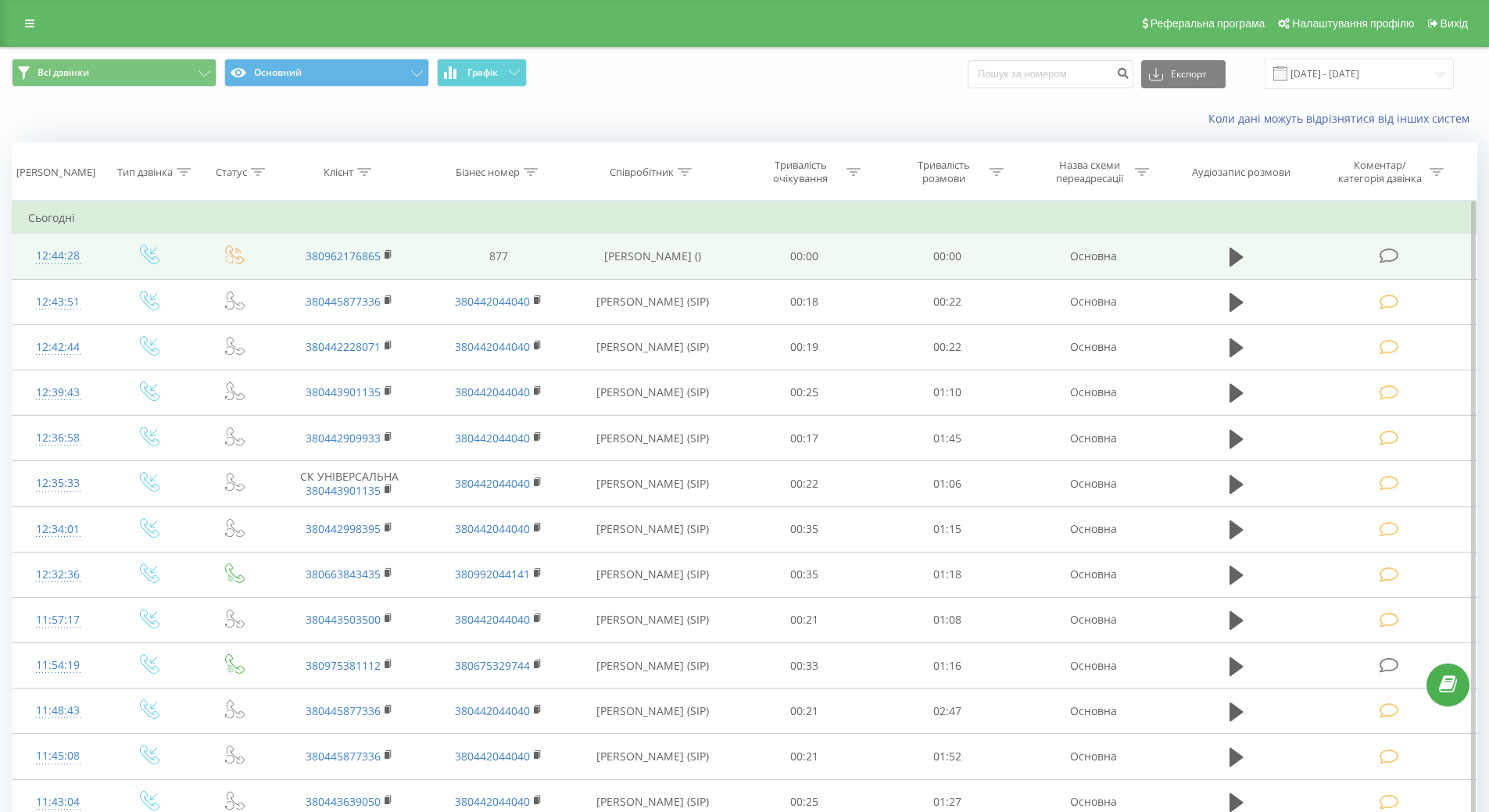
click at [56, 254] on div "12:44:28" at bounding box center [58, 255] width 60 height 30
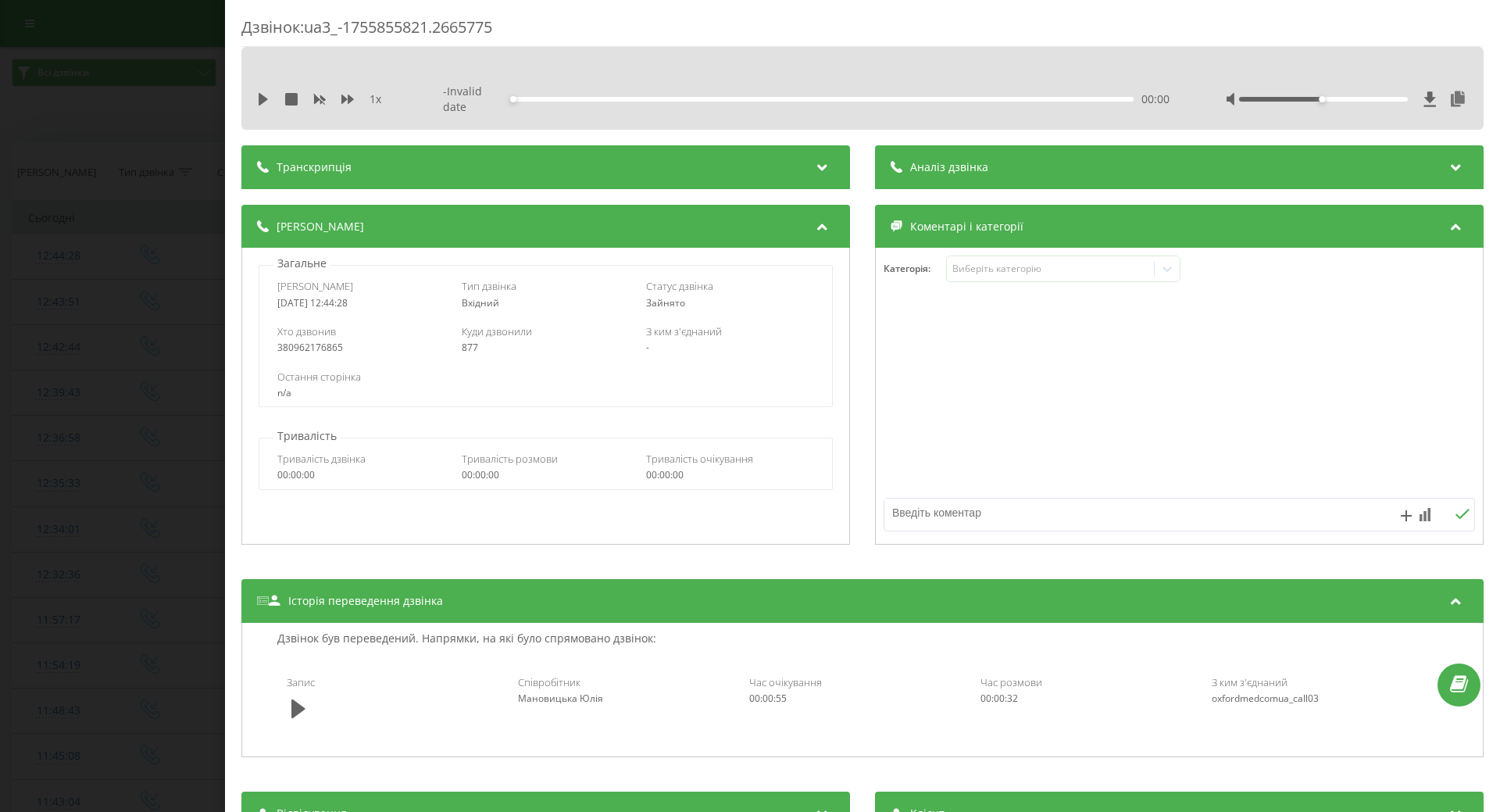
click at [136, 192] on div "Дзвінок : ua3_-1755855821.2665775 1 x - Invalid date 00:00 00:00 Транскрипція Д…" at bounding box center [750, 406] width 1500 height 812
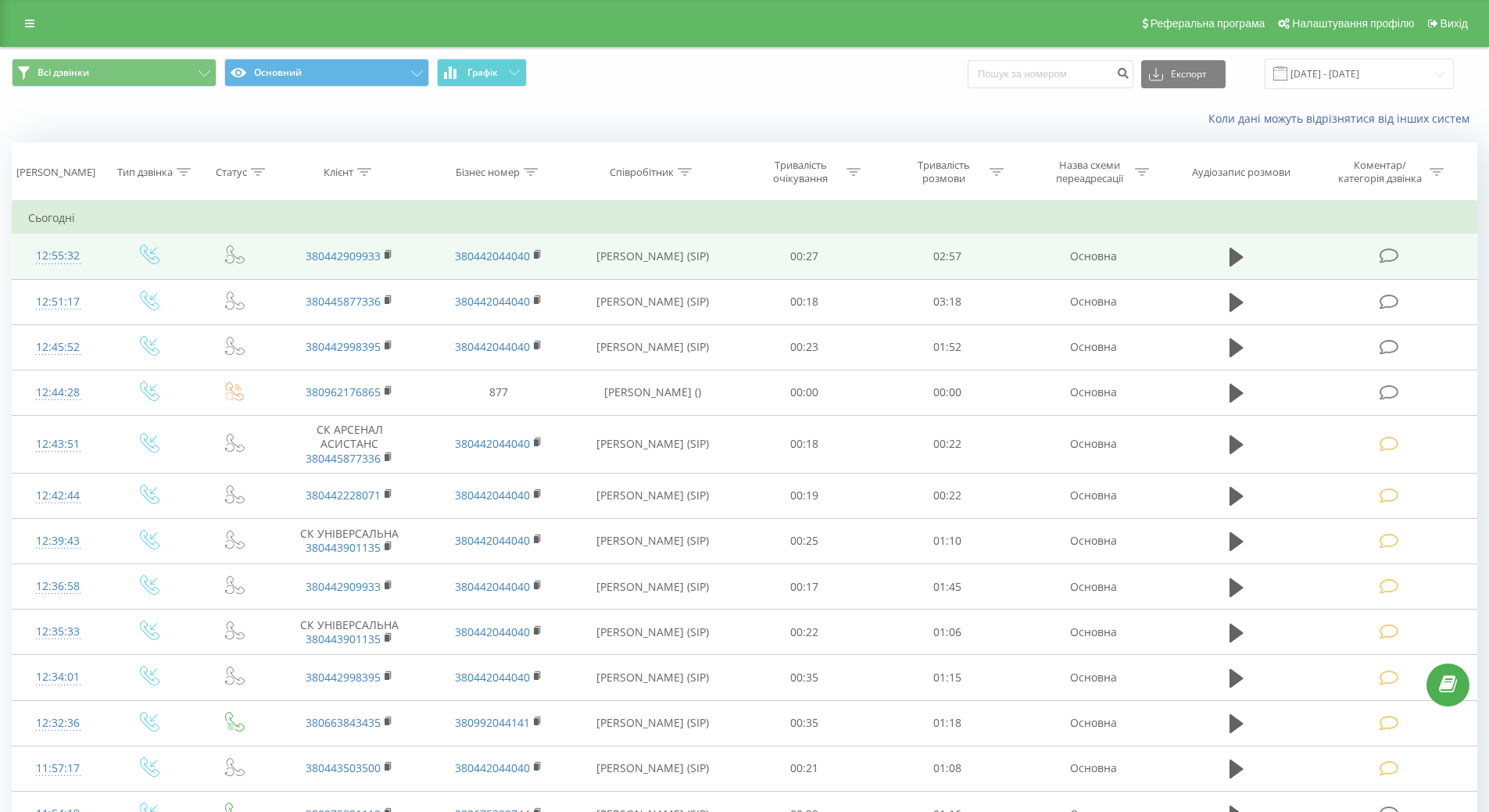
click at [1397, 257] on icon at bounding box center [1389, 256] width 19 height 17
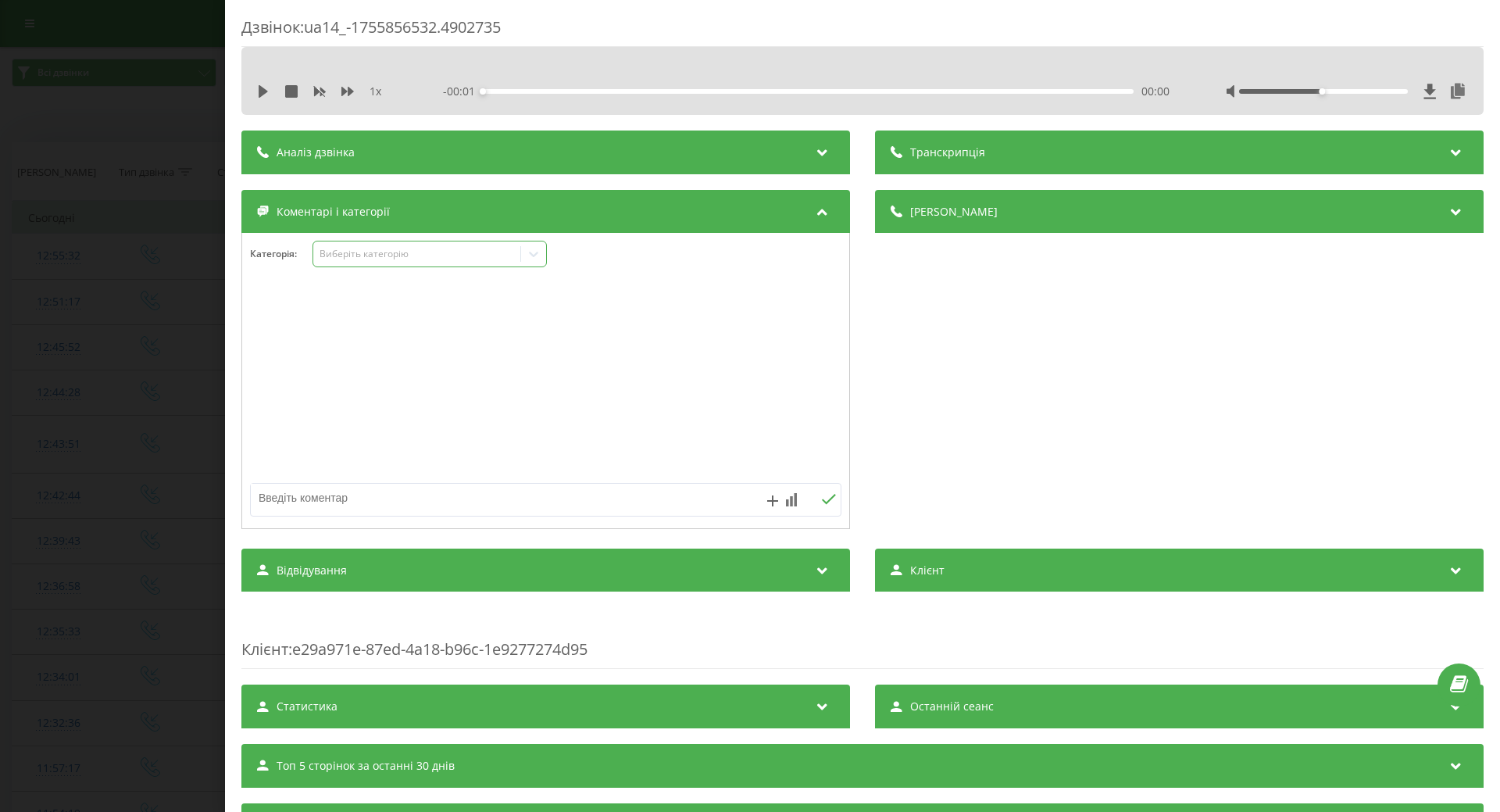
click at [534, 253] on icon at bounding box center [533, 253] width 16 height 16
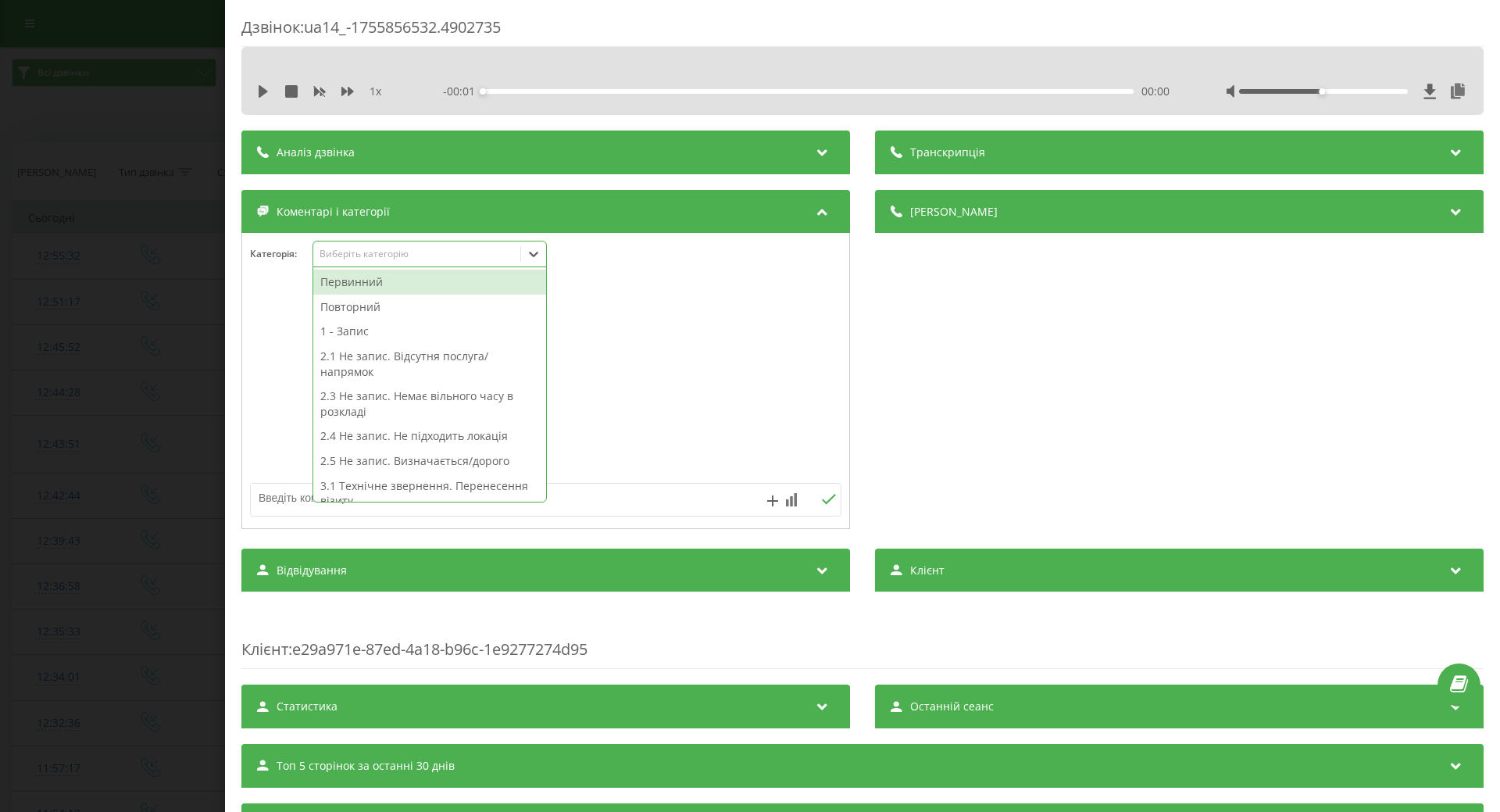
click at [363, 285] on div "Первинний" at bounding box center [429, 282] width 233 height 25
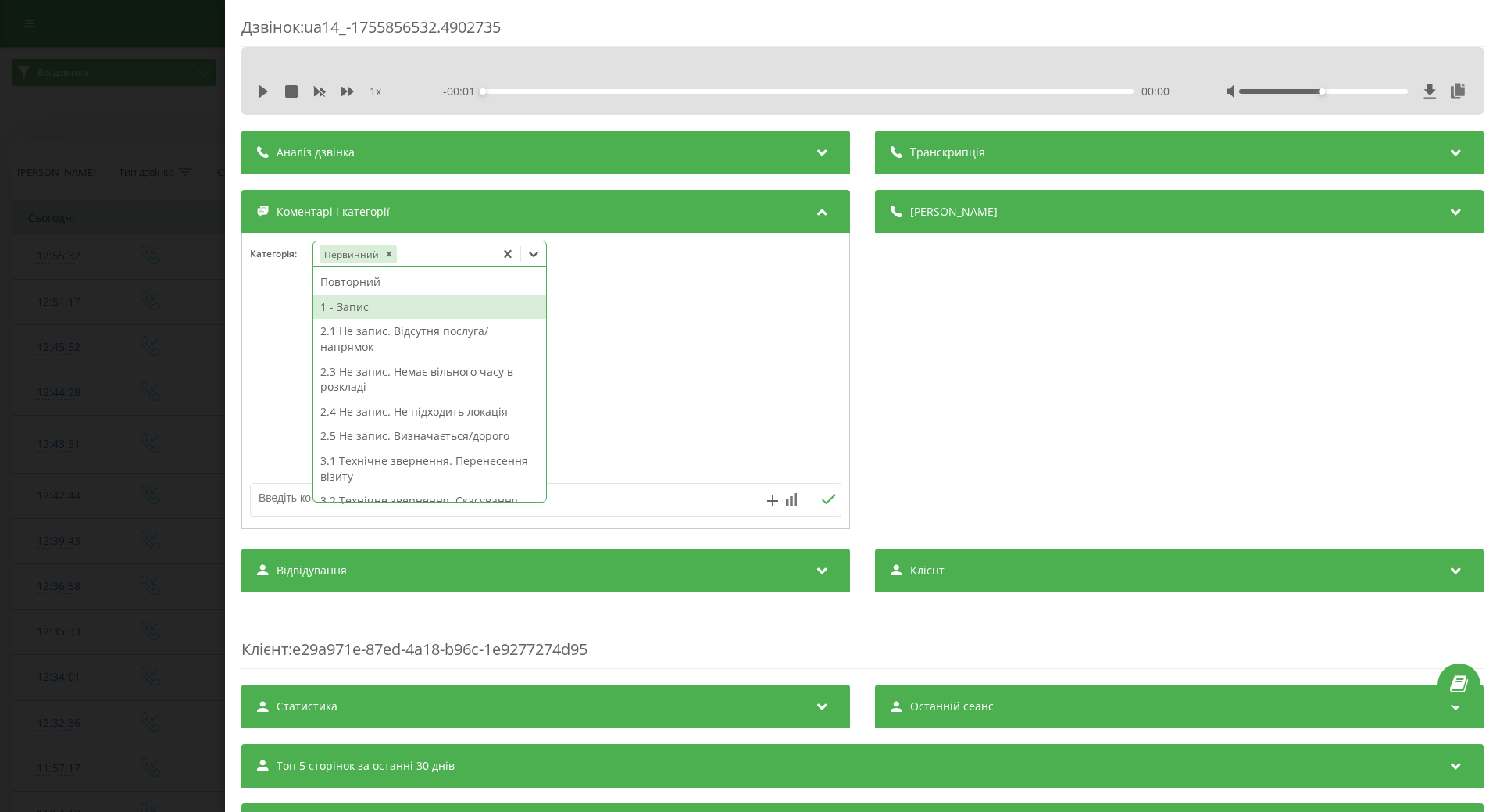
click at [343, 310] on div "1 - Запис" at bounding box center [429, 307] width 233 height 25
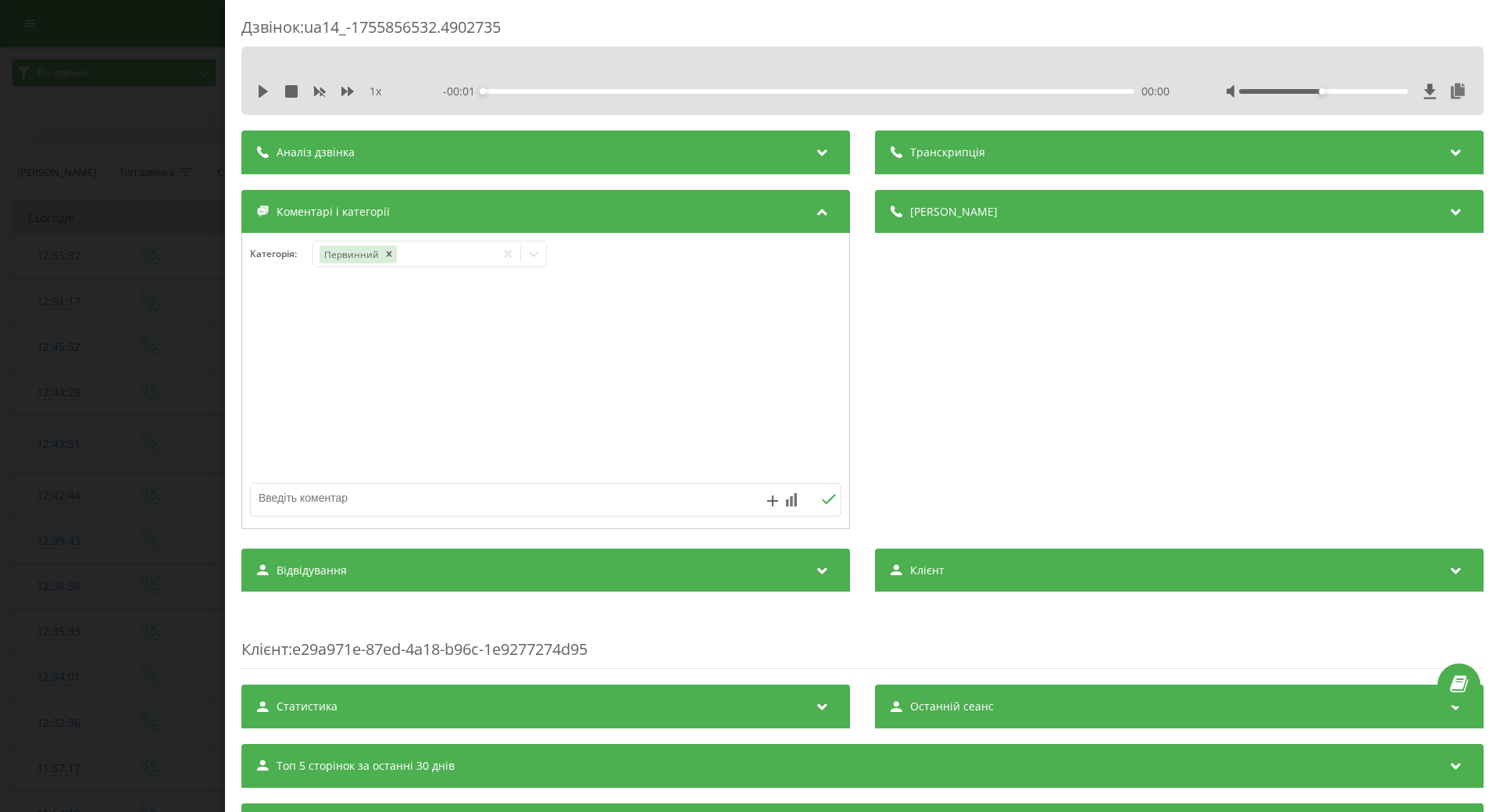
click at [149, 349] on div "Дзвінок : ua14_-1755856532.4902735 1 x - 00:01 00:00 00:00 Транскрипція Для AI-…" at bounding box center [750, 406] width 1500 height 812
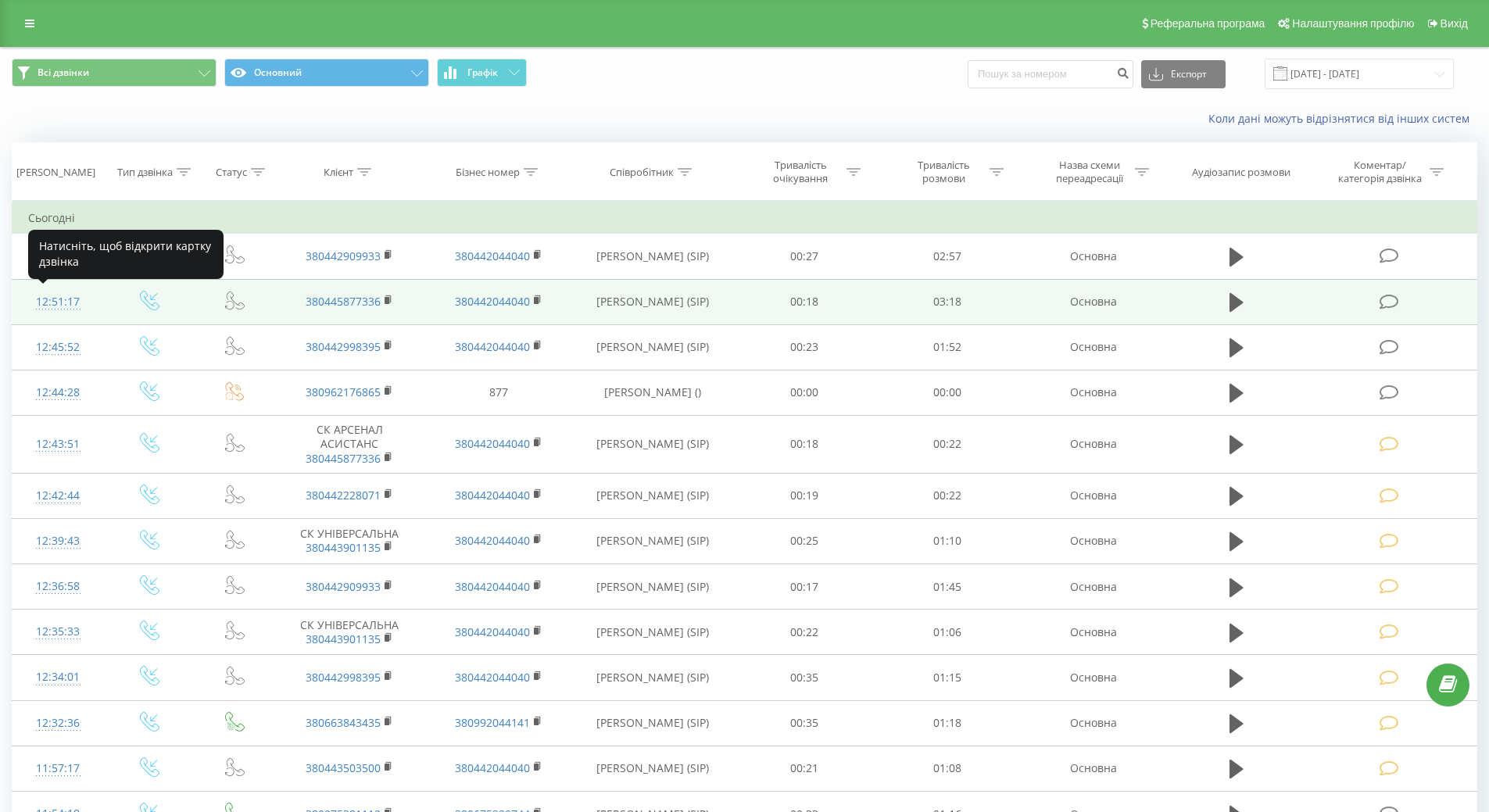
click at [54, 298] on div "12:51:17" at bounding box center [58, 301] width 60 height 30
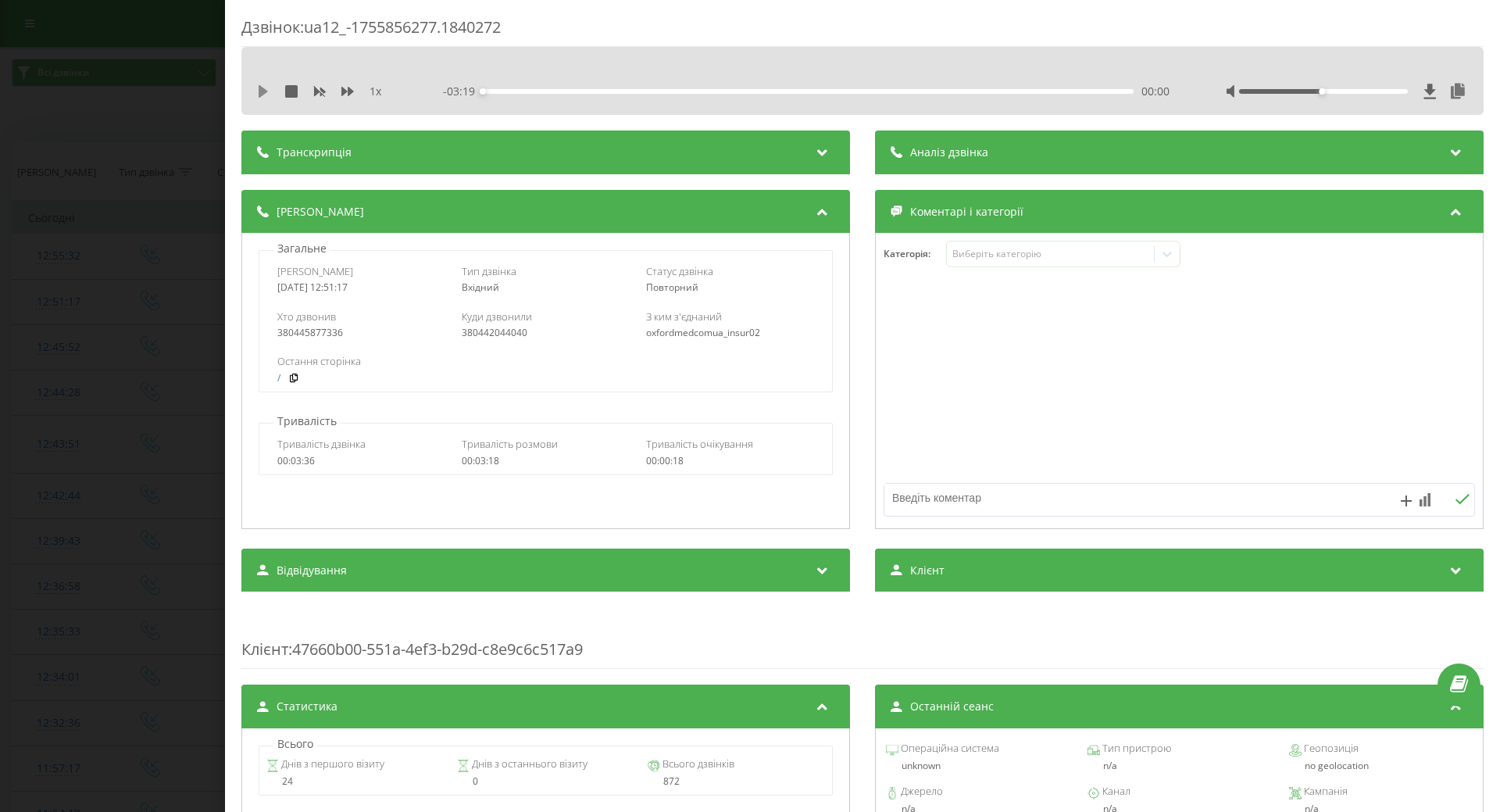
click at [258, 98] on div "1 x - 03:19 00:00 00:00" at bounding box center [863, 91] width 1219 height 23
click at [261, 83] on div "1 x - 03:19 00:00 00:00" at bounding box center [863, 91] width 1219 height 23
click at [261, 95] on icon at bounding box center [263, 91] width 9 height 13
click at [1161, 259] on icon at bounding box center [1167, 253] width 16 height 16
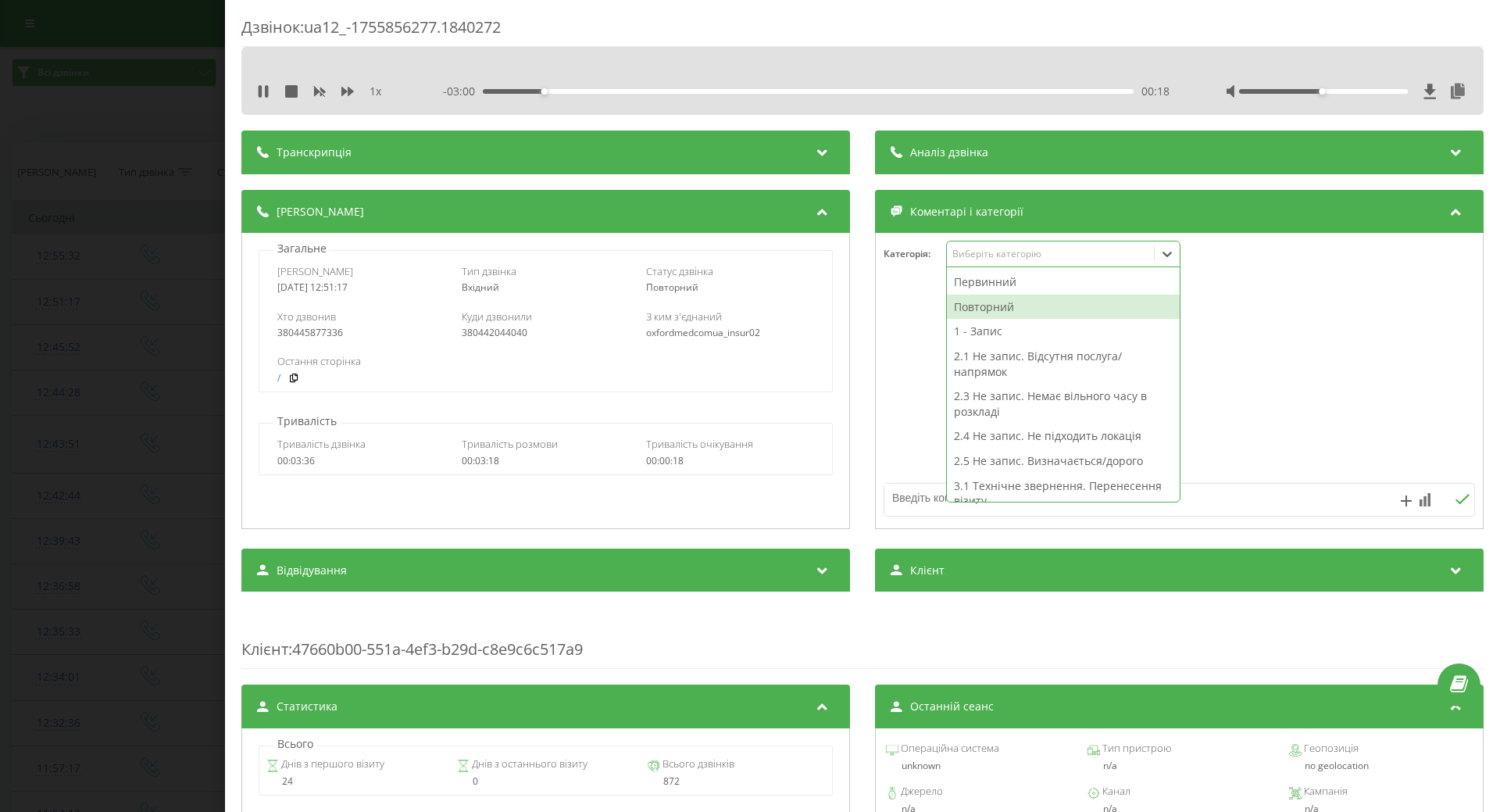
click at [978, 310] on div "Повторний" at bounding box center [1063, 307] width 233 height 25
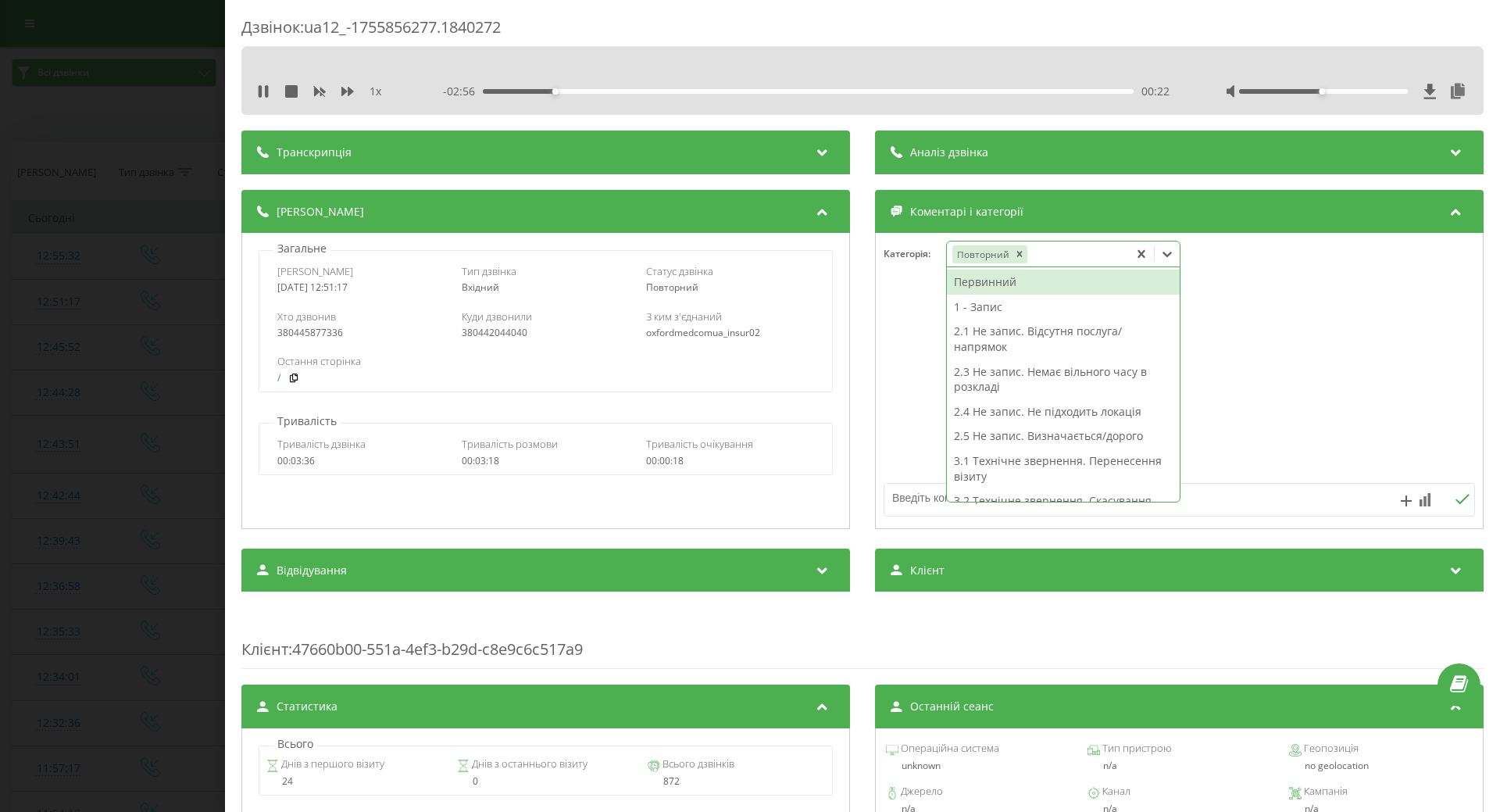
click at [980, 317] on div "1 - Запис" at bounding box center [1063, 307] width 233 height 25
drag, startPoint x: 908, startPoint y: 505, endPoint x: 903, endPoint y: 493, distance: 13.0
click at [904, 493] on textarea at bounding box center [1121, 497] width 472 height 29
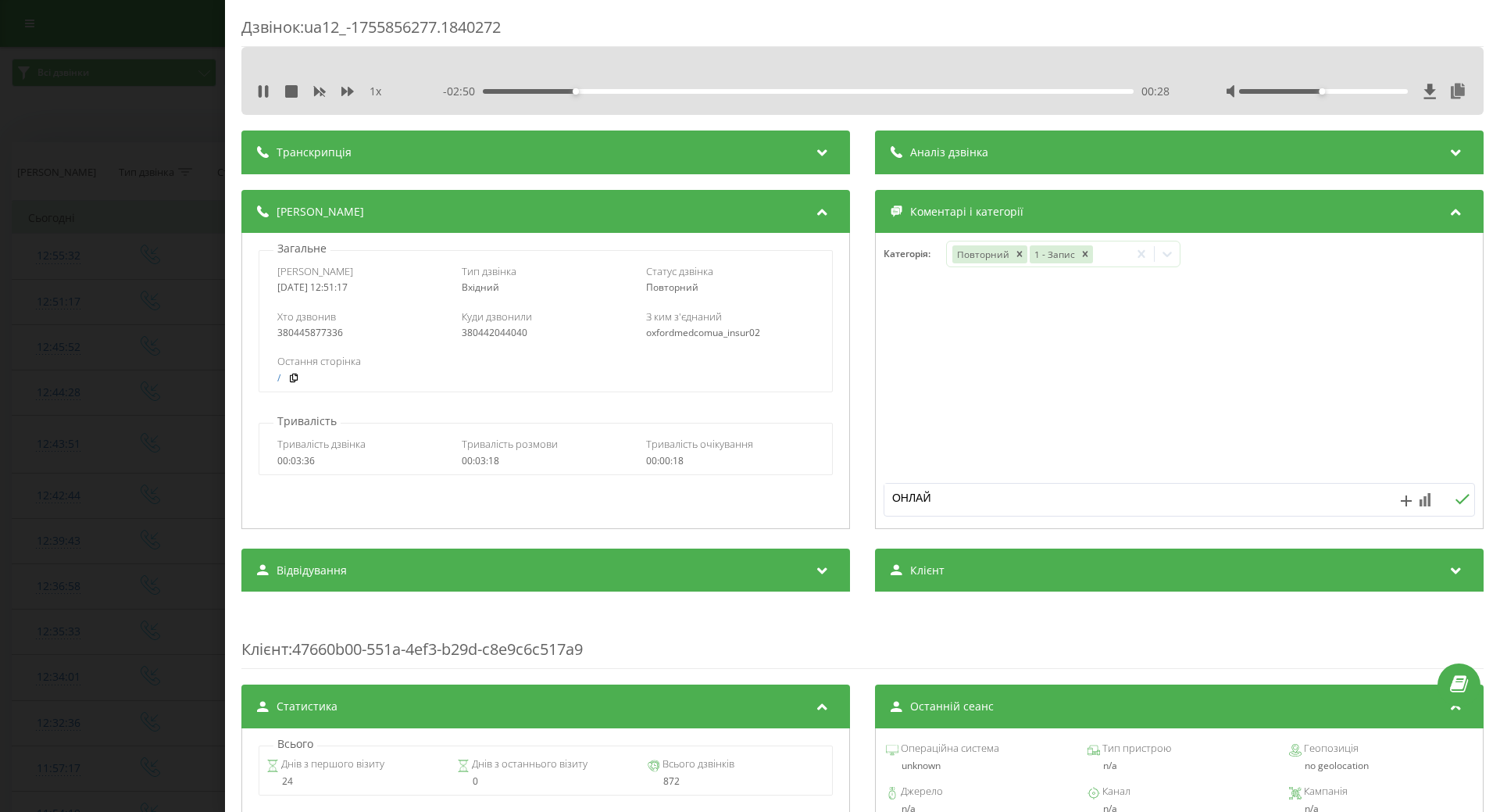
type textarea "ОНЛАЙН"
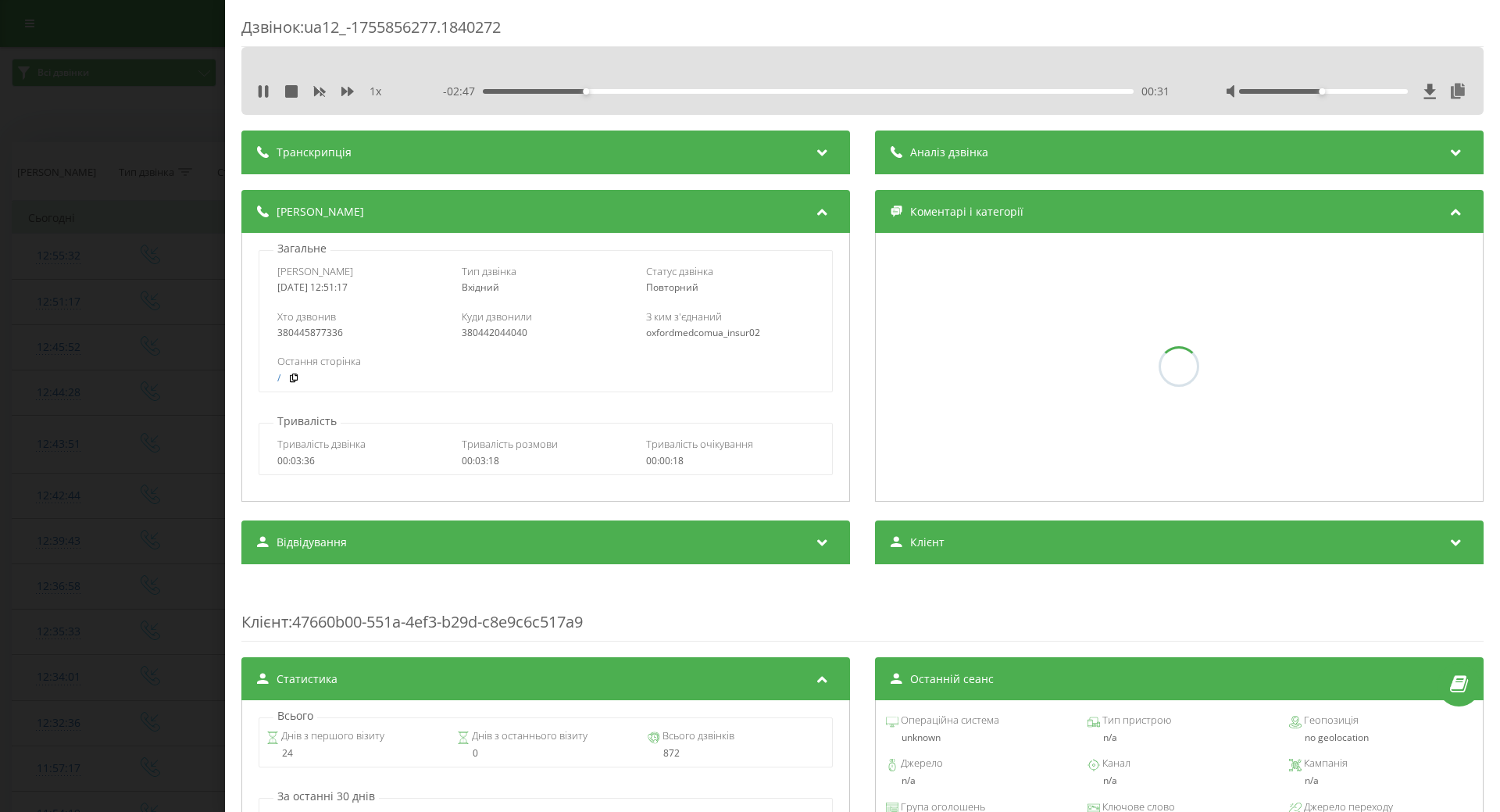
click at [239, 420] on div "Дзвінок : ua12_-1755856277.1840272 1 x - 02:47 00:31 00:31 Транскрипція Для AI-…" at bounding box center [862, 406] width 1275 height 812
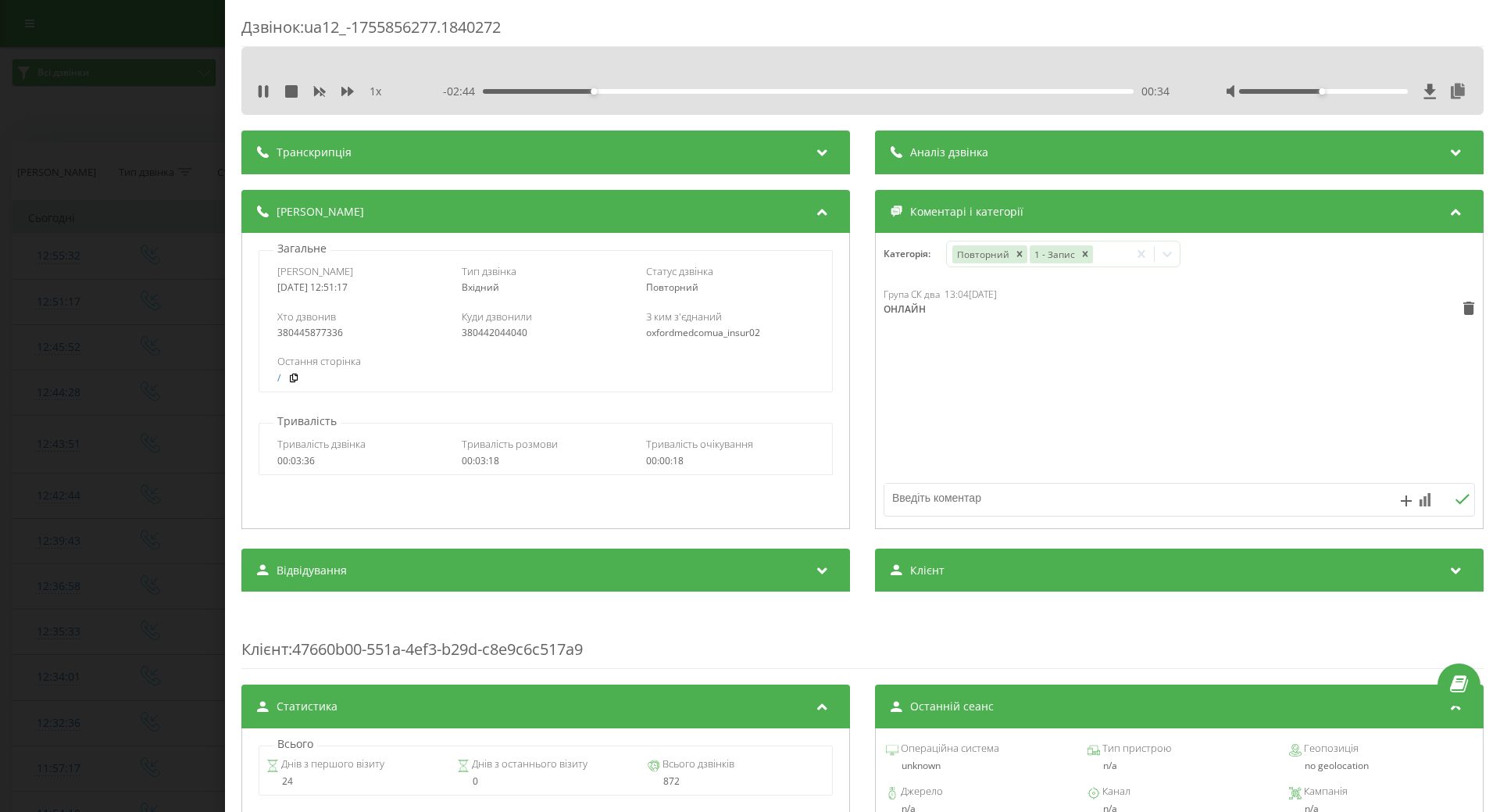
click at [181, 436] on div "Дзвінок : ua12_-1755856277.1840272 1 x - 02:44 00:34 00:34 Транскрипція Для AI-…" at bounding box center [750, 406] width 1500 height 812
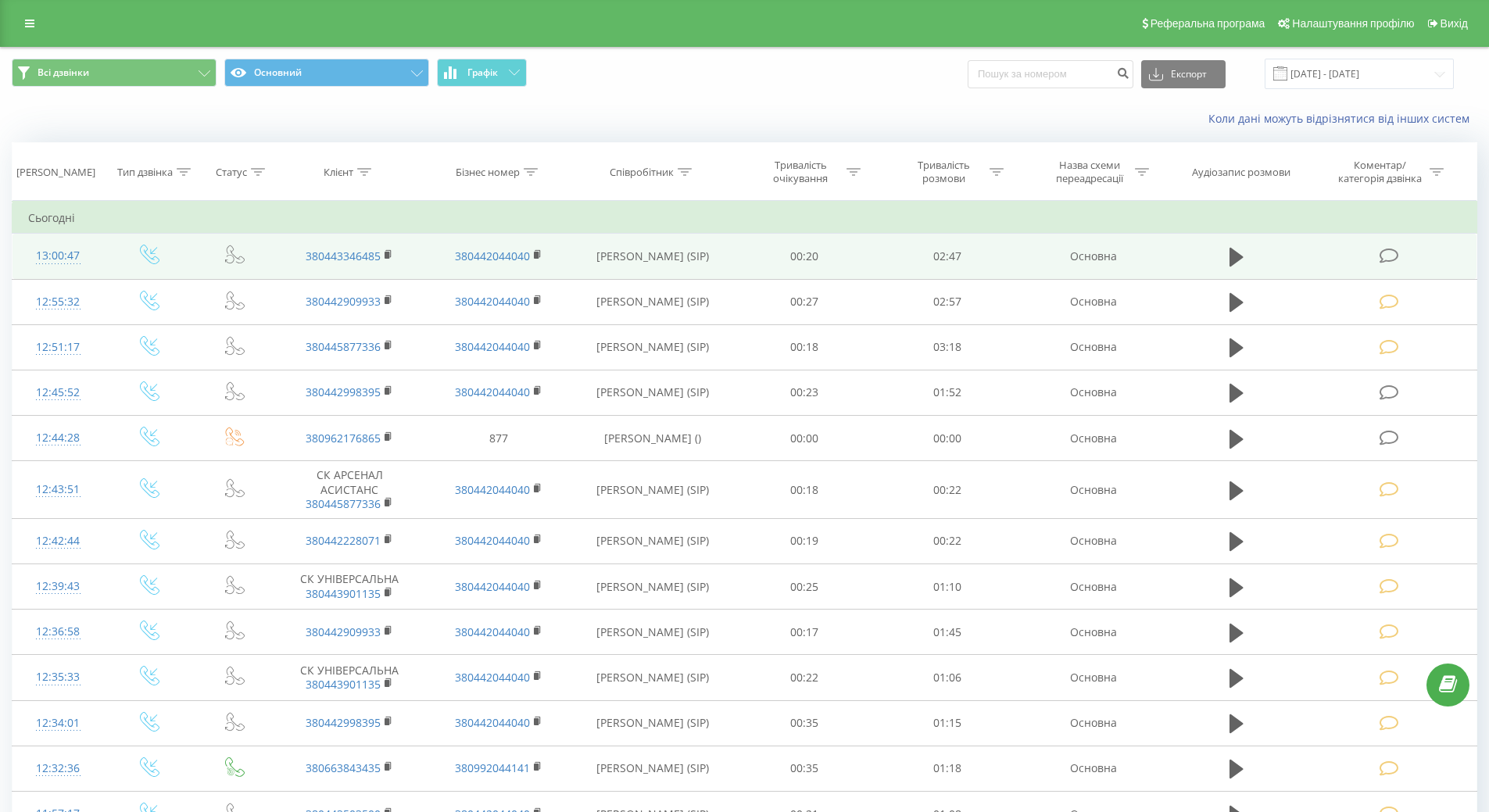
click at [1391, 257] on icon at bounding box center [1389, 256] width 19 height 17
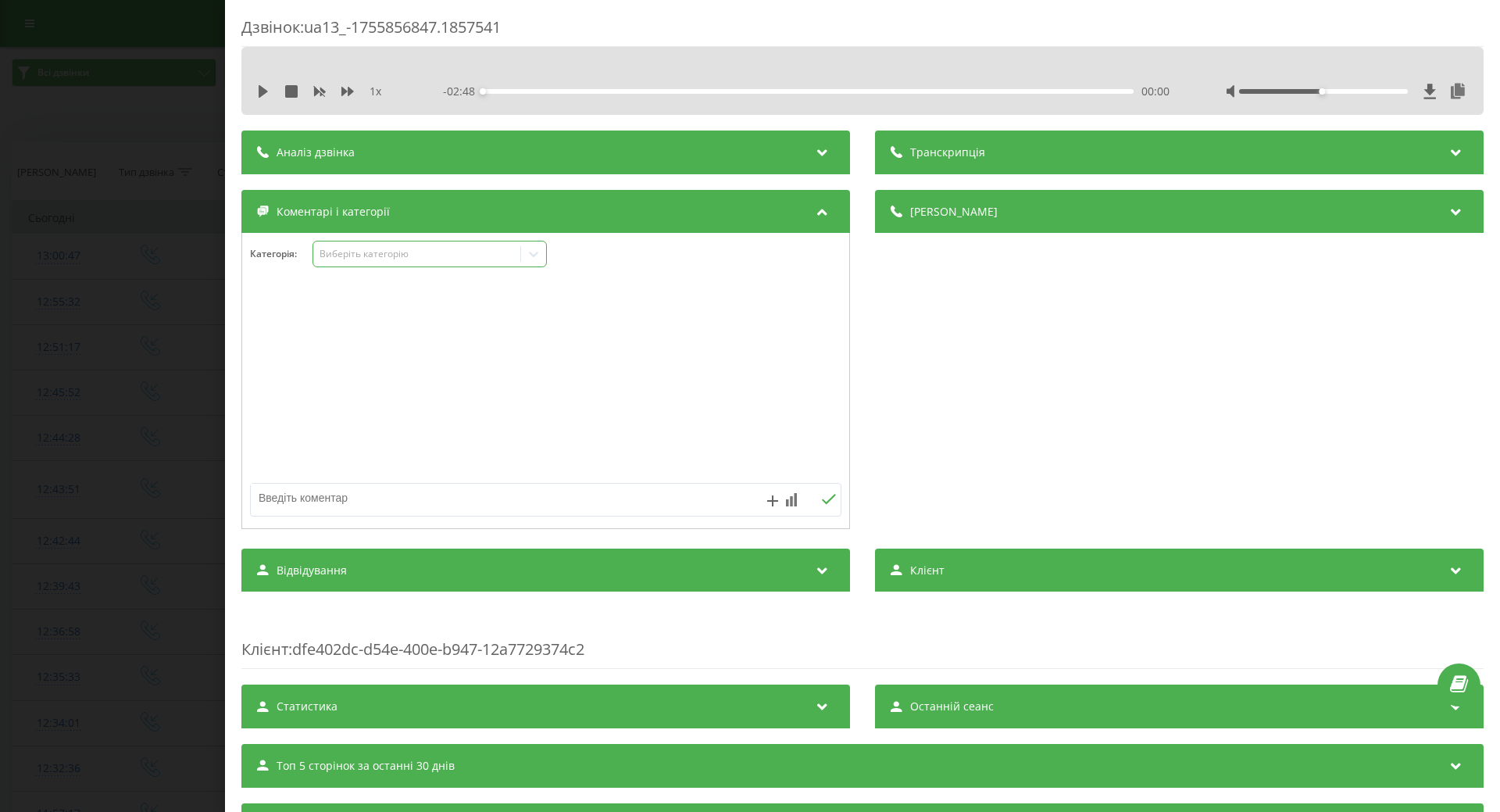
click at [546, 265] on div at bounding box center [533, 253] width 25 height 25
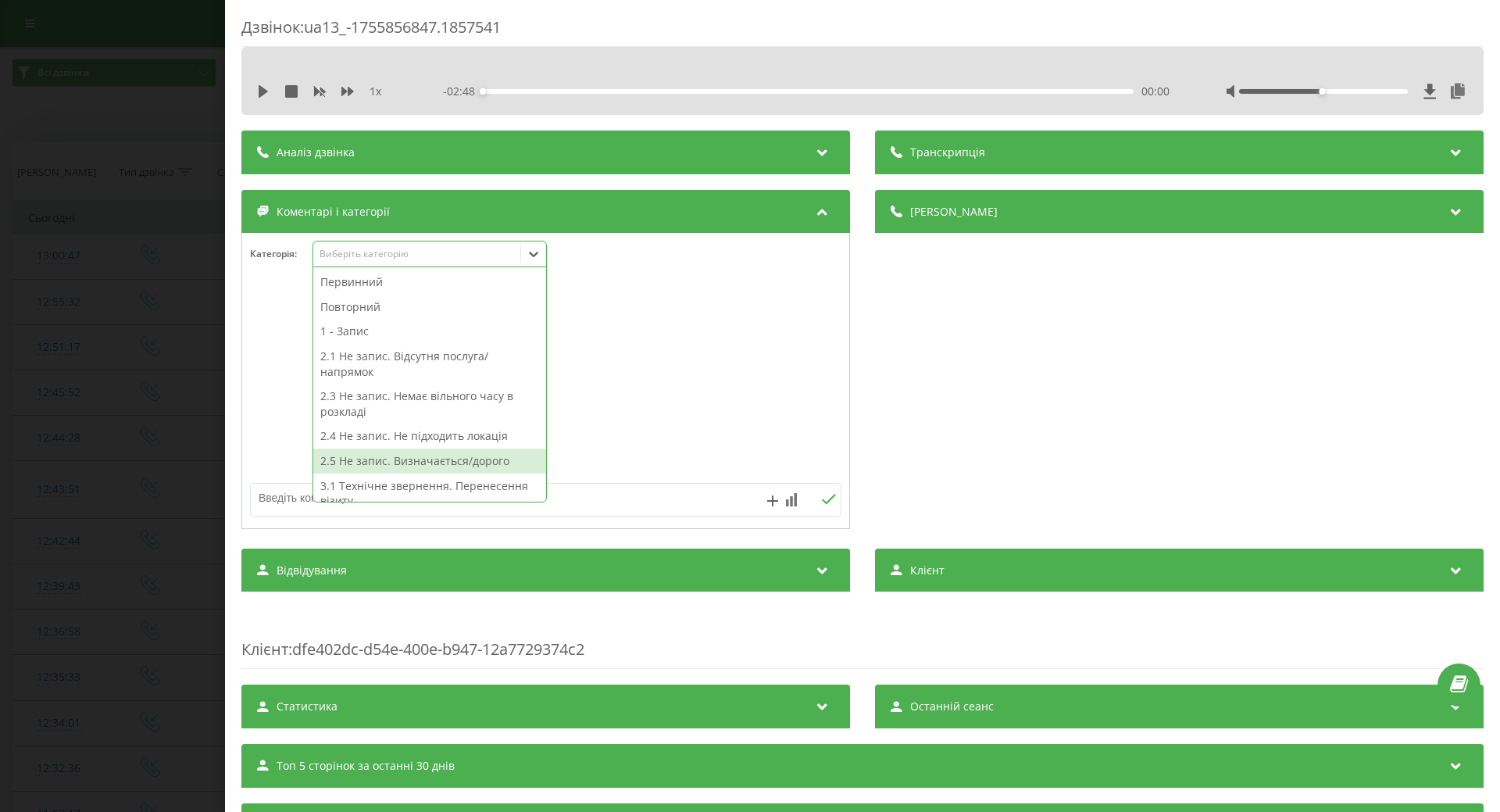
click at [395, 459] on div "2.5 Не запис. Визначається/дорого" at bounding box center [429, 460] width 233 height 25
click at [249, 445] on div at bounding box center [545, 381] width 607 height 188
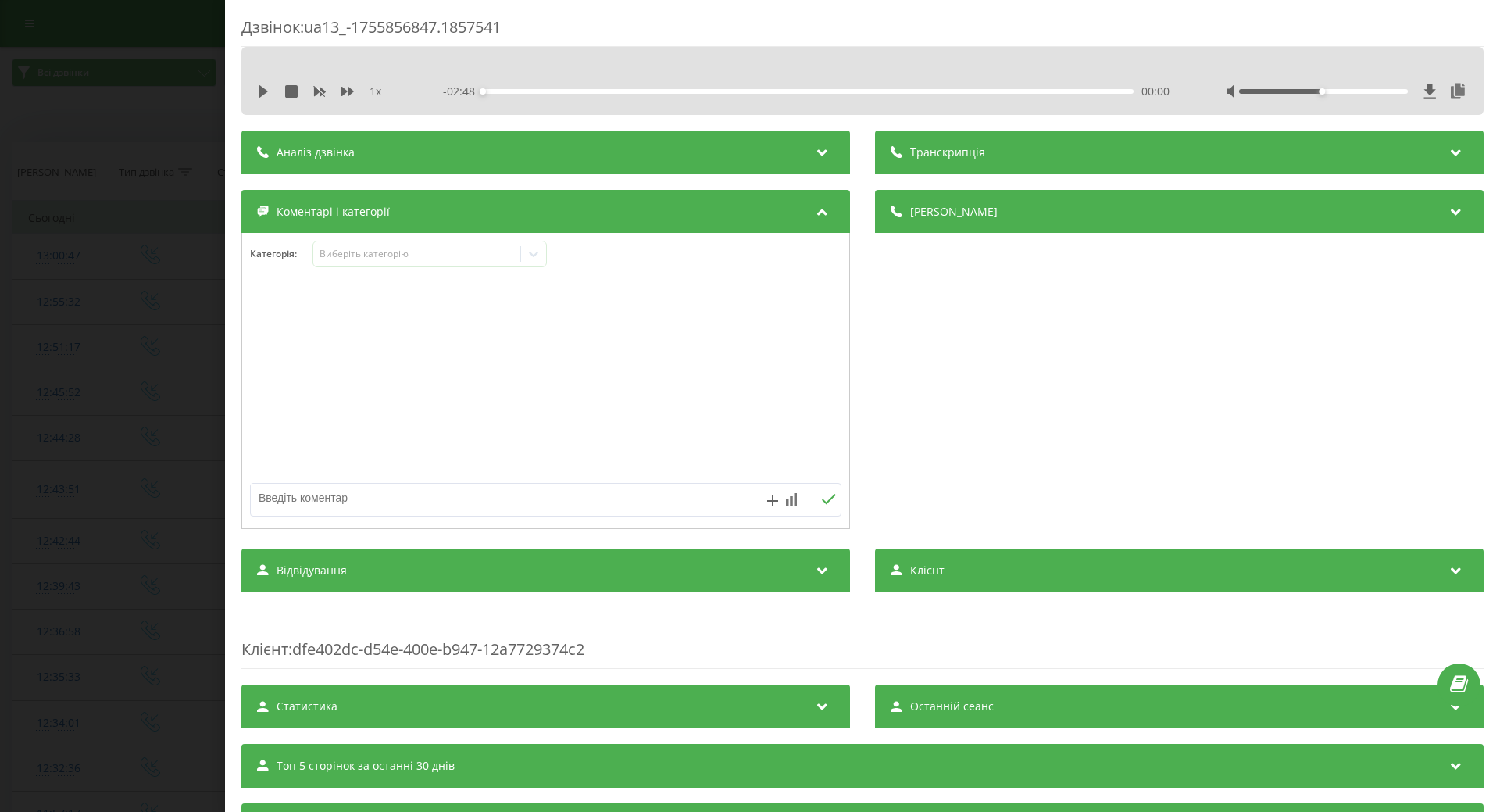
click at [165, 460] on div "Дзвінок : ua13_-1755856847.1857541 1 x - 02:48 00:00 00:00 Транскрипція Для AI-…" at bounding box center [750, 406] width 1500 height 812
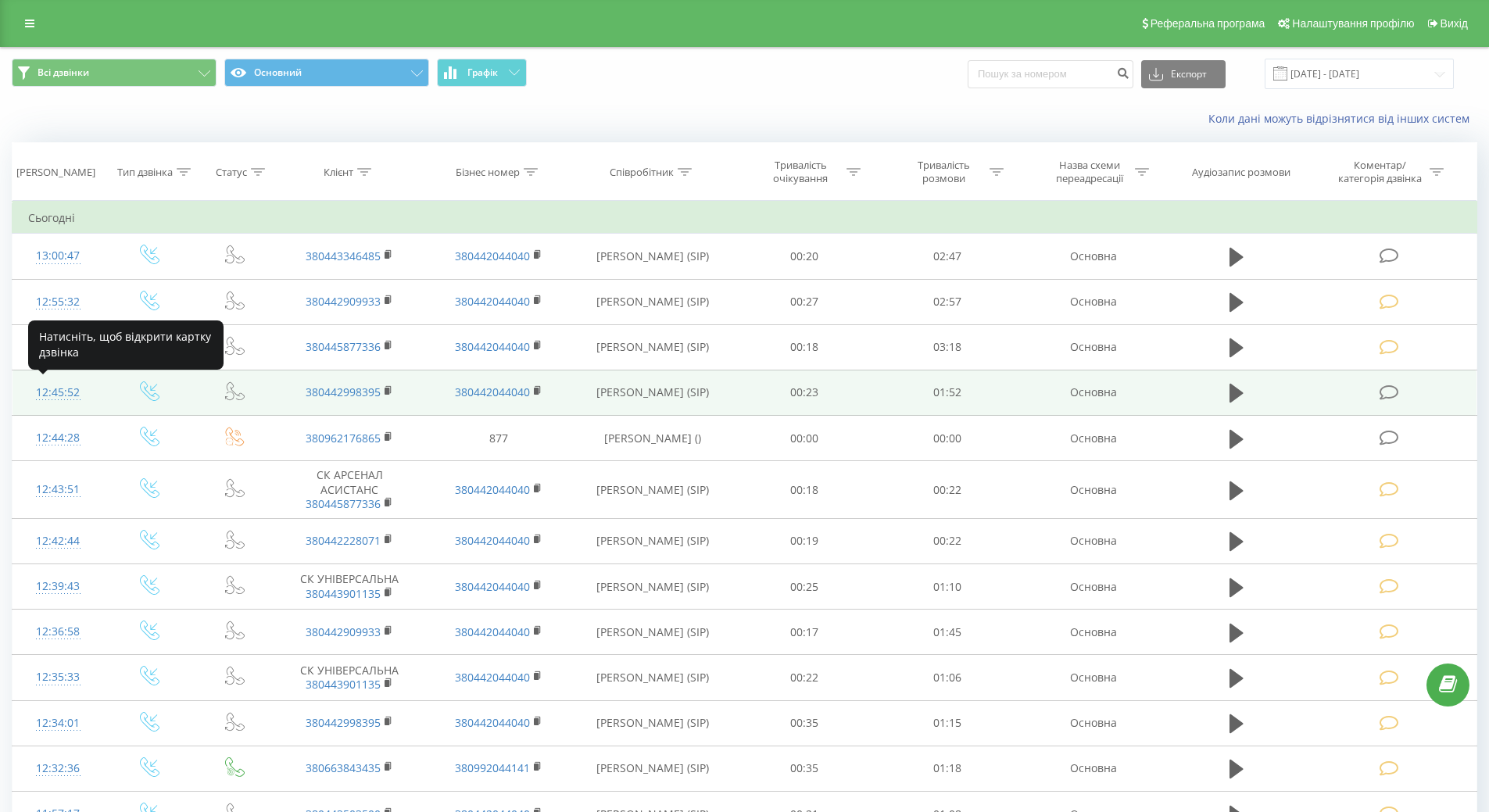
drag, startPoint x: 44, startPoint y: 392, endPoint x: 36, endPoint y: 385, distance: 10.6
click at [45, 392] on div "12:45:52" at bounding box center [58, 392] width 60 height 30
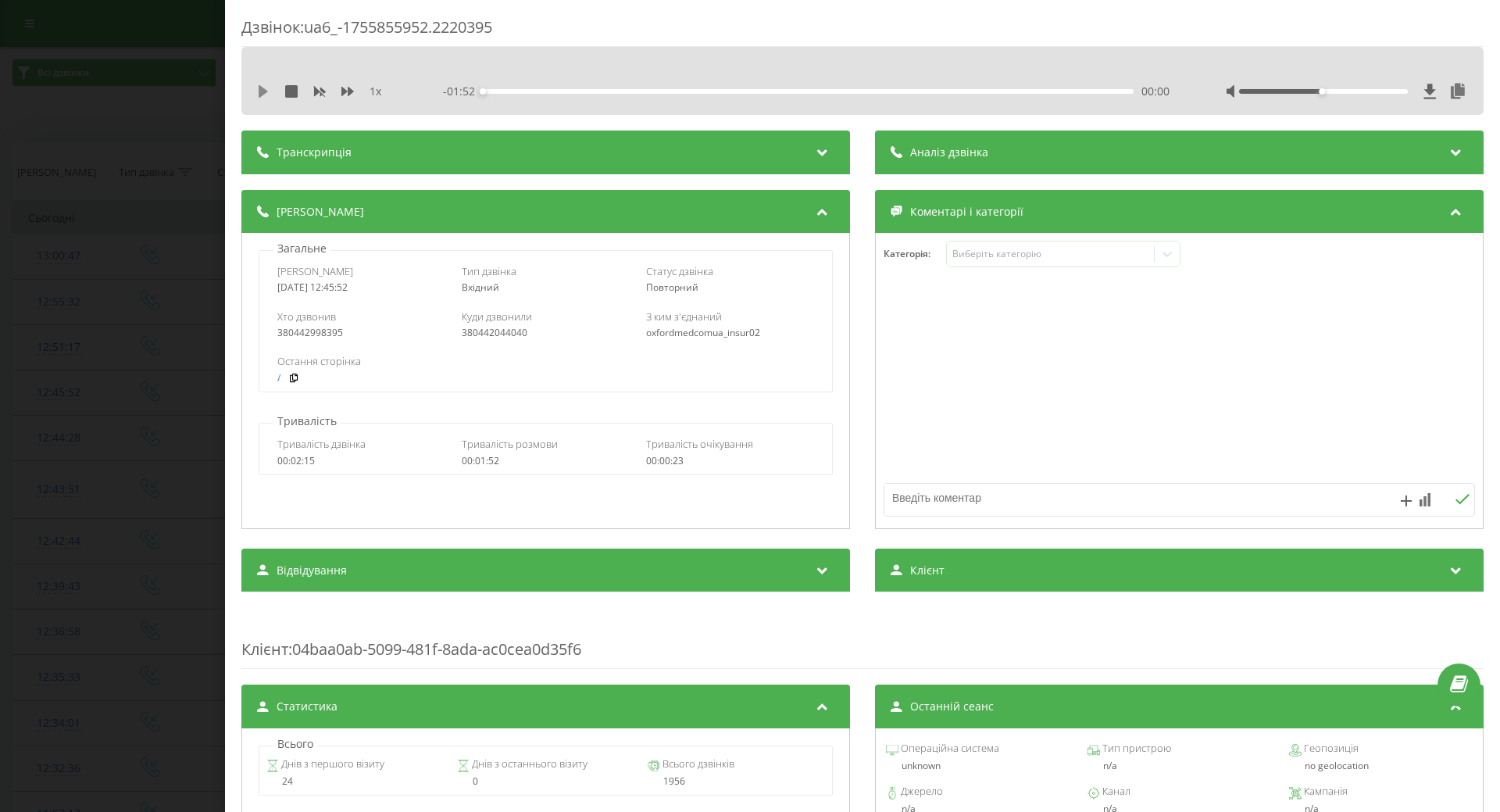
click at [260, 93] on icon at bounding box center [263, 91] width 13 height 13
click at [493, 90] on div "00:02" at bounding box center [808, 91] width 651 height 5
click at [262, 92] on icon at bounding box center [263, 91] width 13 height 13
click at [1164, 253] on icon at bounding box center [1167, 253] width 16 height 16
click at [116, 365] on div "Дзвінок : ua6_-1755855952.2220395 1 x - 01:44 00:08 00:08 Транскрипція Для AI-а…" at bounding box center [750, 406] width 1500 height 812
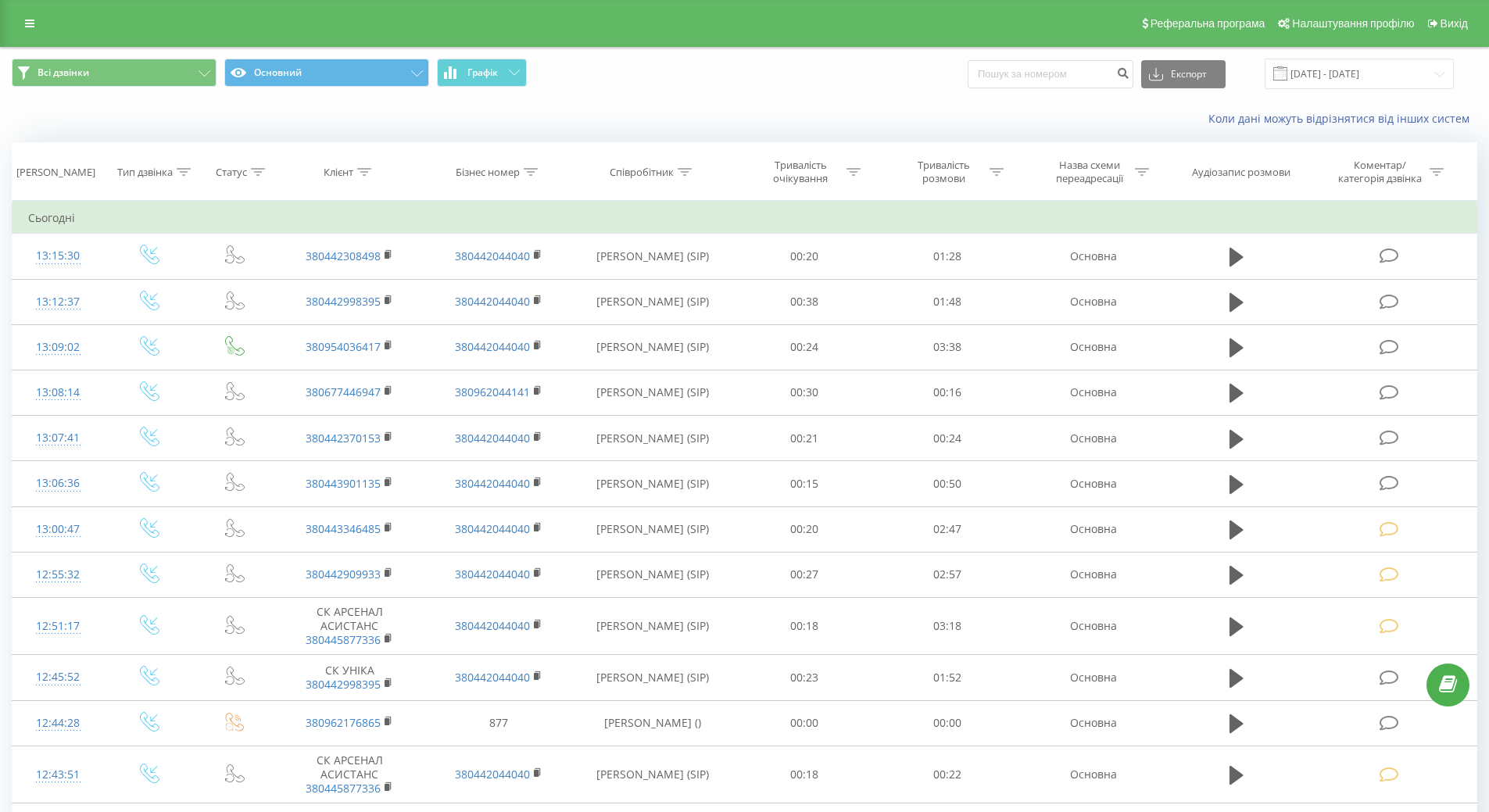
drag, startPoint x: 1089, startPoint y: 90, endPoint x: 942, endPoint y: 114, distance: 148.9
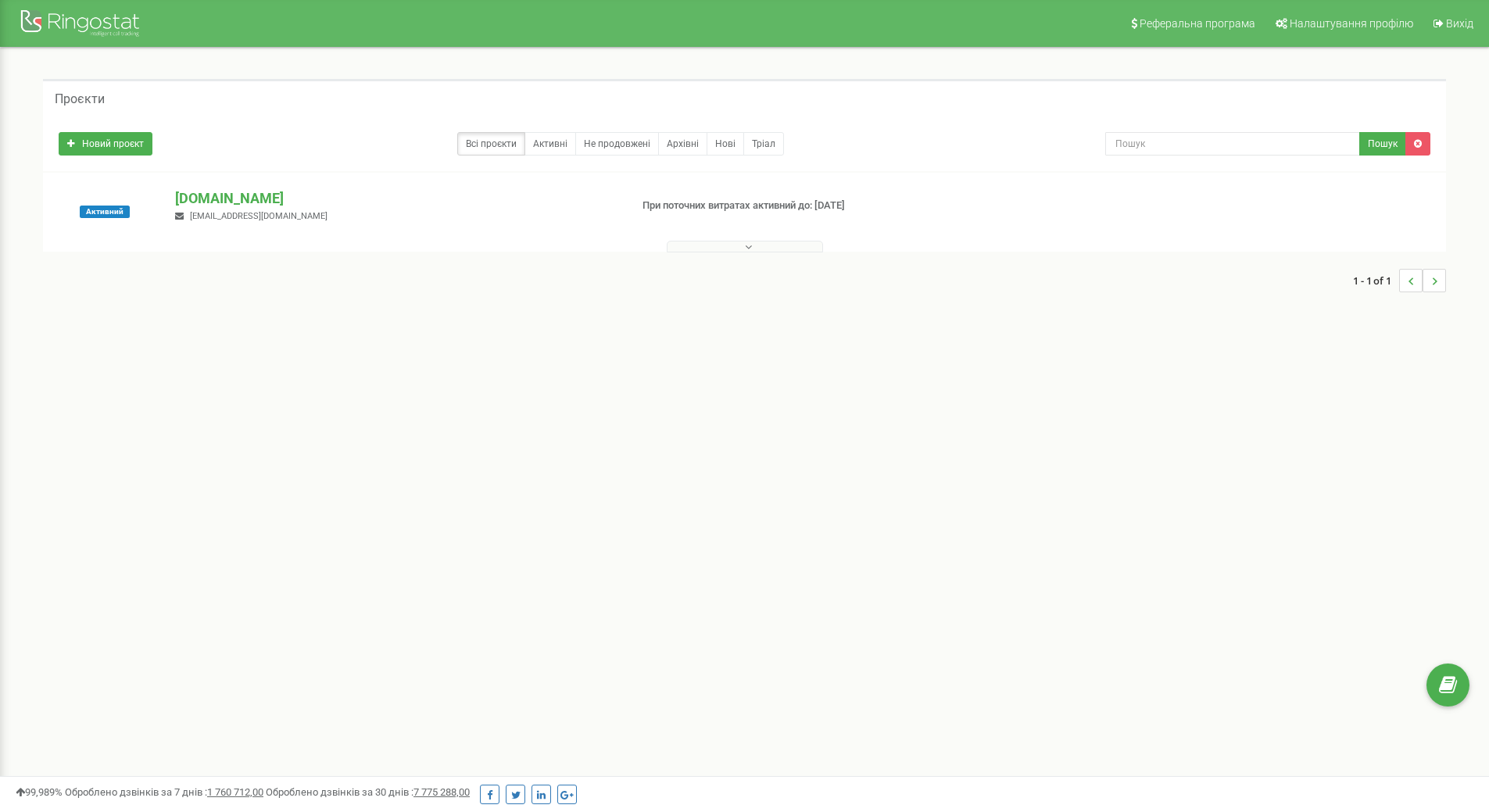
click at [745, 246] on icon at bounding box center [749, 247] width 7 height 11
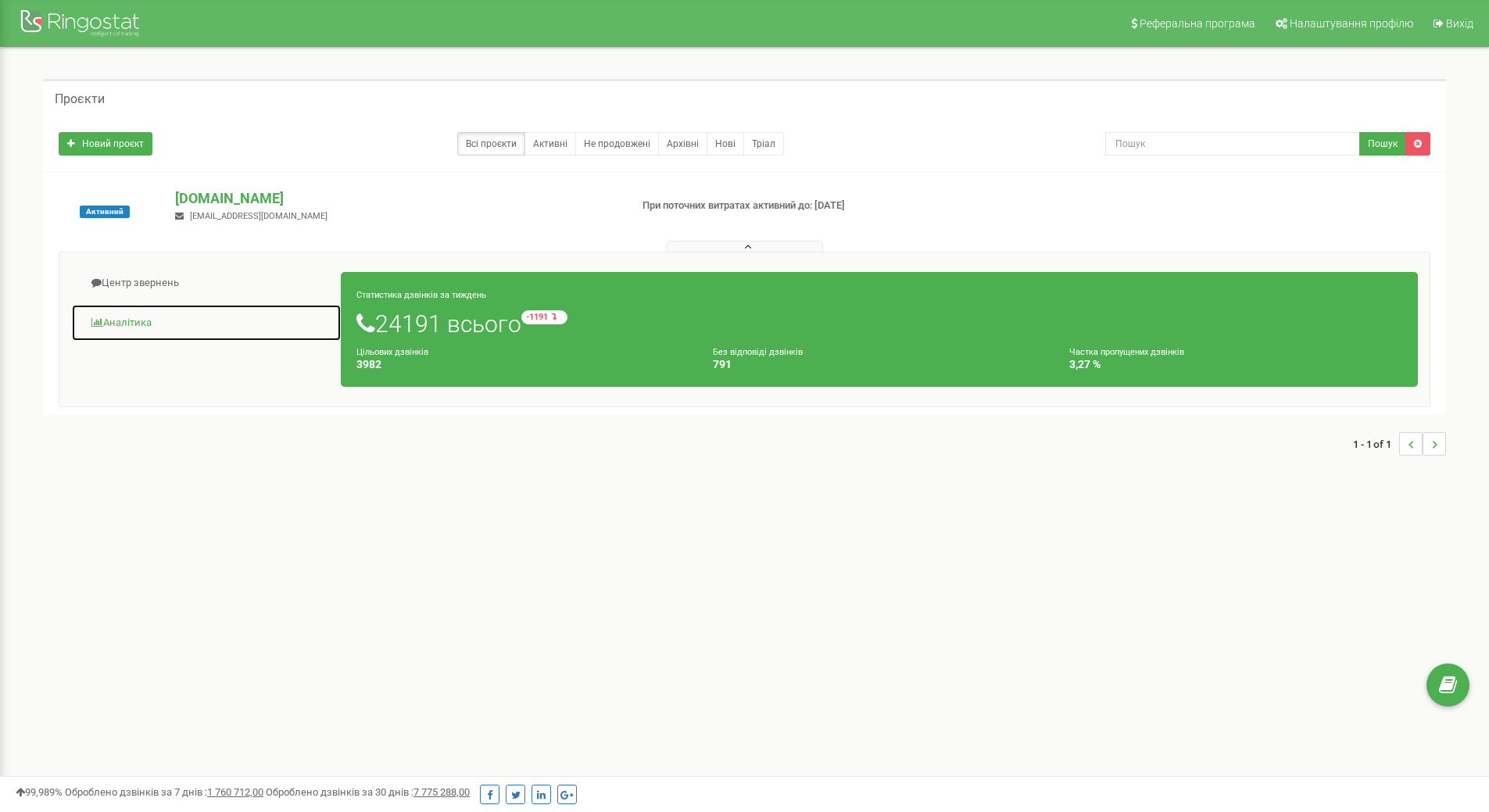
click at [122, 328] on link "Аналiтика" at bounding box center [206, 323] width 271 height 39
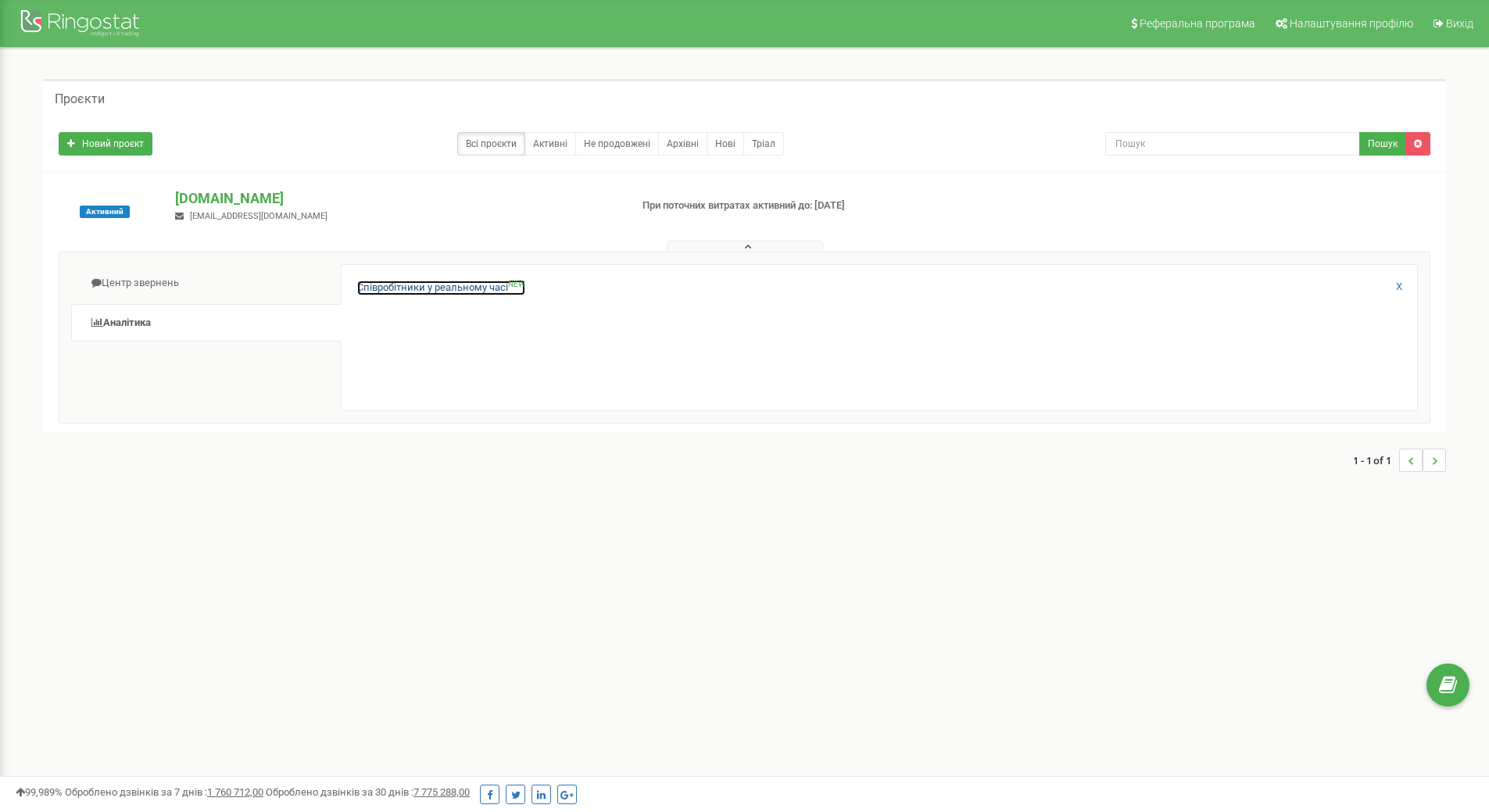
click at [377, 288] on link "Співробітники у реальному часі NEW" at bounding box center [441, 288] width 168 height 15
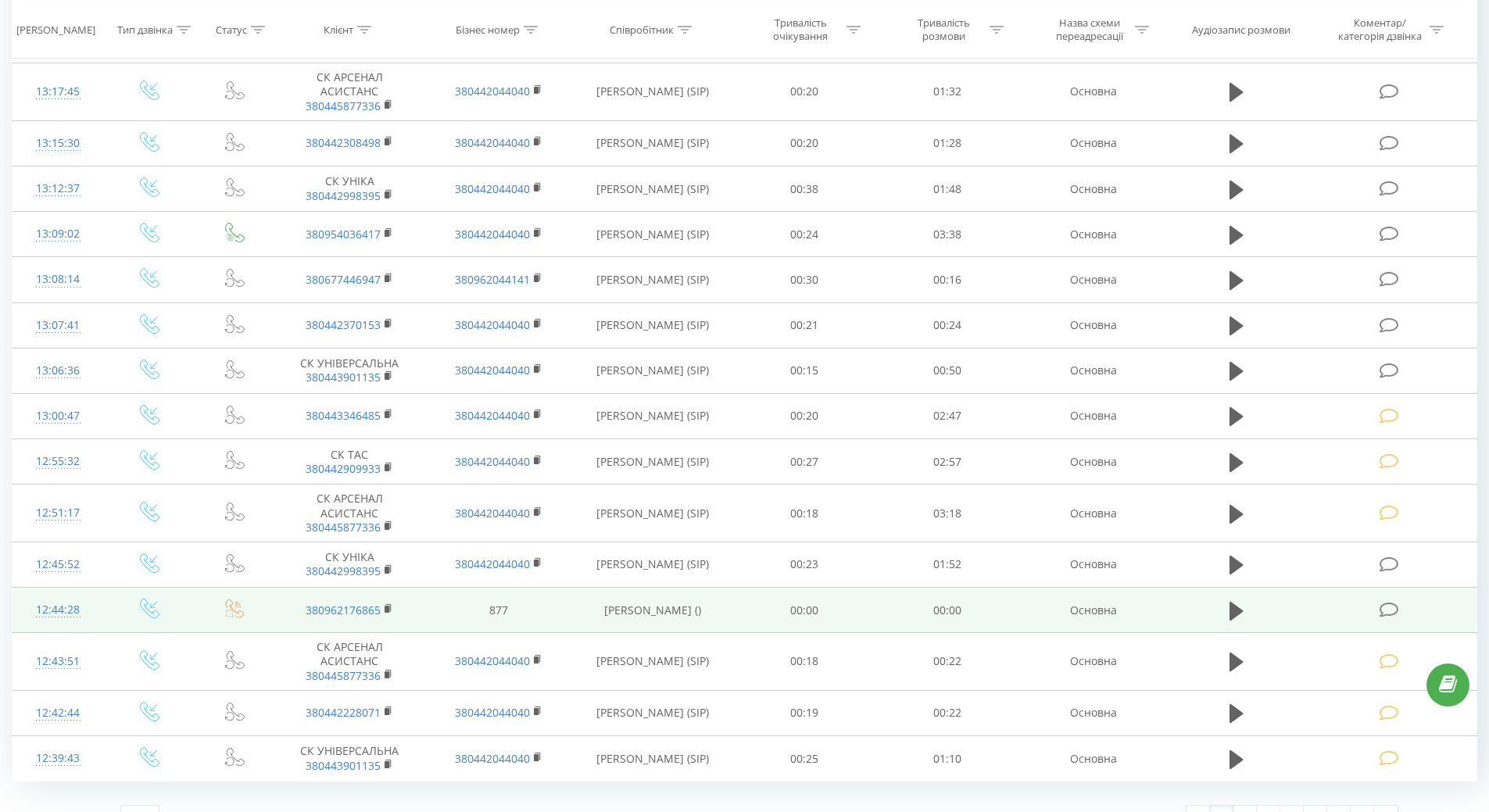
scroll to position [312, 0]
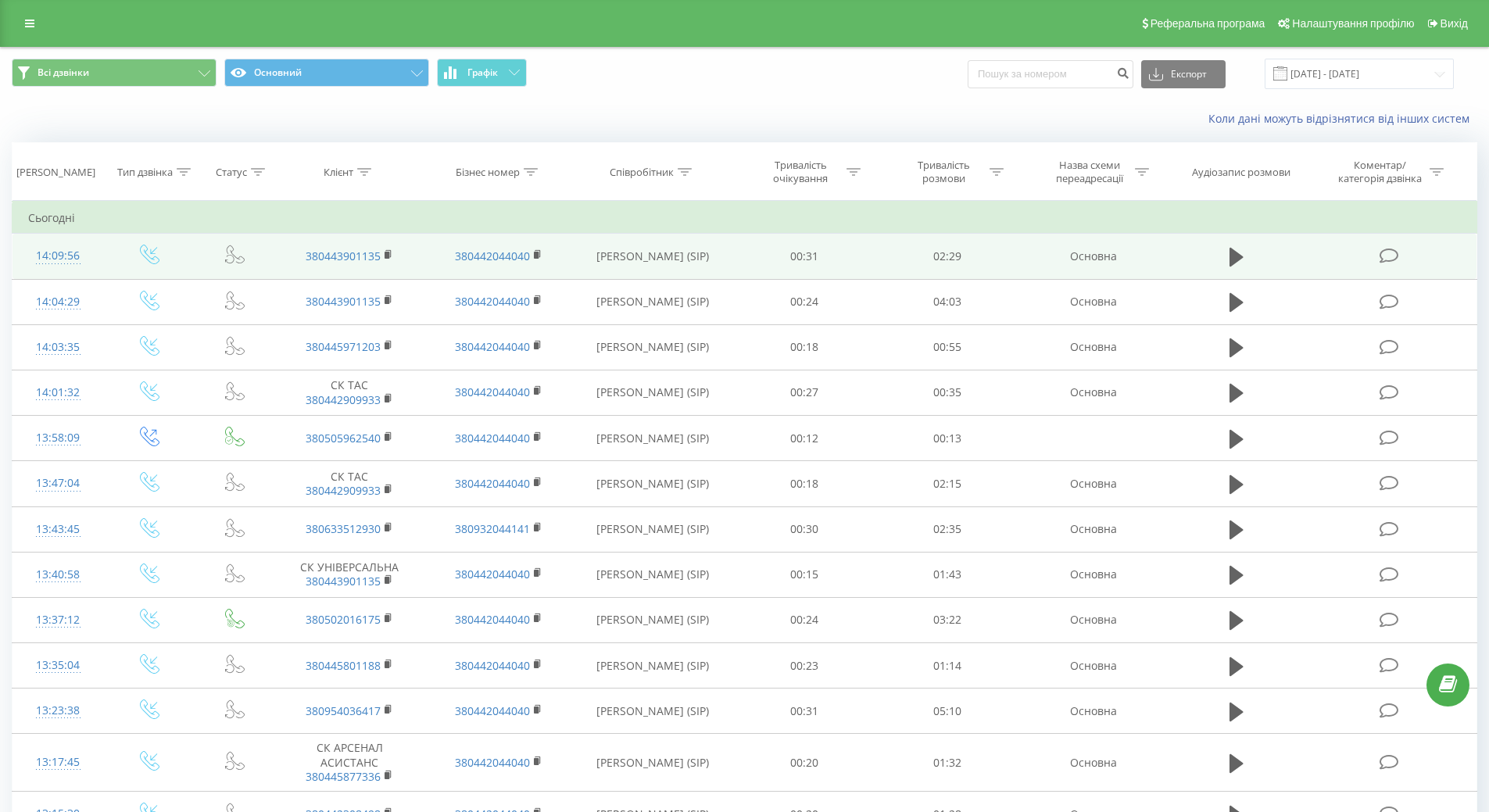
click at [78, 254] on div "14:09:56" at bounding box center [58, 255] width 60 height 30
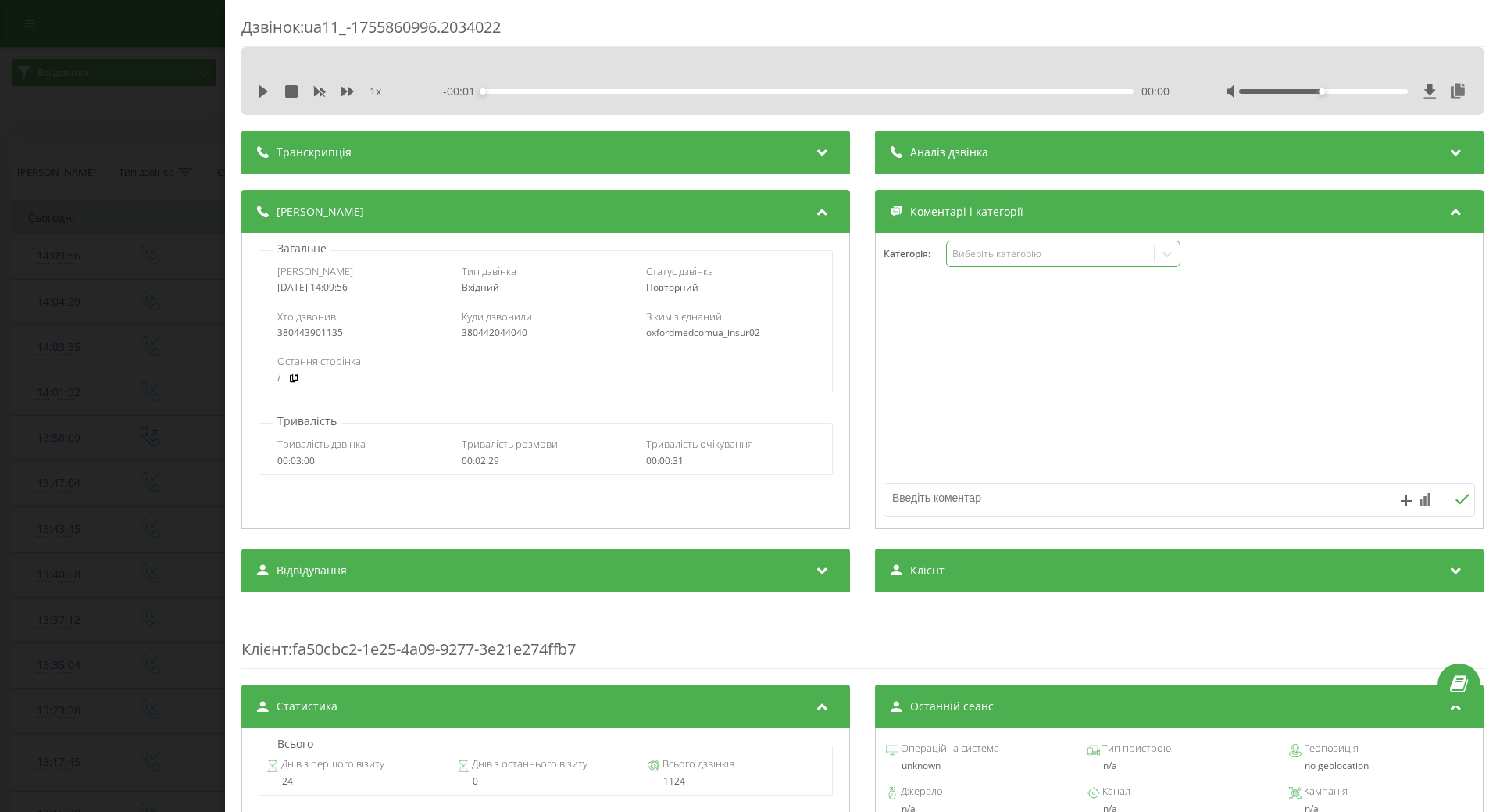
click at [1160, 251] on icon at bounding box center [1167, 253] width 16 height 16
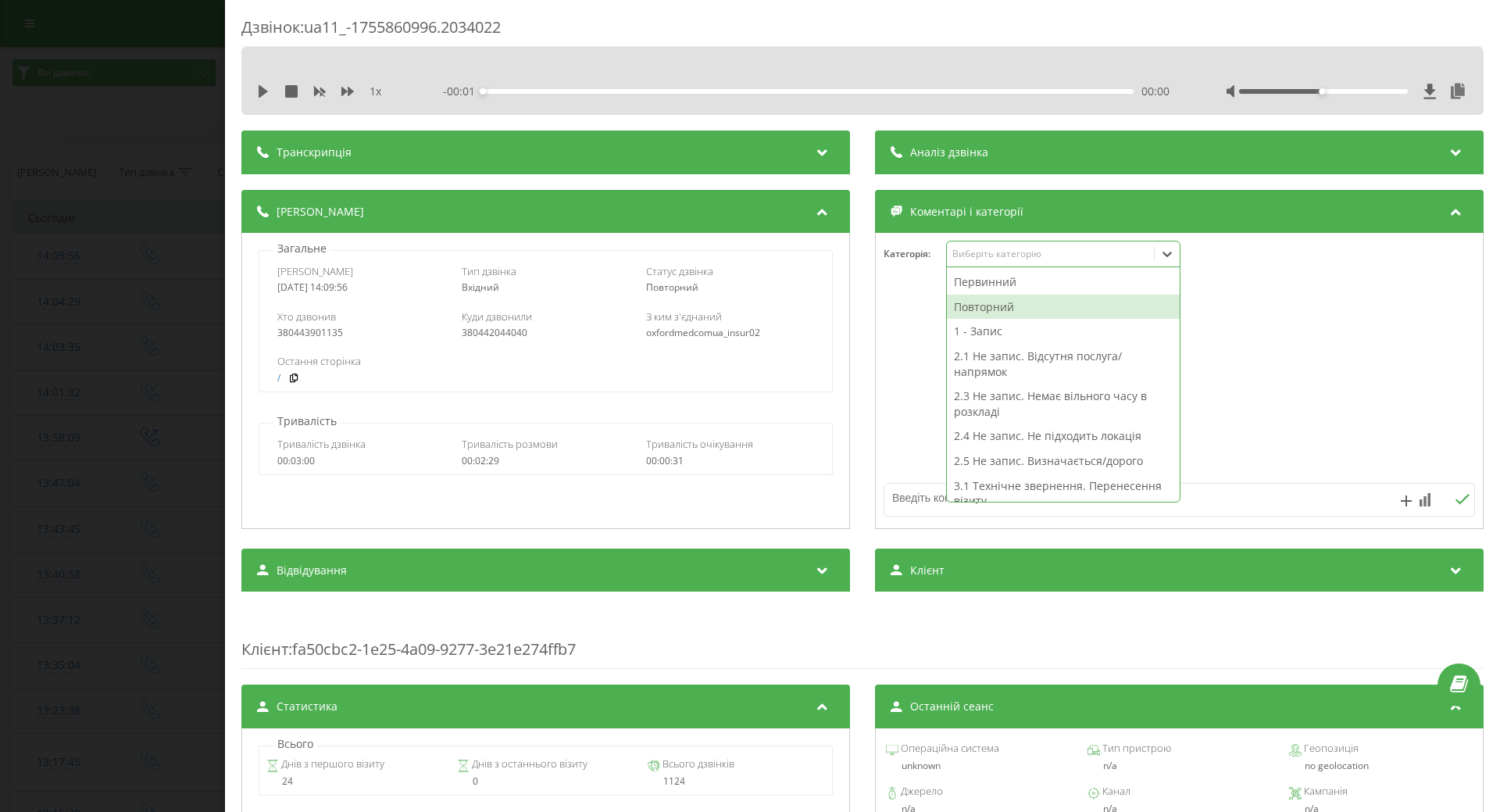
click at [1000, 315] on div "Повторний" at bounding box center [1063, 307] width 233 height 25
click at [979, 332] on div "1 - Запис" at bounding box center [1063, 331] width 233 height 25
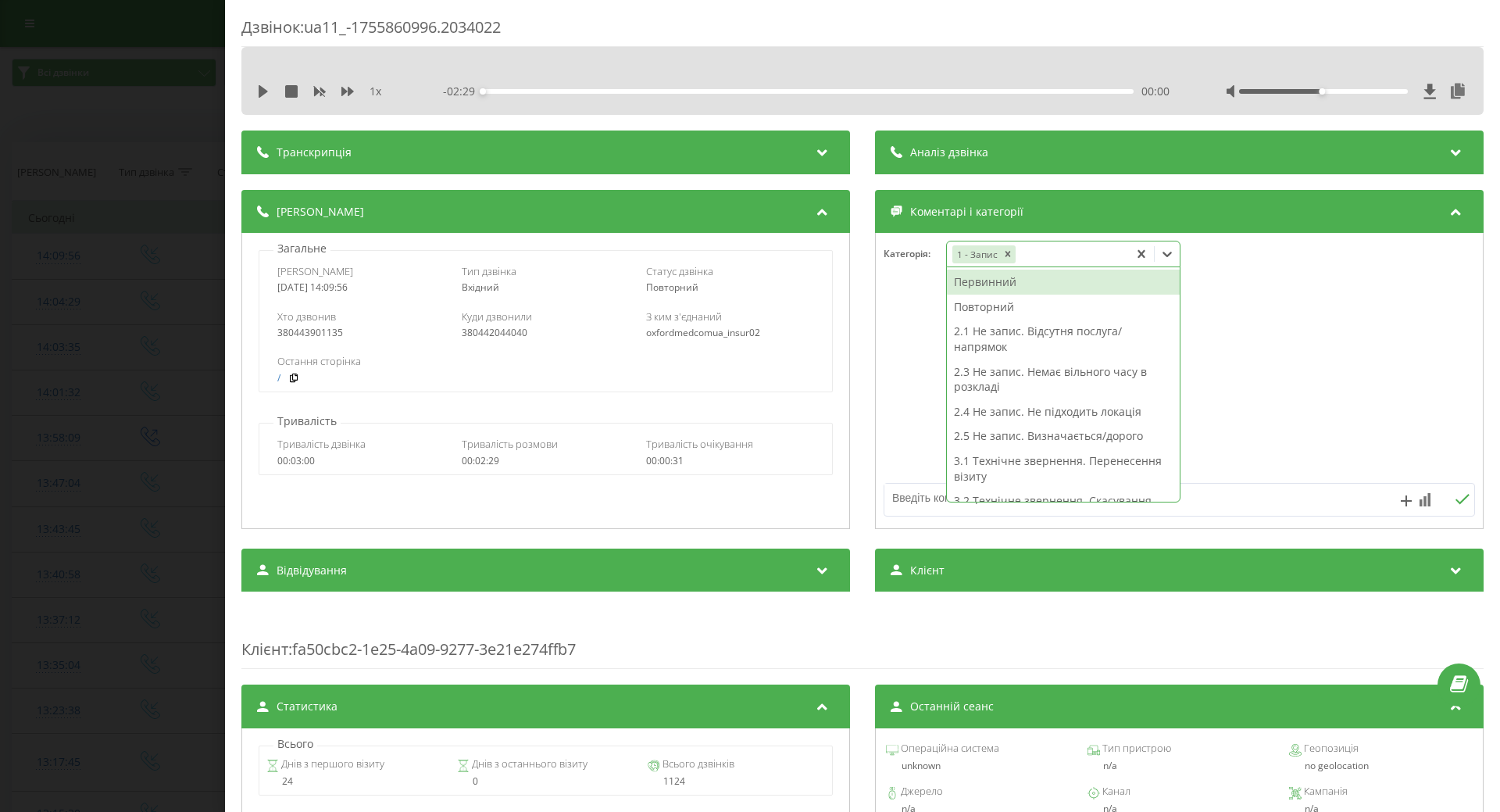
click at [967, 307] on div "Повторний" at bounding box center [1063, 307] width 233 height 25
click at [903, 327] on div at bounding box center [1179, 381] width 607 height 188
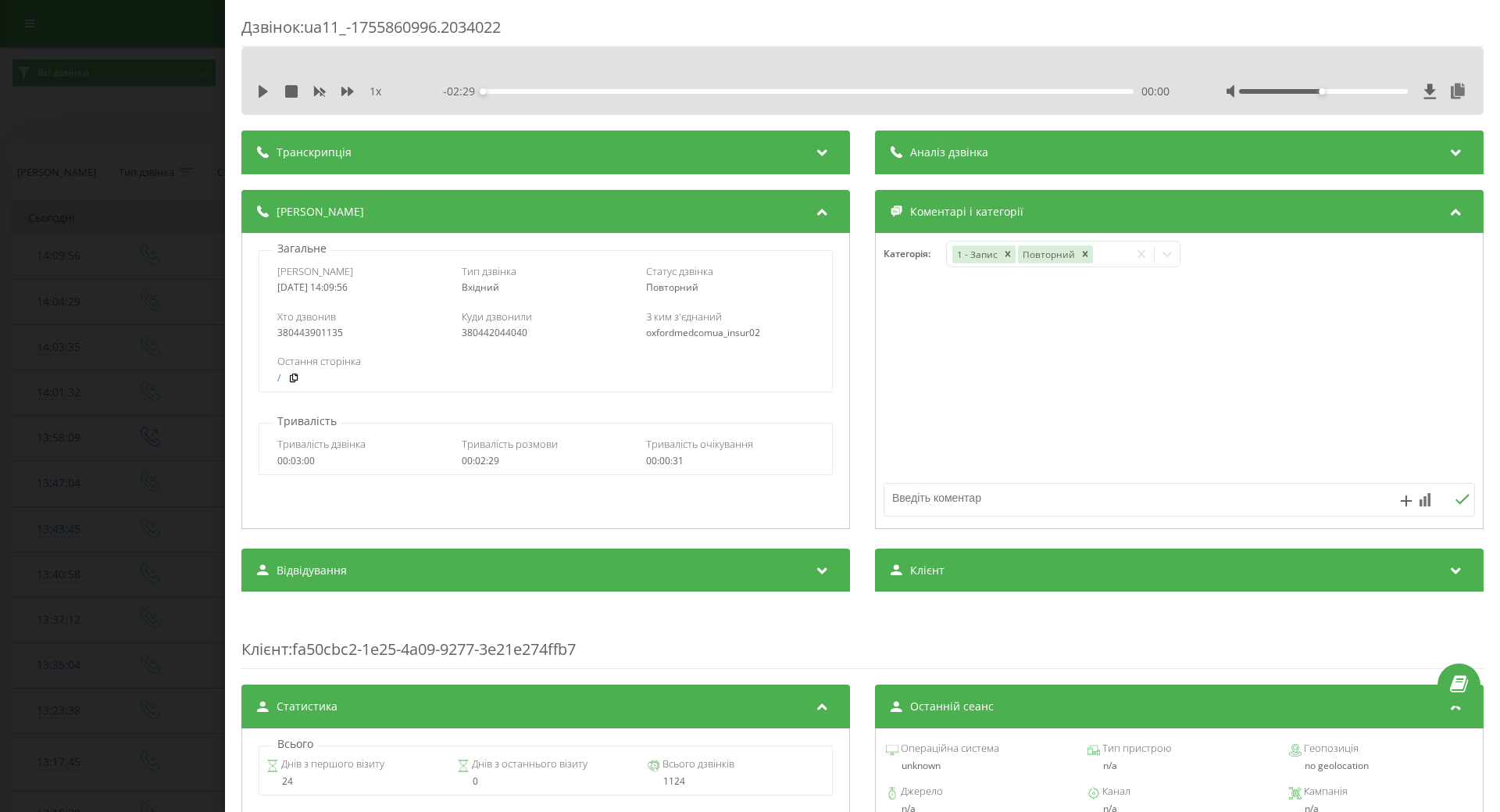
drag, startPoint x: 38, startPoint y: 624, endPoint x: 80, endPoint y: 692, distance: 79.9
click at [52, 632] on div "Дзвінок : ua11_-1755860996.2034022 1 x - 02:29 00:00 00:00 Транскрипція Для AI-…" at bounding box center [750, 406] width 1500 height 812
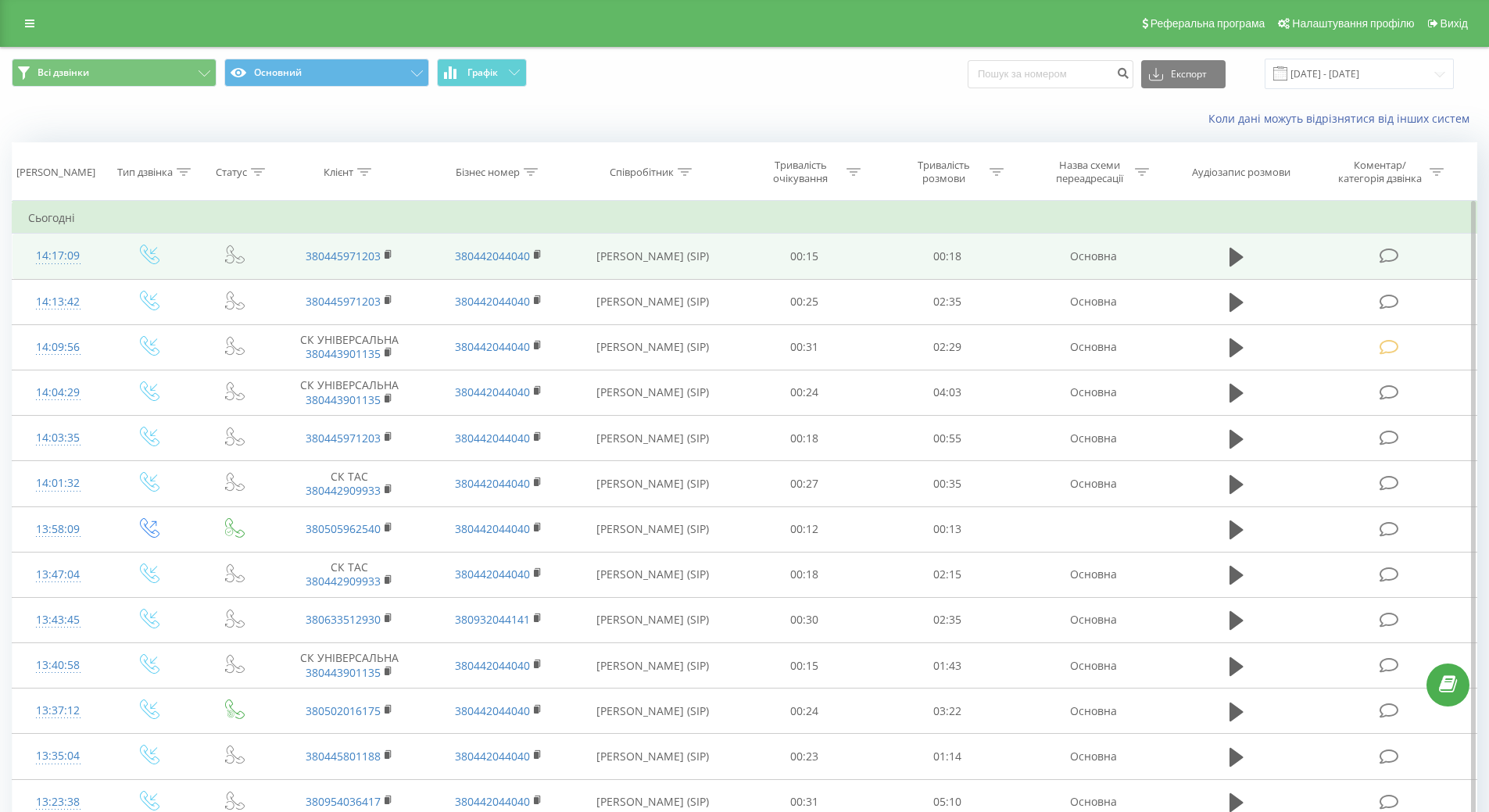
click at [1388, 250] on icon at bounding box center [1389, 256] width 19 height 17
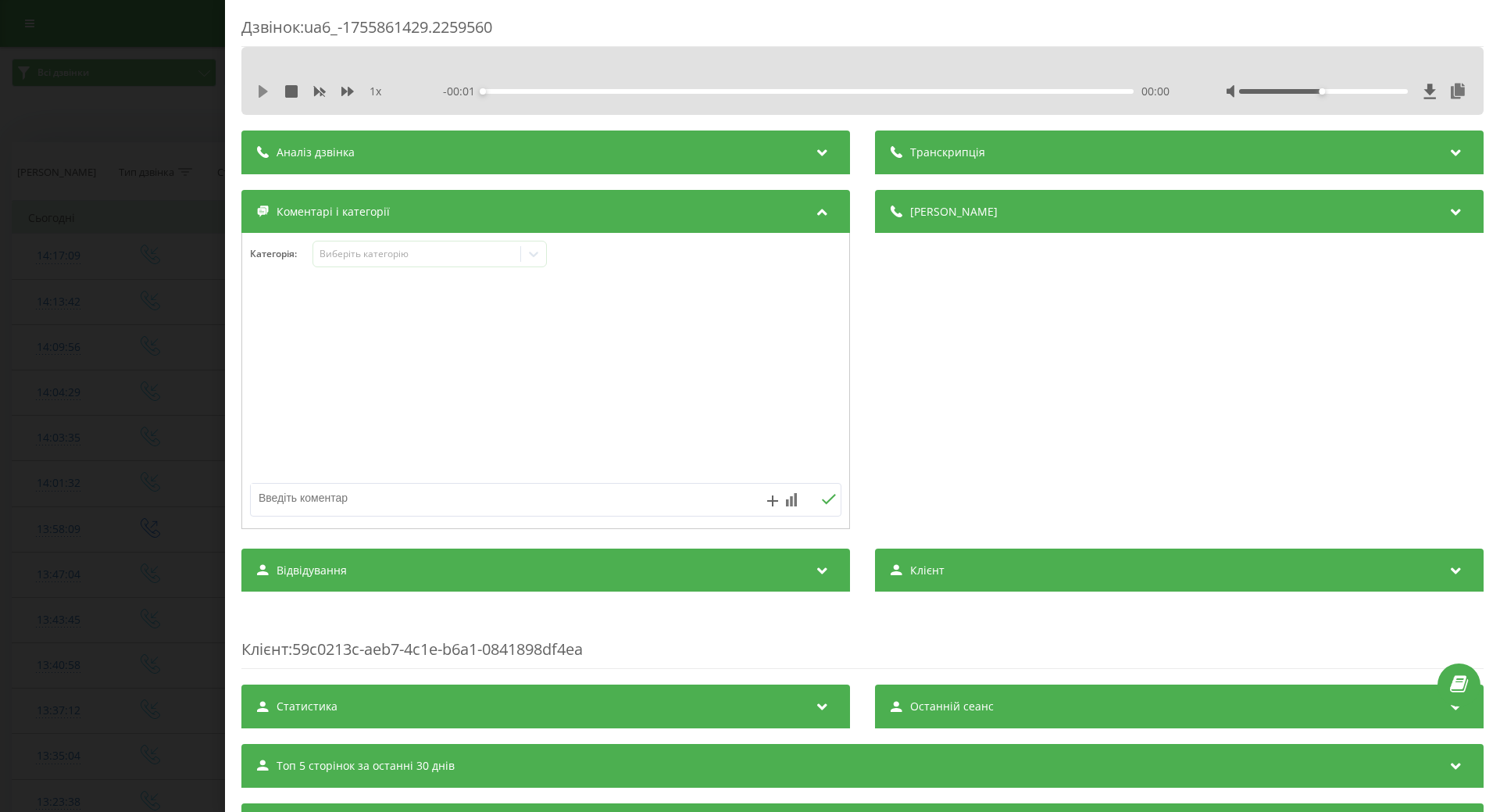
click at [261, 88] on icon at bounding box center [263, 91] width 9 height 13
click at [258, 99] on div "1 x" at bounding box center [330, 91] width 145 height 16
click at [264, 94] on icon at bounding box center [263, 91] width 13 height 13
click at [540, 255] on icon at bounding box center [533, 253] width 16 height 16
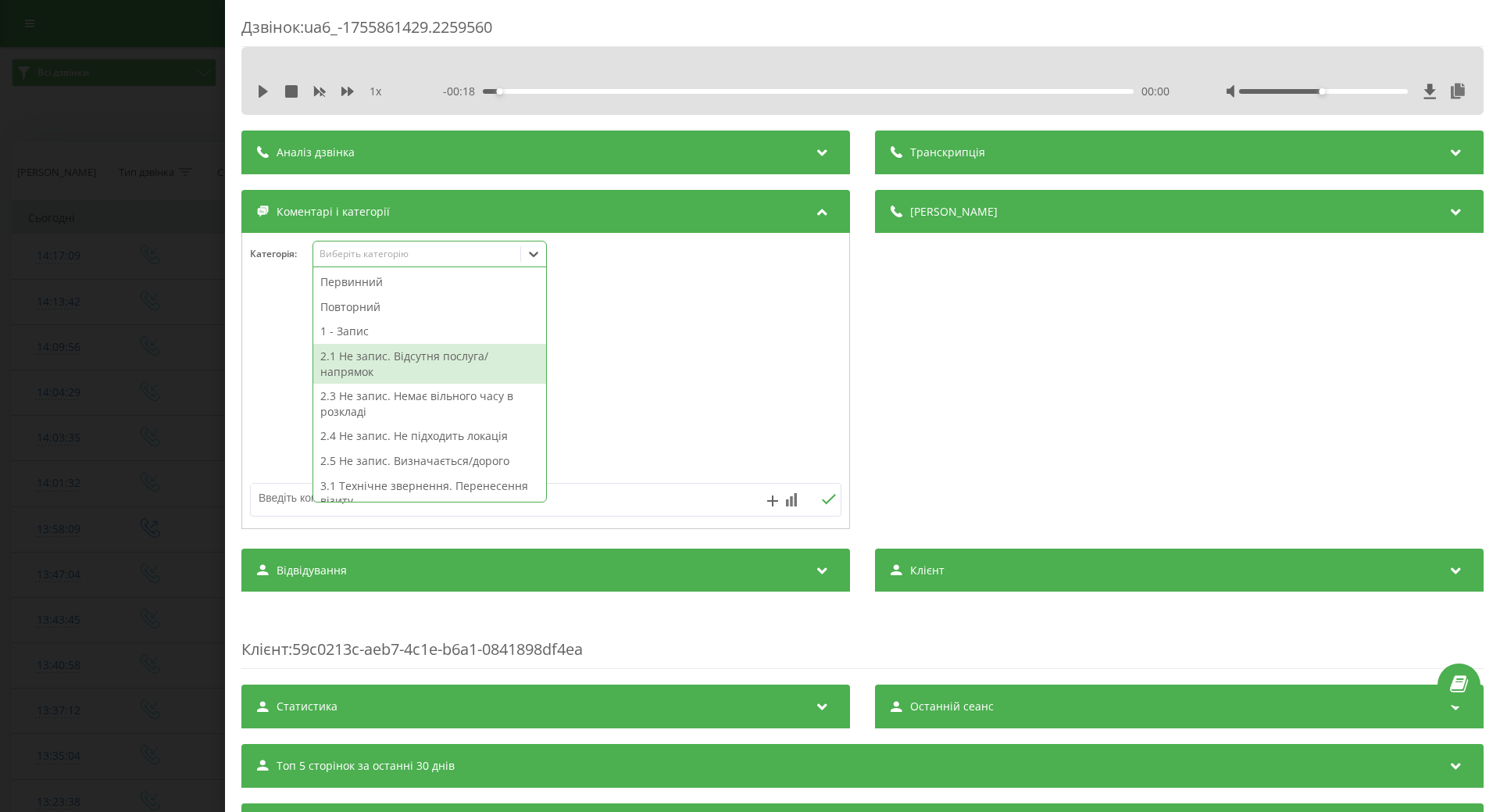
click at [430, 364] on div "2.1 Не запис. Відсутня послуга/напрямок" at bounding box center [429, 363] width 233 height 40
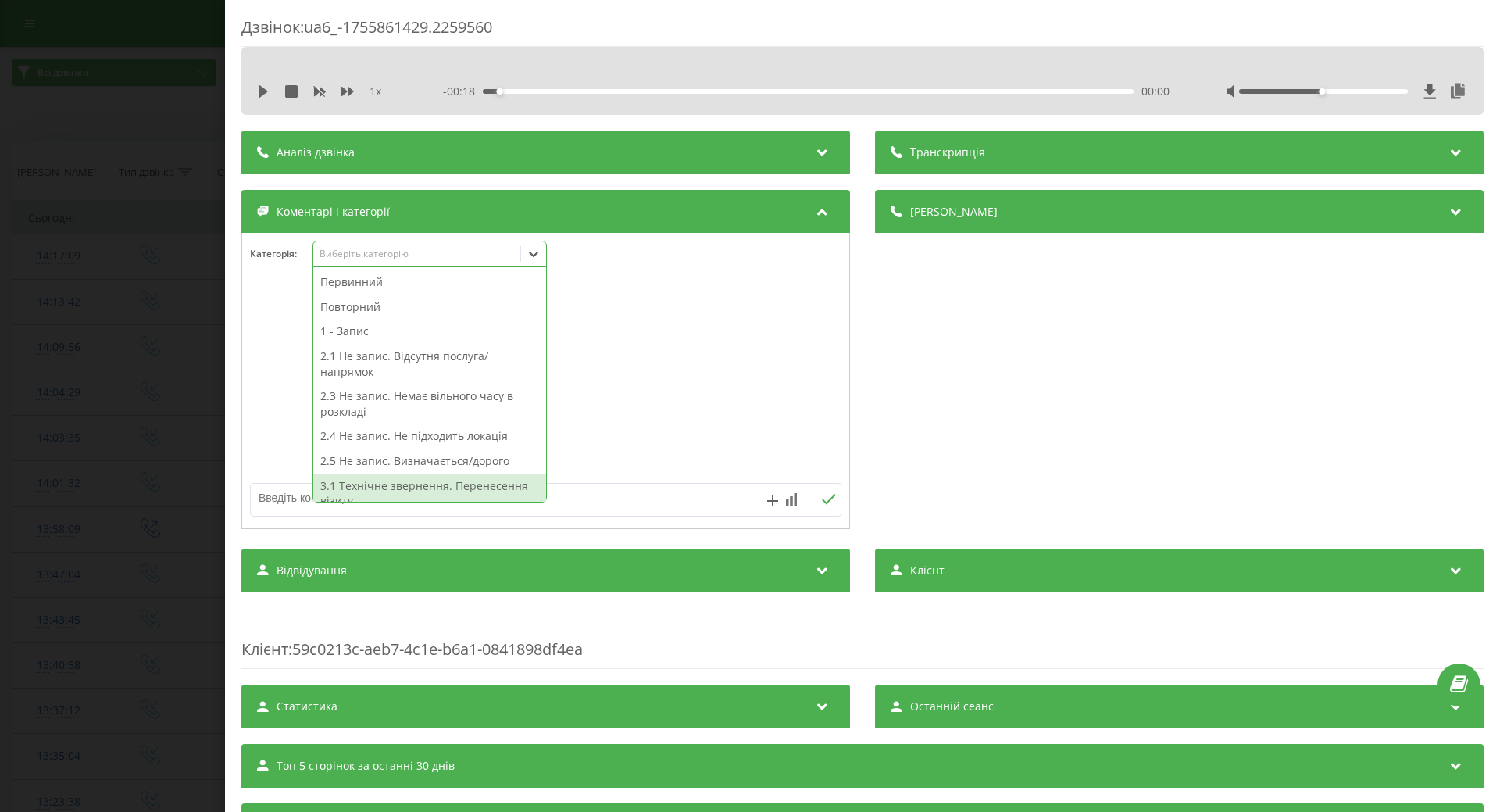
click at [286, 506] on textarea at bounding box center [486, 497] width 472 height 29
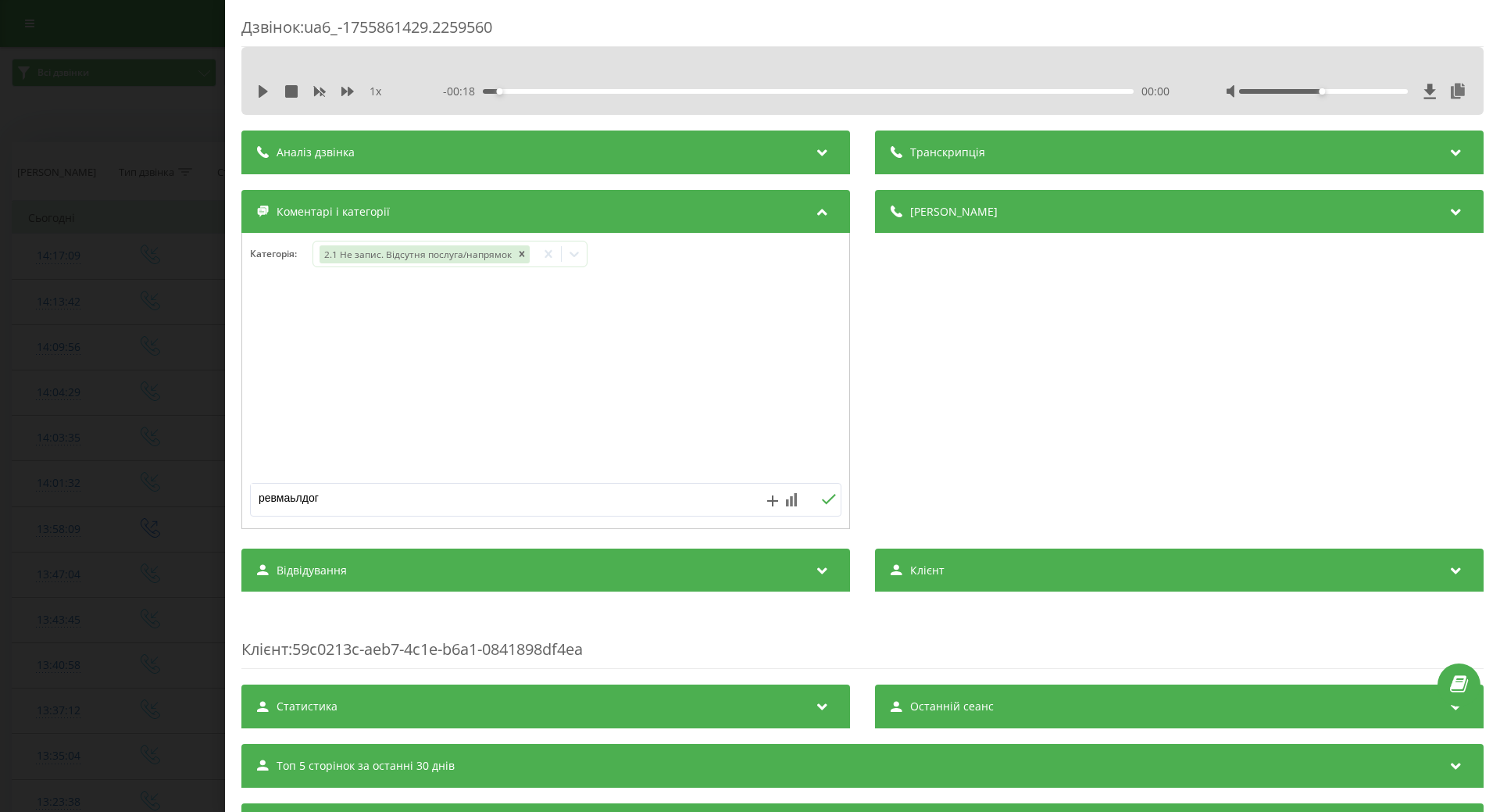
drag, startPoint x: 322, startPoint y: 499, endPoint x: 161, endPoint y: 485, distance: 161.6
click at [161, 485] on div "Дзвінок : ua6_-1755861429.2259560 1 x - 00:18 00:00 00:00 Транскрипція Для AI-а…" at bounding box center [750, 406] width 1500 height 812
type textarea "п"
type textarea "ревматолог, Оболонь"
click at [823, 502] on icon at bounding box center [829, 499] width 15 height 11
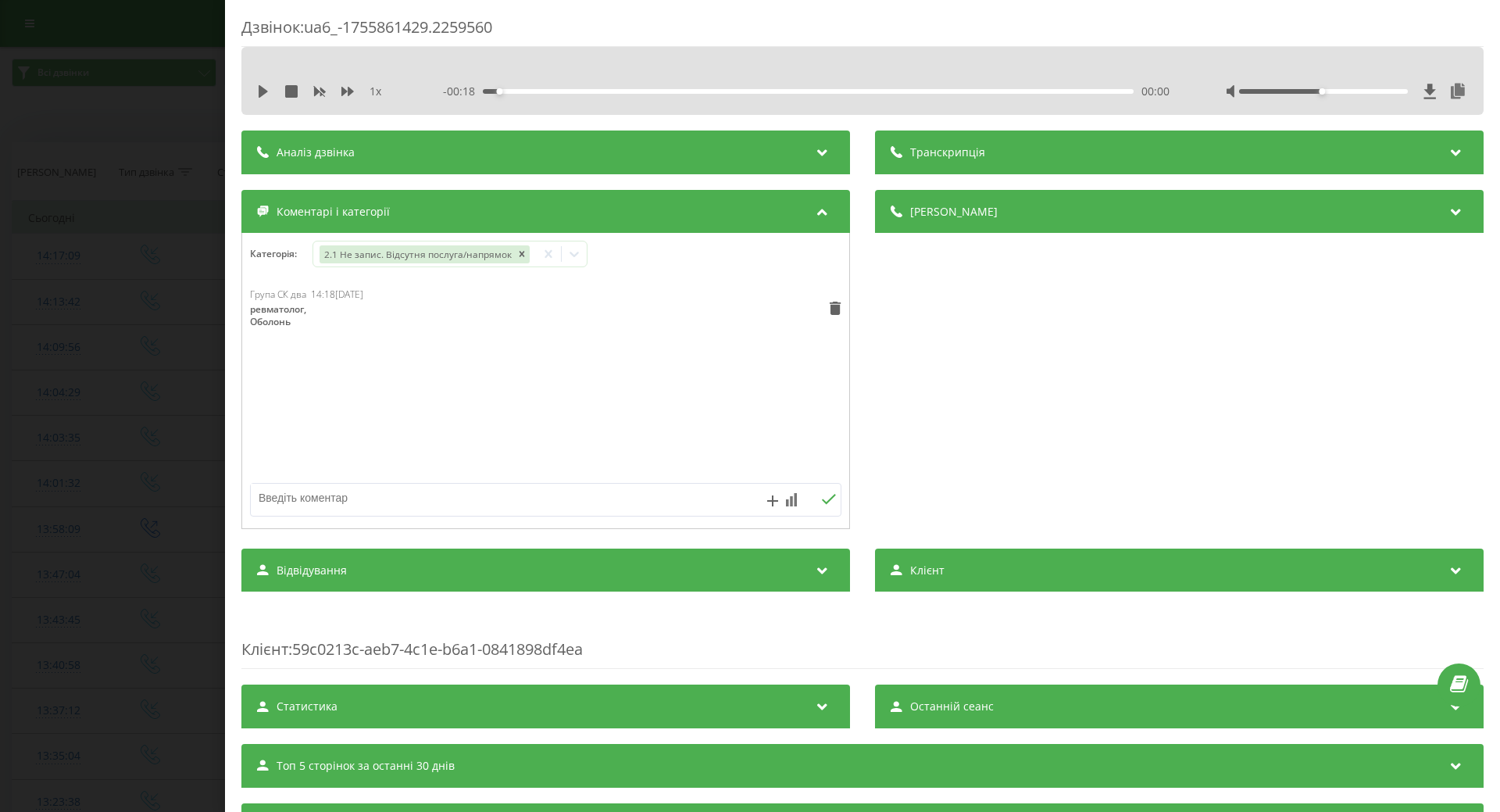
drag, startPoint x: 110, startPoint y: 164, endPoint x: 75, endPoint y: 90, distance: 81.9
click at [109, 163] on div "Дзвінок : ua6_-1755861429.2259560 1 x - 00:18 00:00 00:00 Транскрипція Для AI-а…" at bounding box center [750, 406] width 1500 height 812
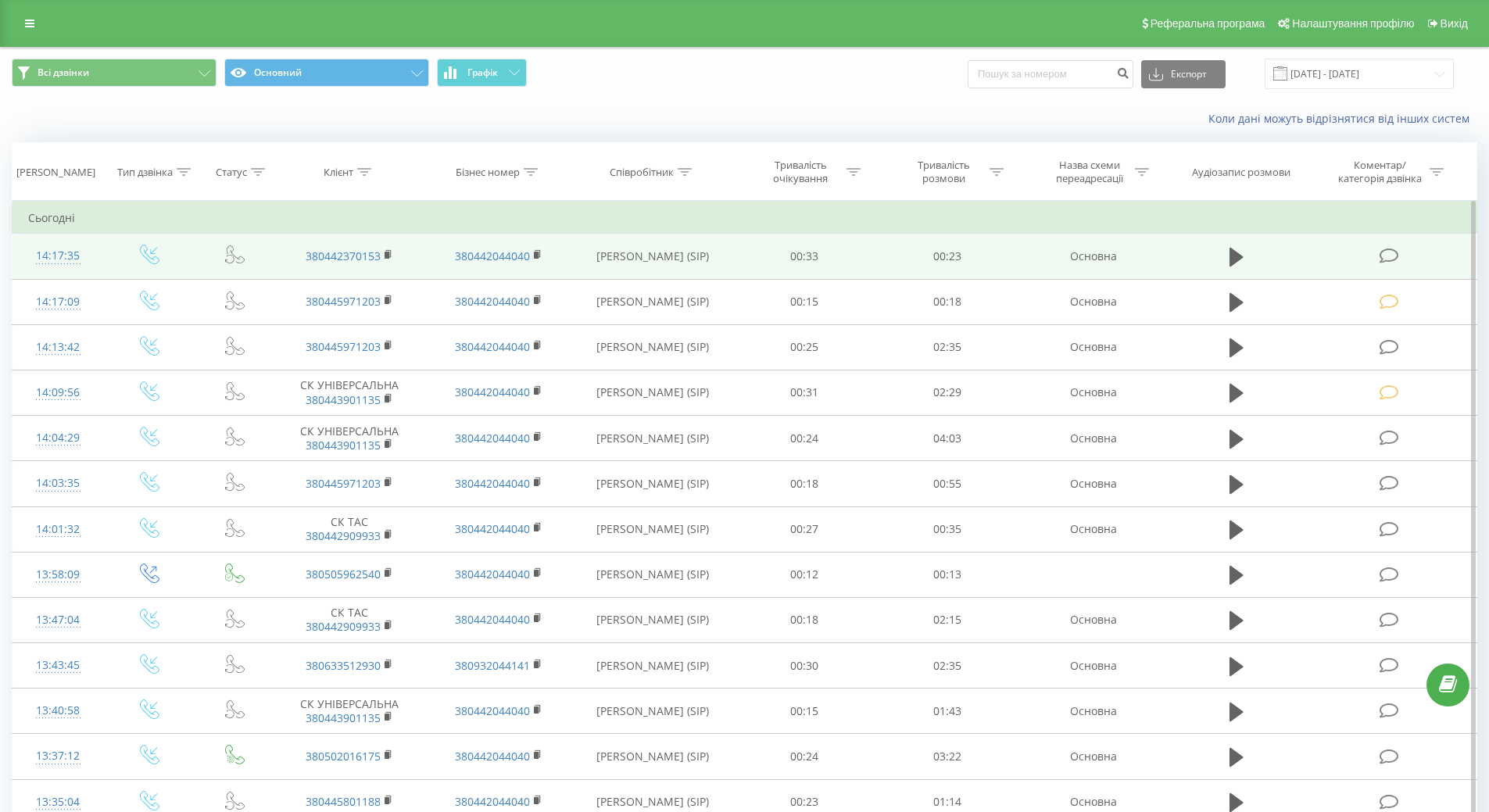
click at [1398, 250] on icon at bounding box center [1389, 256] width 19 height 17
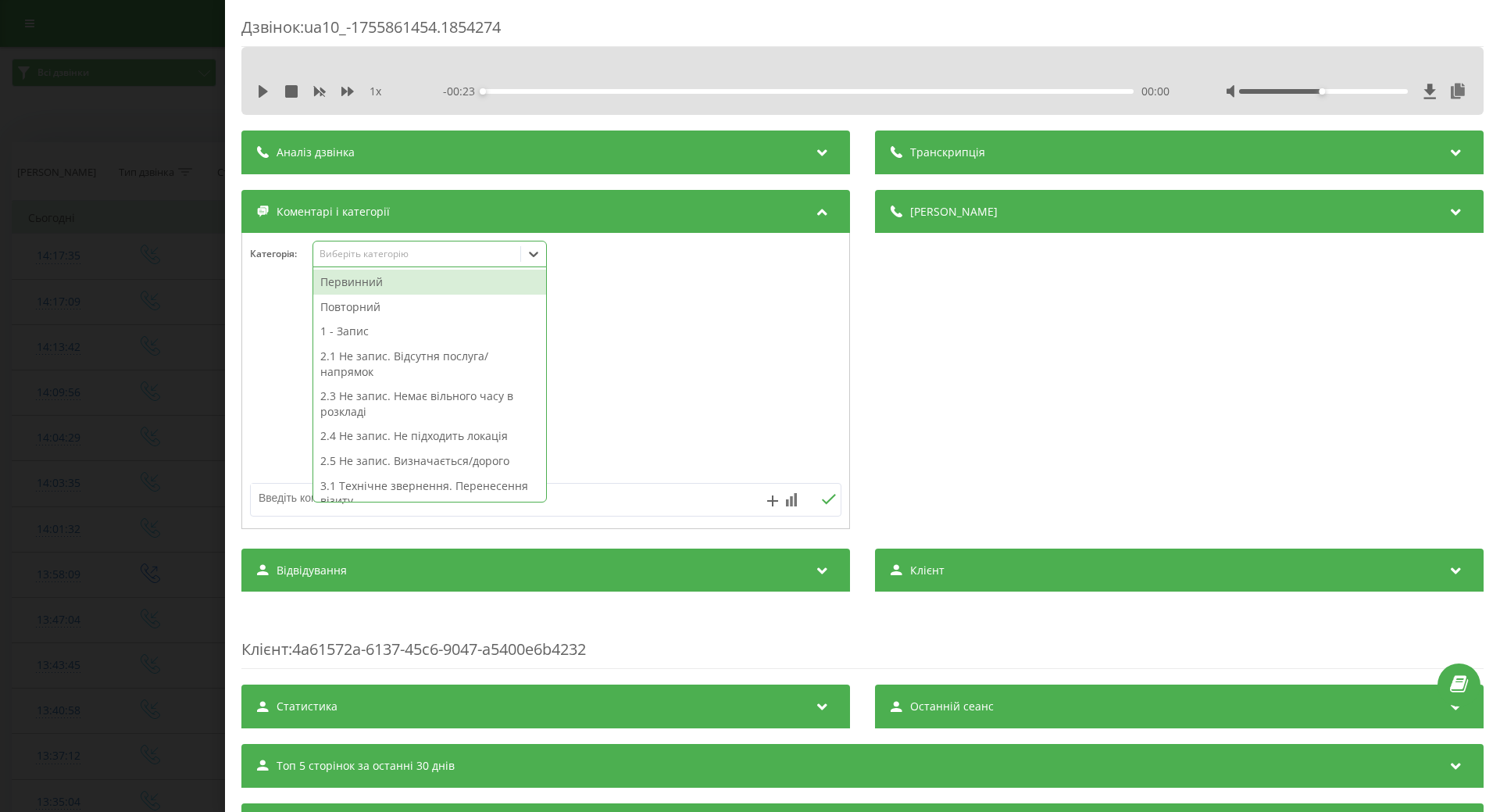
click at [536, 258] on icon at bounding box center [533, 253] width 16 height 16
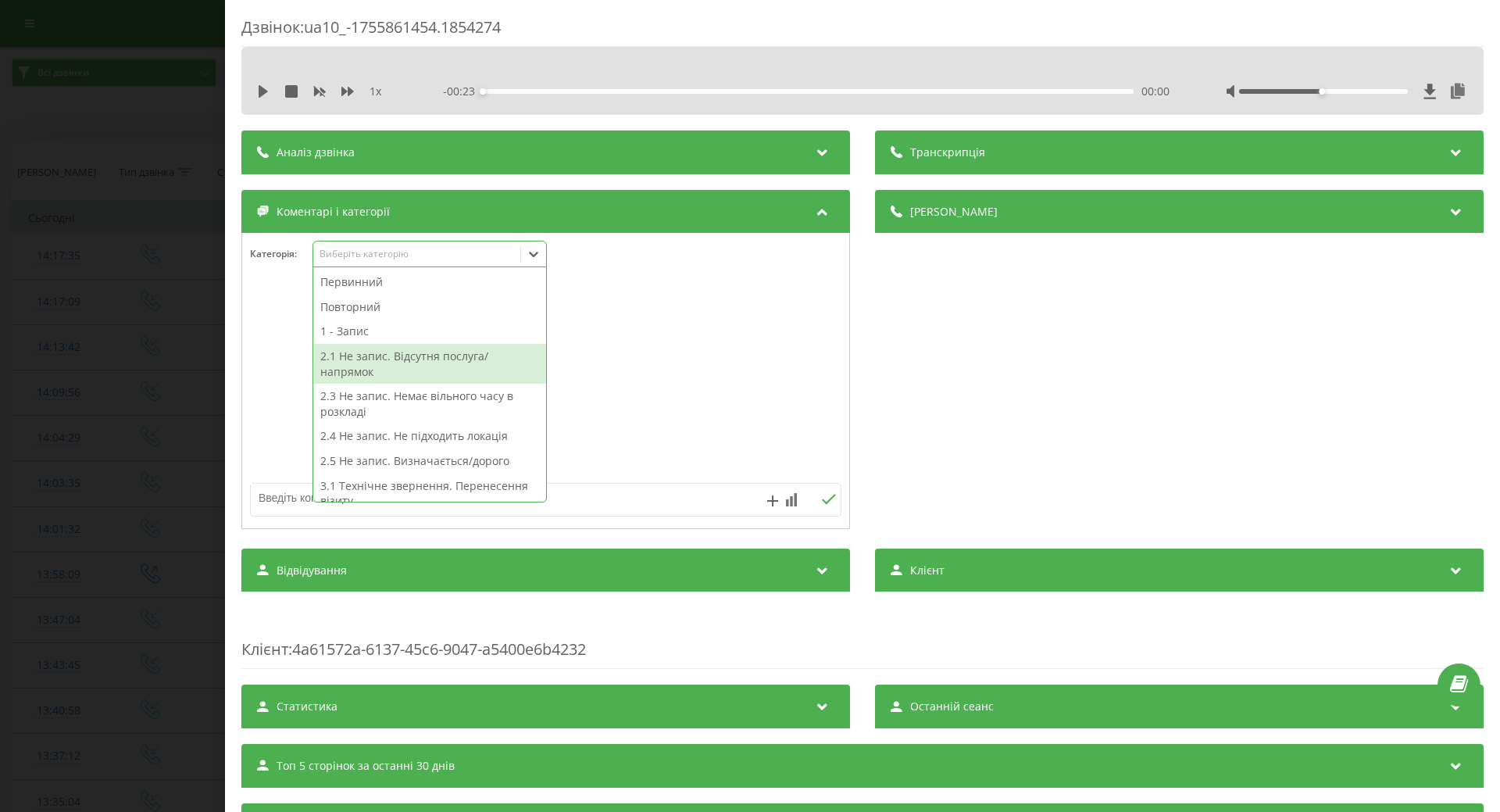
click at [400, 356] on div "2.1 Не запис. Відсутня послуга/напрямок" at bounding box center [429, 363] width 233 height 40
click at [273, 498] on textarea at bounding box center [486, 497] width 472 height 29
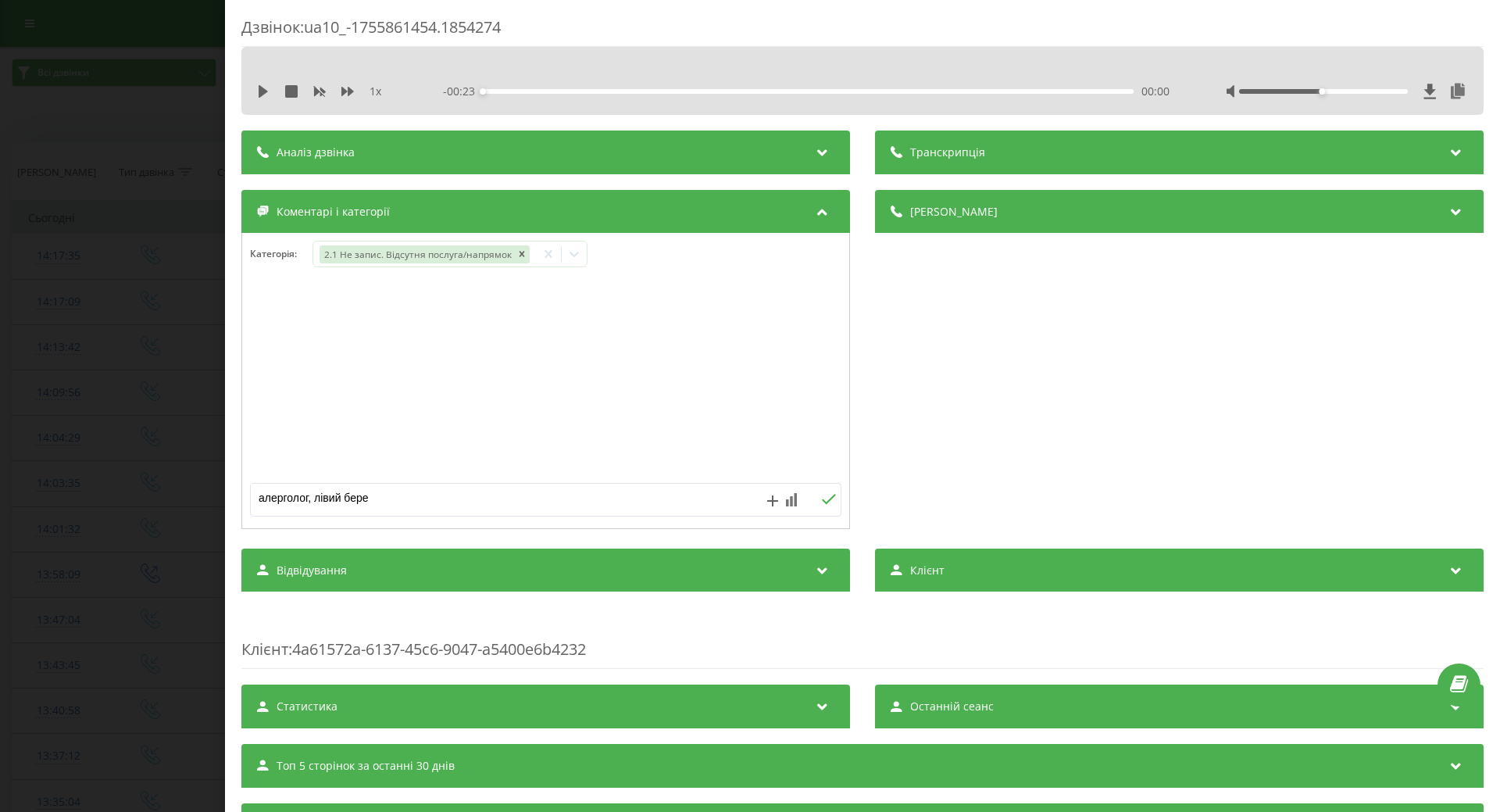
type textarea "алерголог, лівий берег"
click at [133, 446] on div "Дзвінок : ua10_-1755861454.1854274 1 x - 00:23 00:00 00:00 Транскрипція Для AI-…" at bounding box center [750, 406] width 1500 height 812
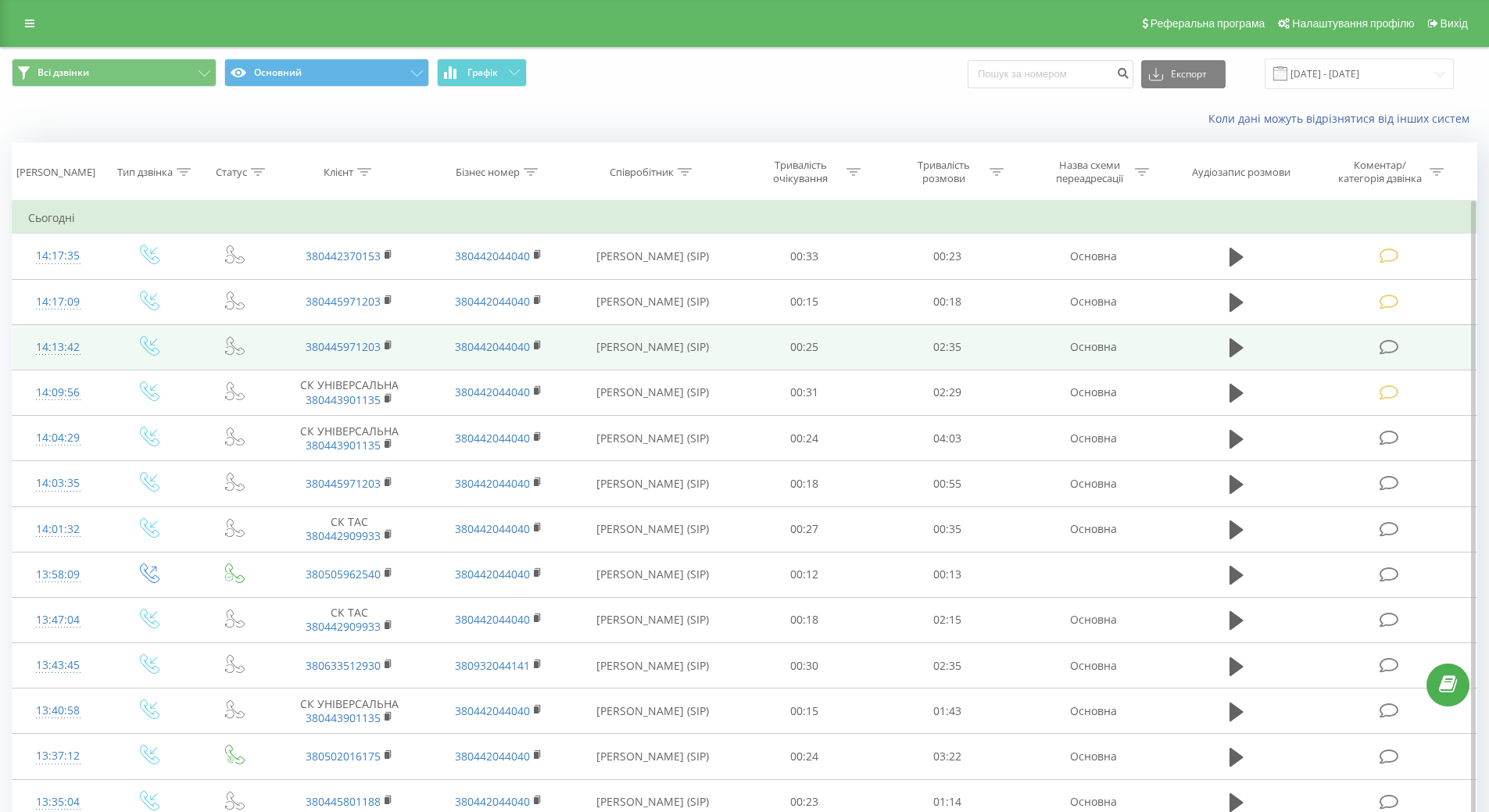
click at [1390, 346] on icon at bounding box center [1389, 347] width 19 height 17
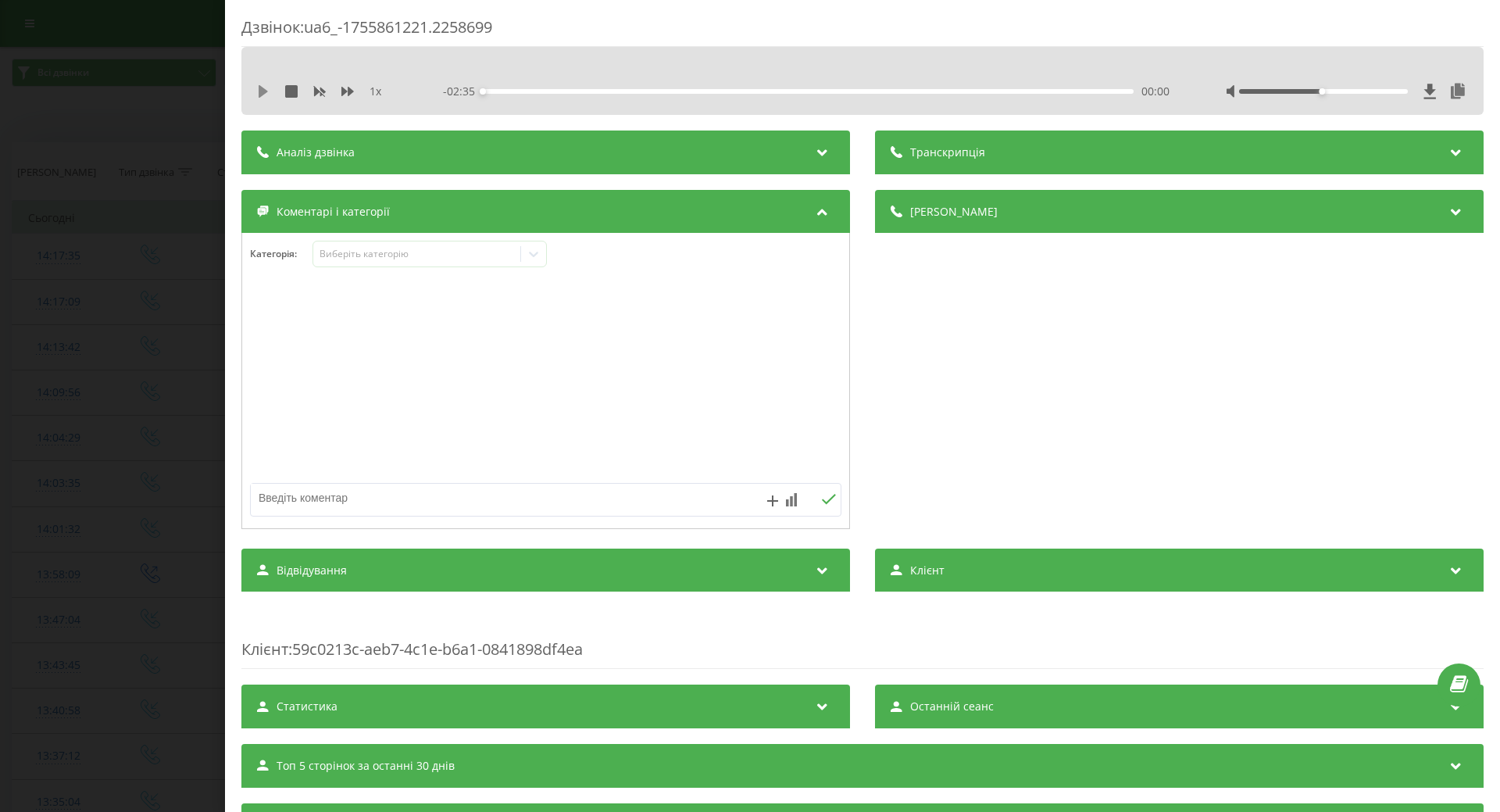
click at [262, 90] on icon at bounding box center [263, 91] width 9 height 13
click at [265, 91] on icon at bounding box center [263, 91] width 13 height 13
click at [537, 254] on icon at bounding box center [533, 254] width 9 height 6
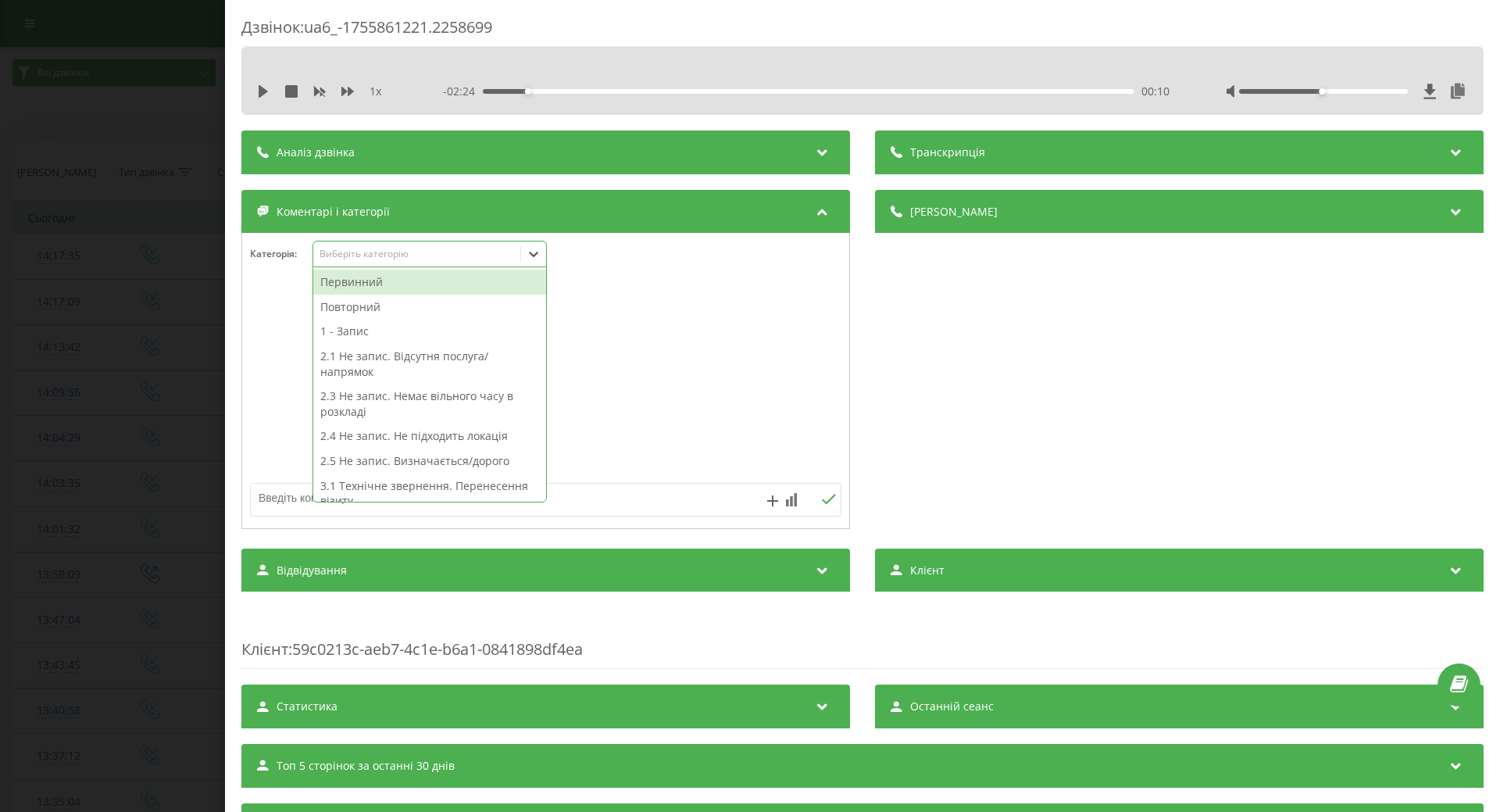
click at [370, 287] on div "Первинний" at bounding box center [429, 282] width 233 height 25
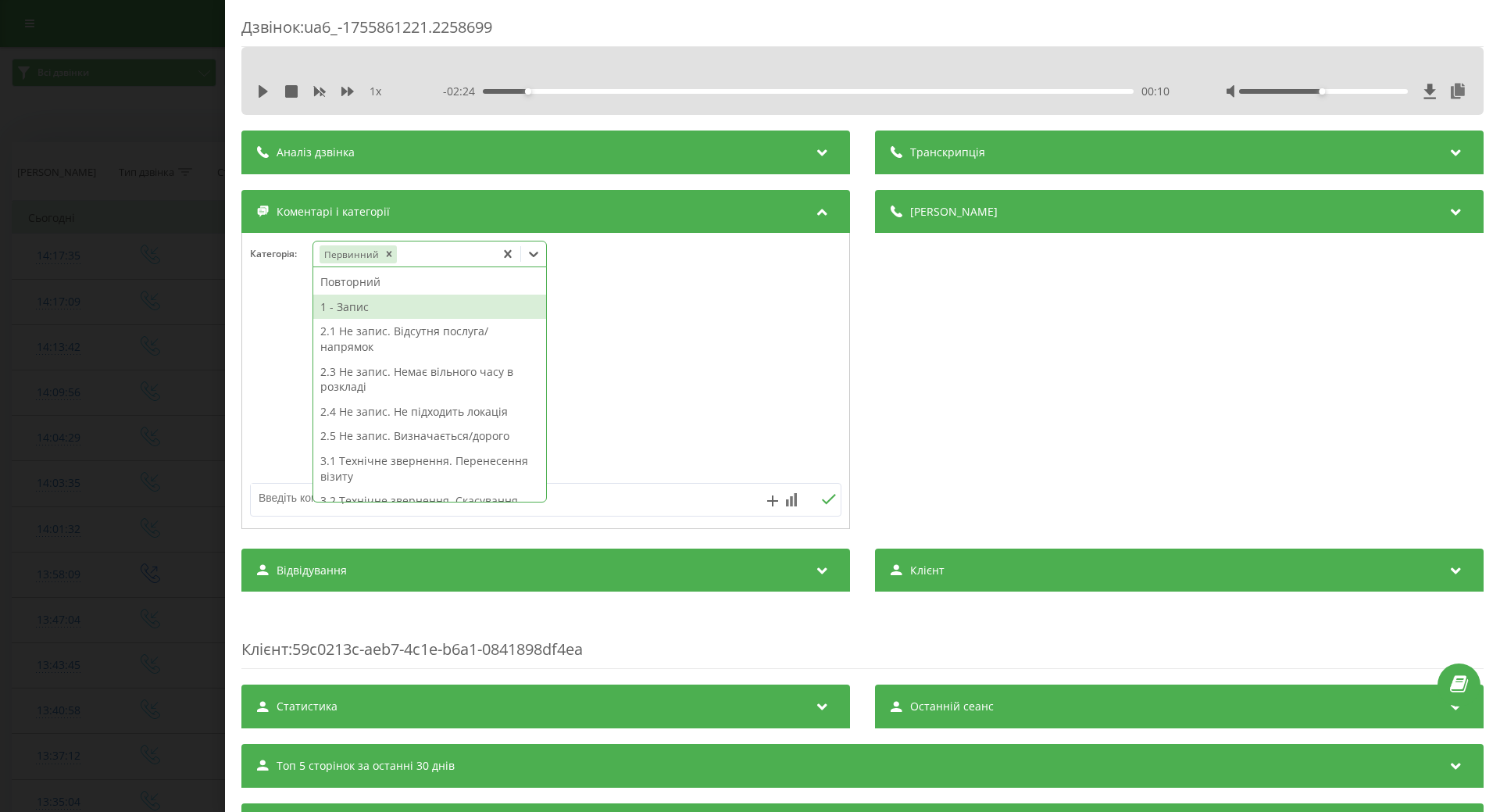
click at [345, 312] on div "1 - Запис" at bounding box center [429, 307] width 233 height 25
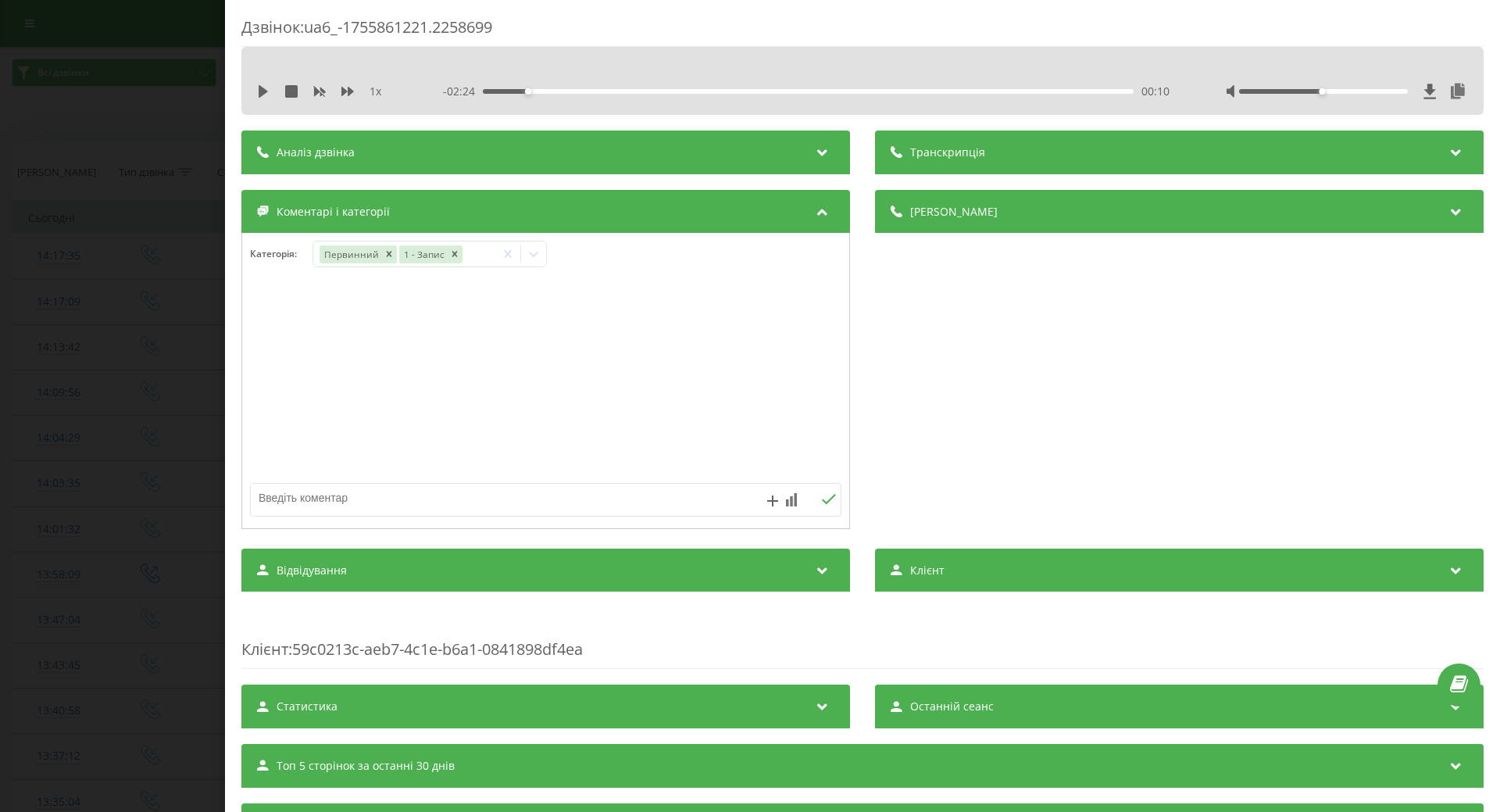
click at [271, 354] on div at bounding box center [545, 381] width 607 height 188
click at [120, 363] on div "Дзвінок : ua6_-1755861221.2258699 1 x - 02:24 00:10 00:10 Транскрипція Для AI-а…" at bounding box center [750, 406] width 1500 height 812
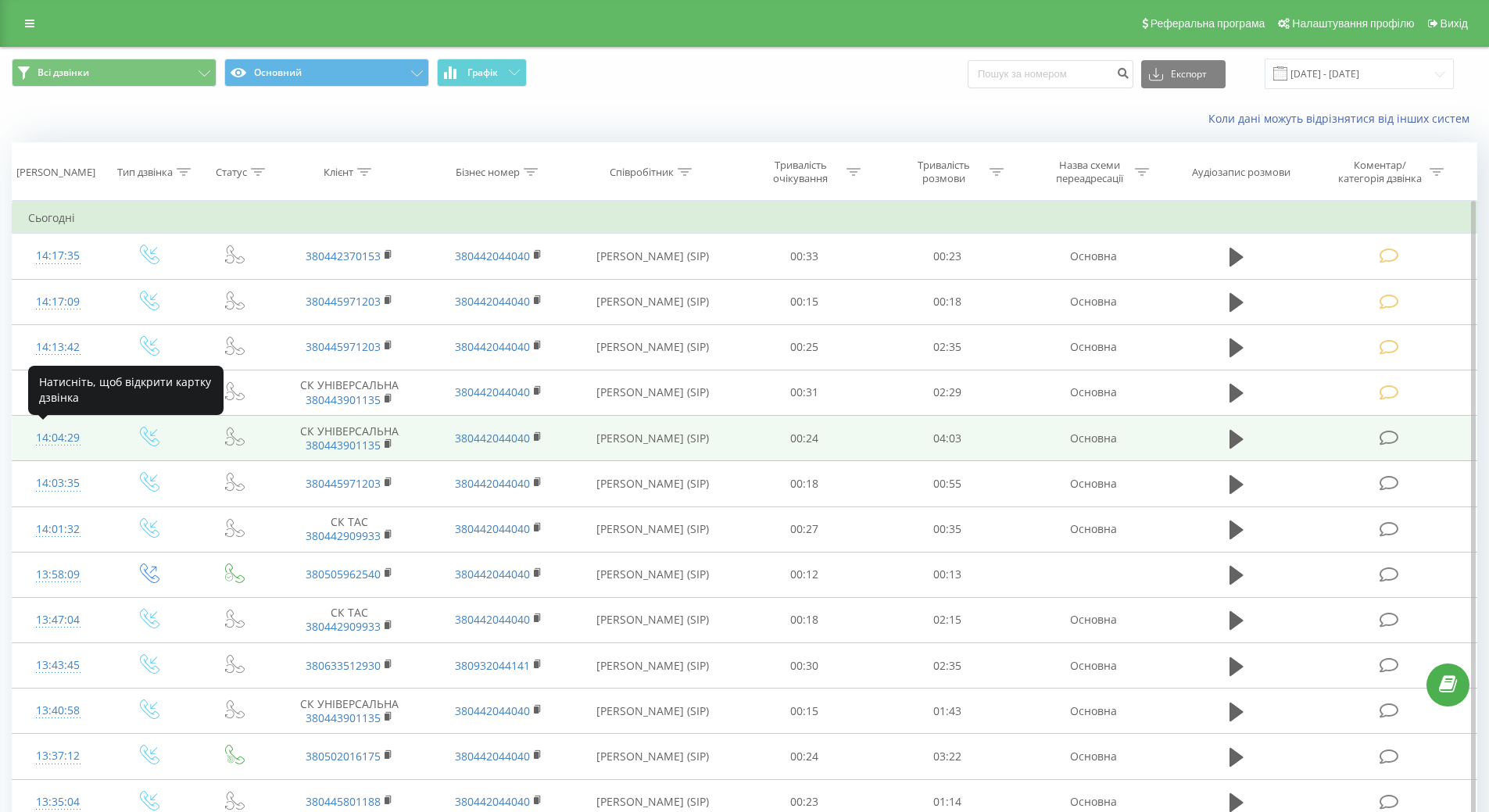
click at [60, 432] on div "14:04:29" at bounding box center [58, 437] width 60 height 30
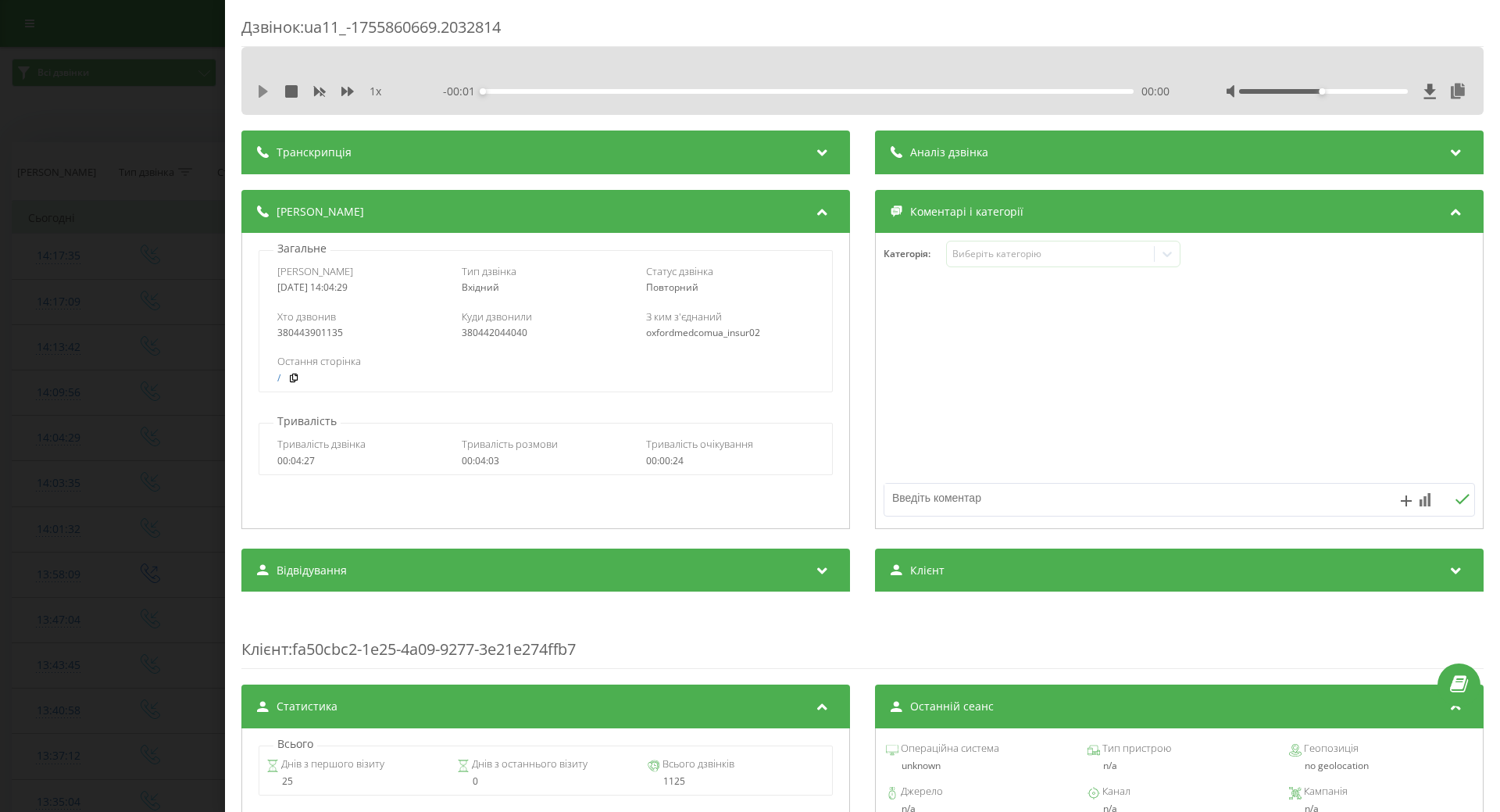
click at [261, 88] on icon at bounding box center [263, 91] width 9 height 13
click at [1165, 250] on icon at bounding box center [1167, 253] width 16 height 16
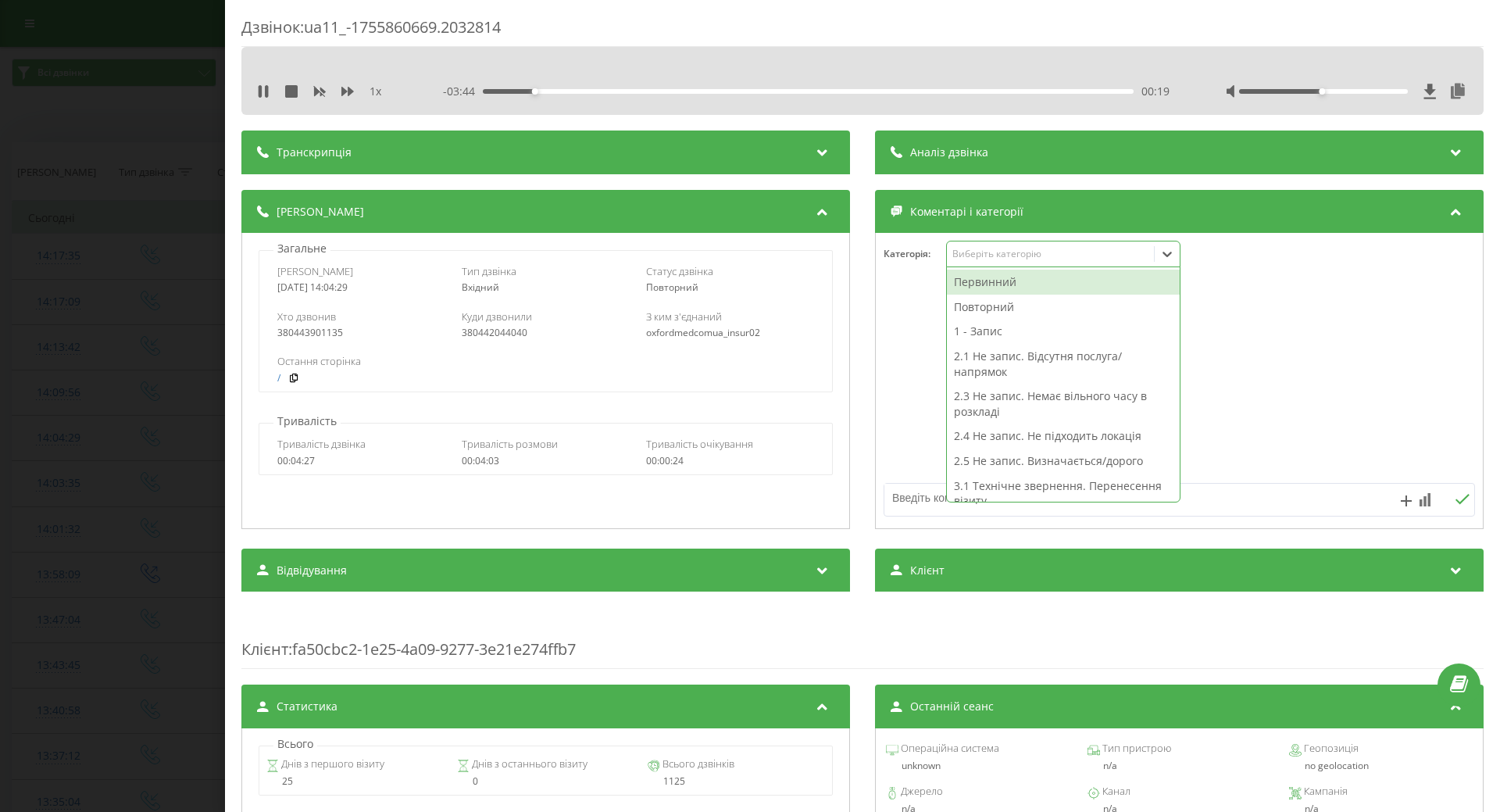
click at [994, 302] on div "Повторний" at bounding box center [1063, 307] width 233 height 25
click at [981, 310] on div "1 - Запис" at bounding box center [1063, 307] width 233 height 25
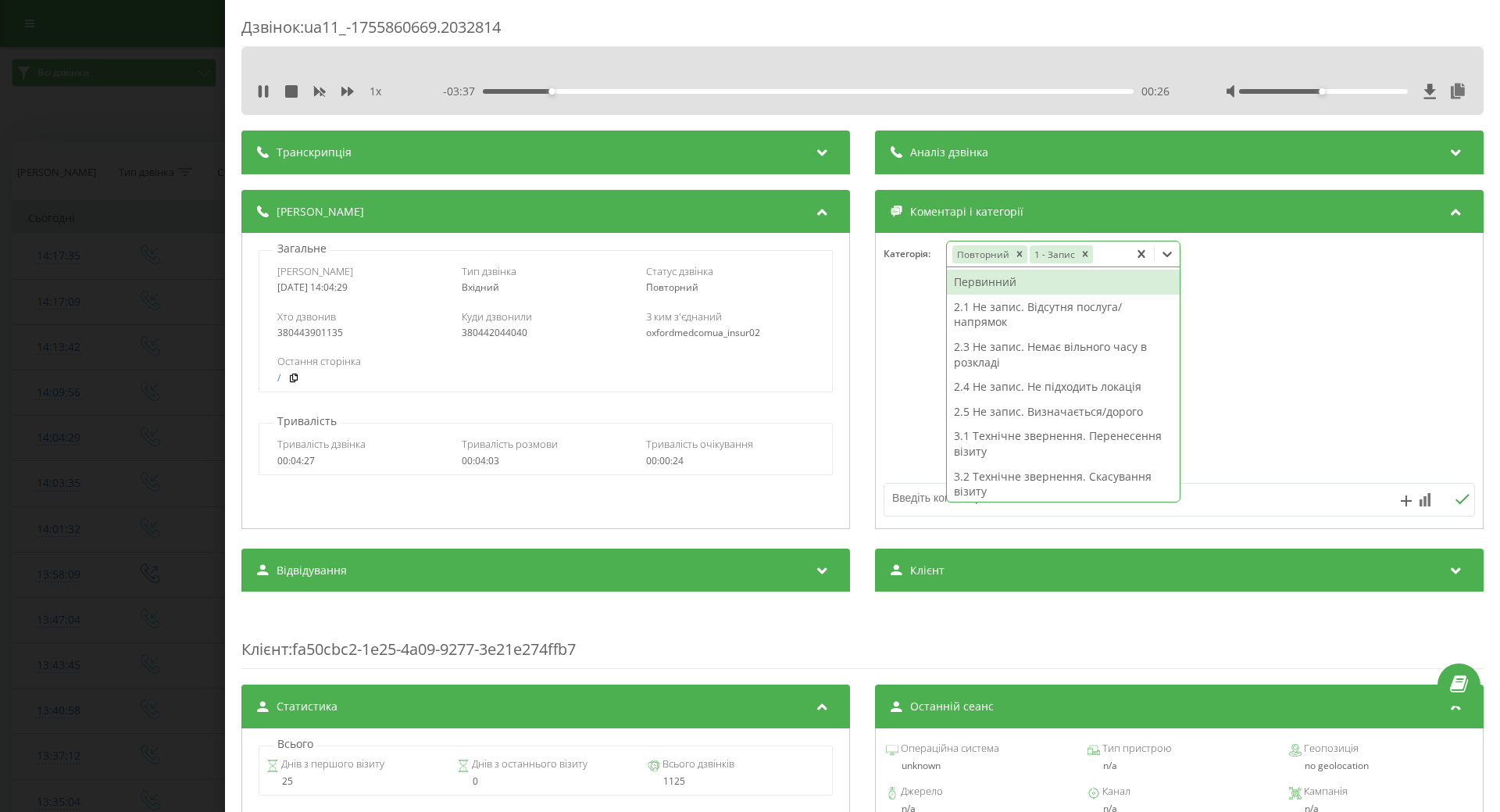
drag, startPoint x: 907, startPoint y: 344, endPoint x: 898, endPoint y: 359, distance: 17.5
click at [907, 347] on div at bounding box center [1179, 381] width 607 height 188
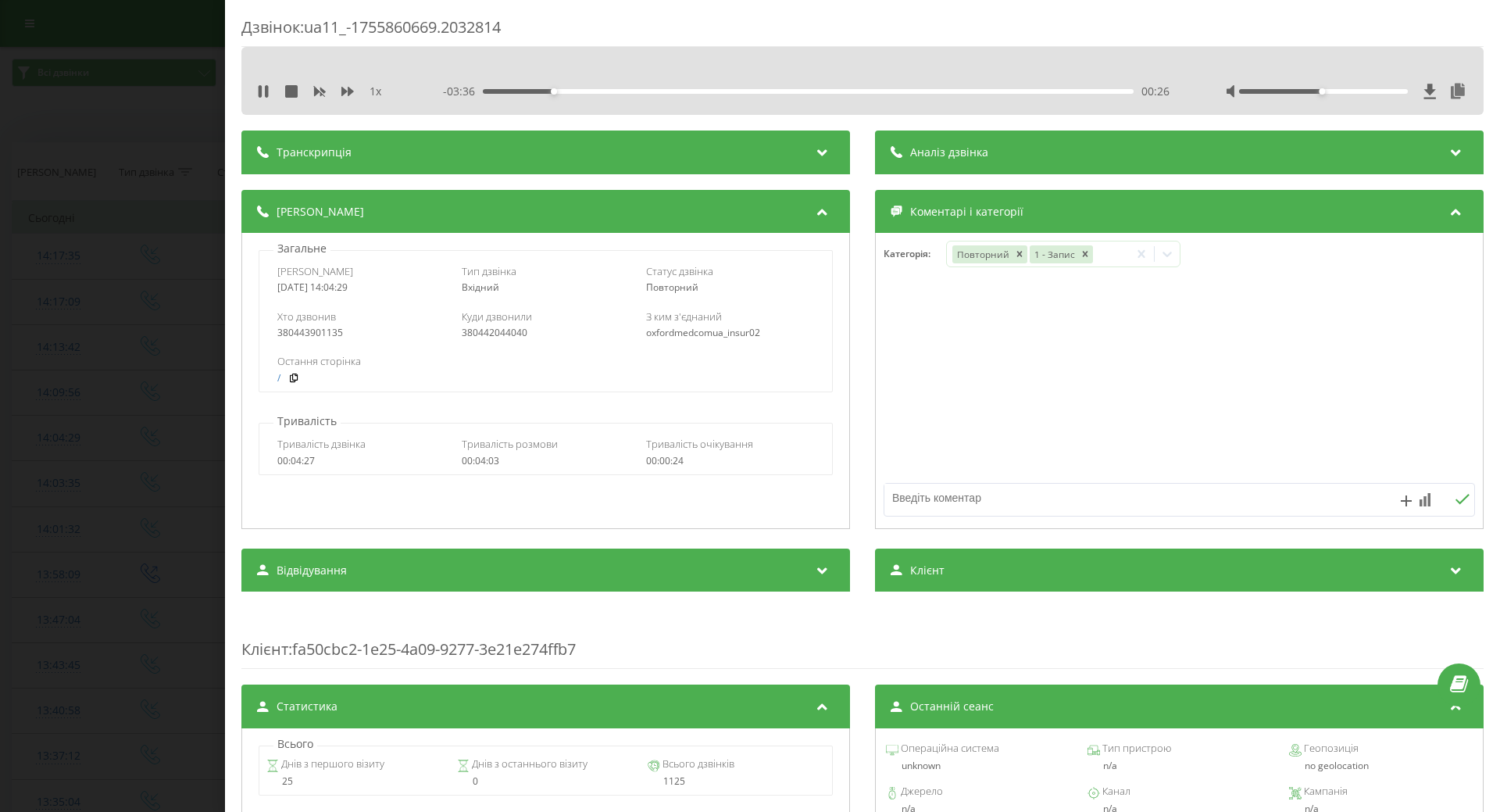
click at [110, 391] on div "Дзвінок : ua11_-1755860669.2032814 1 x - 03:36 00:26 00:26 Транскрипція Для AI-…" at bounding box center [750, 406] width 1500 height 812
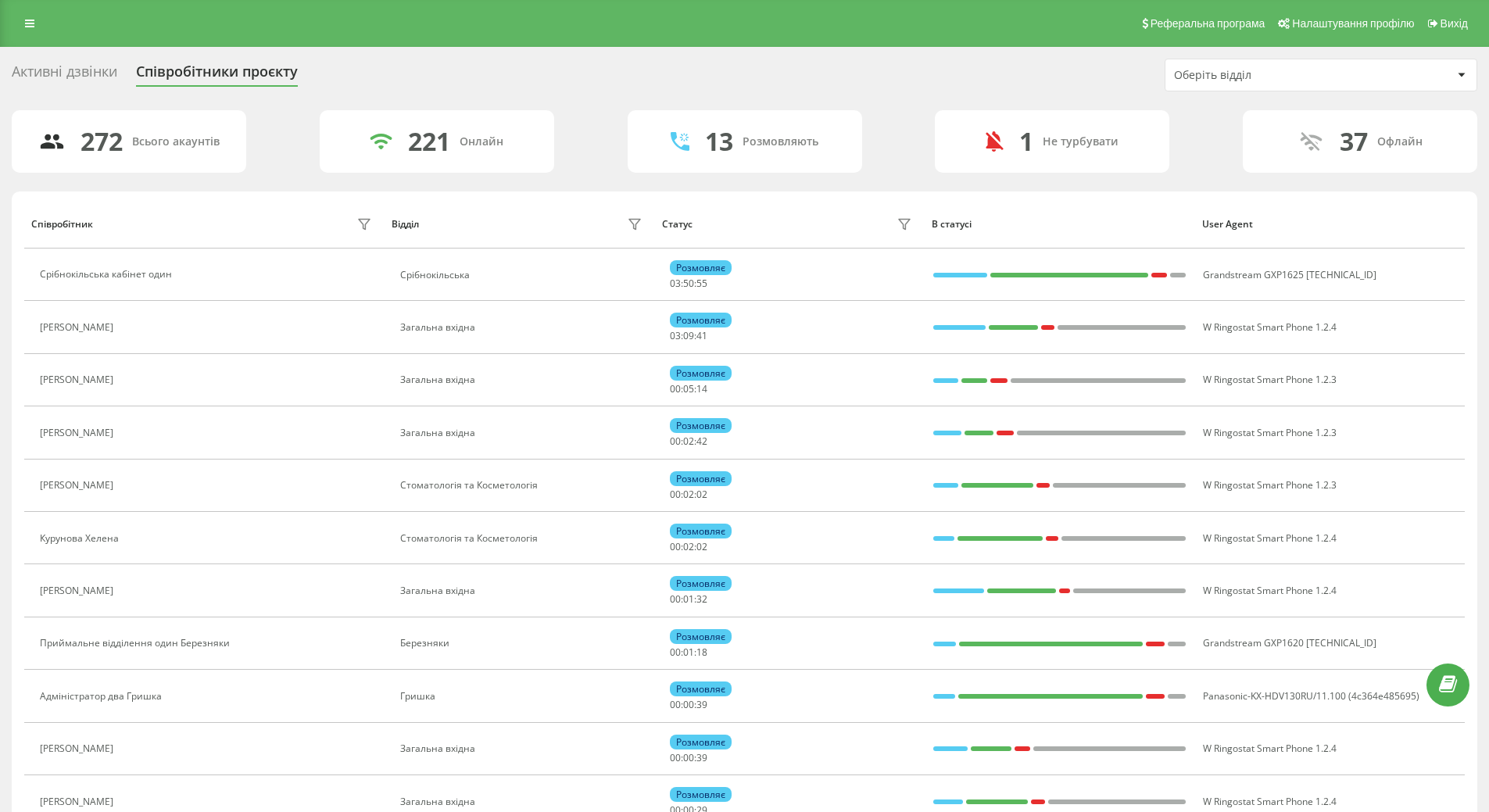
click at [1469, 75] on div at bounding box center [1461, 75] width 18 height 18
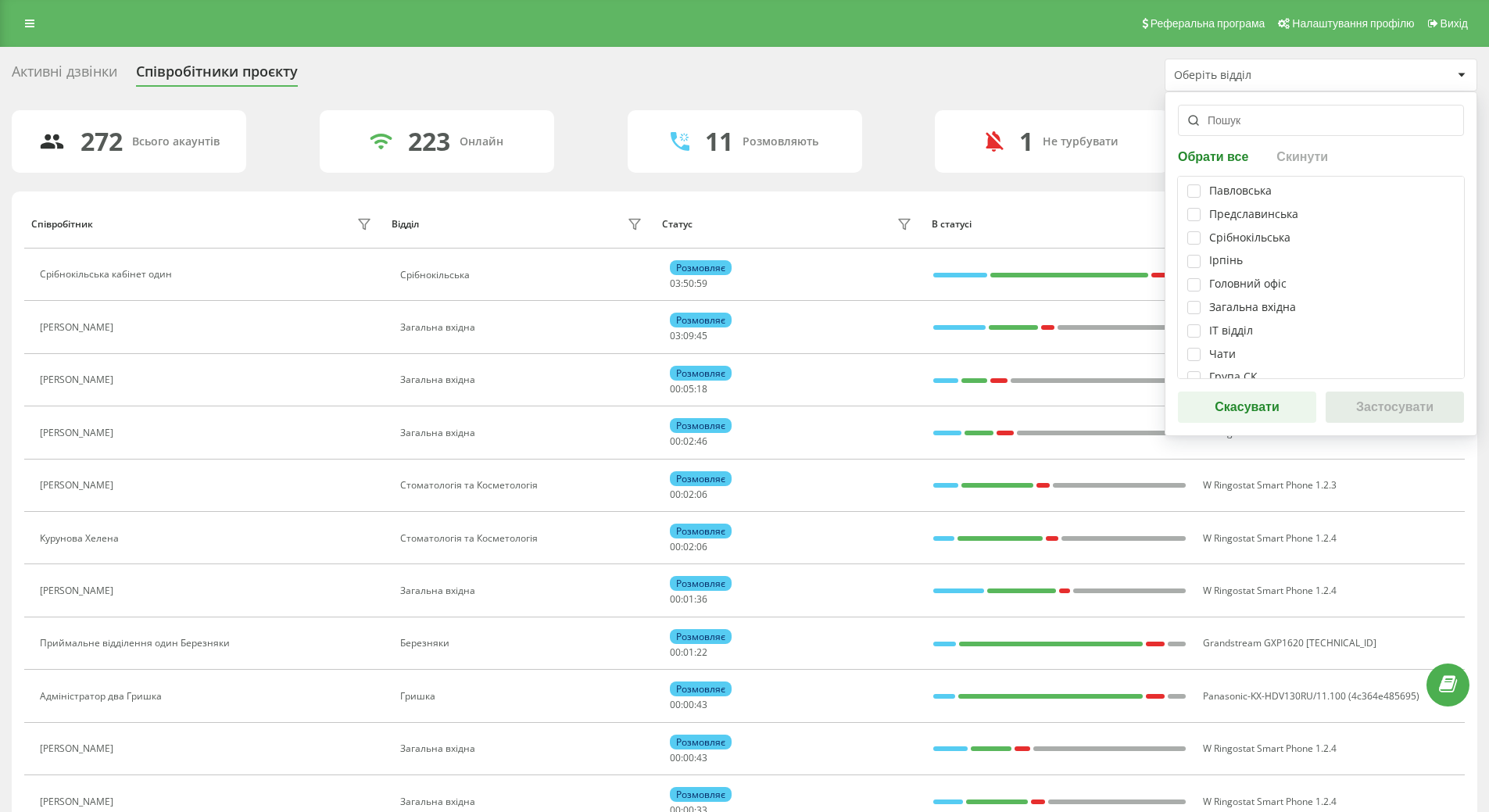
scroll to position [312, 0]
click at [1199, 223] on label at bounding box center [1193, 223] width 13 height 0
checkbox input "true"
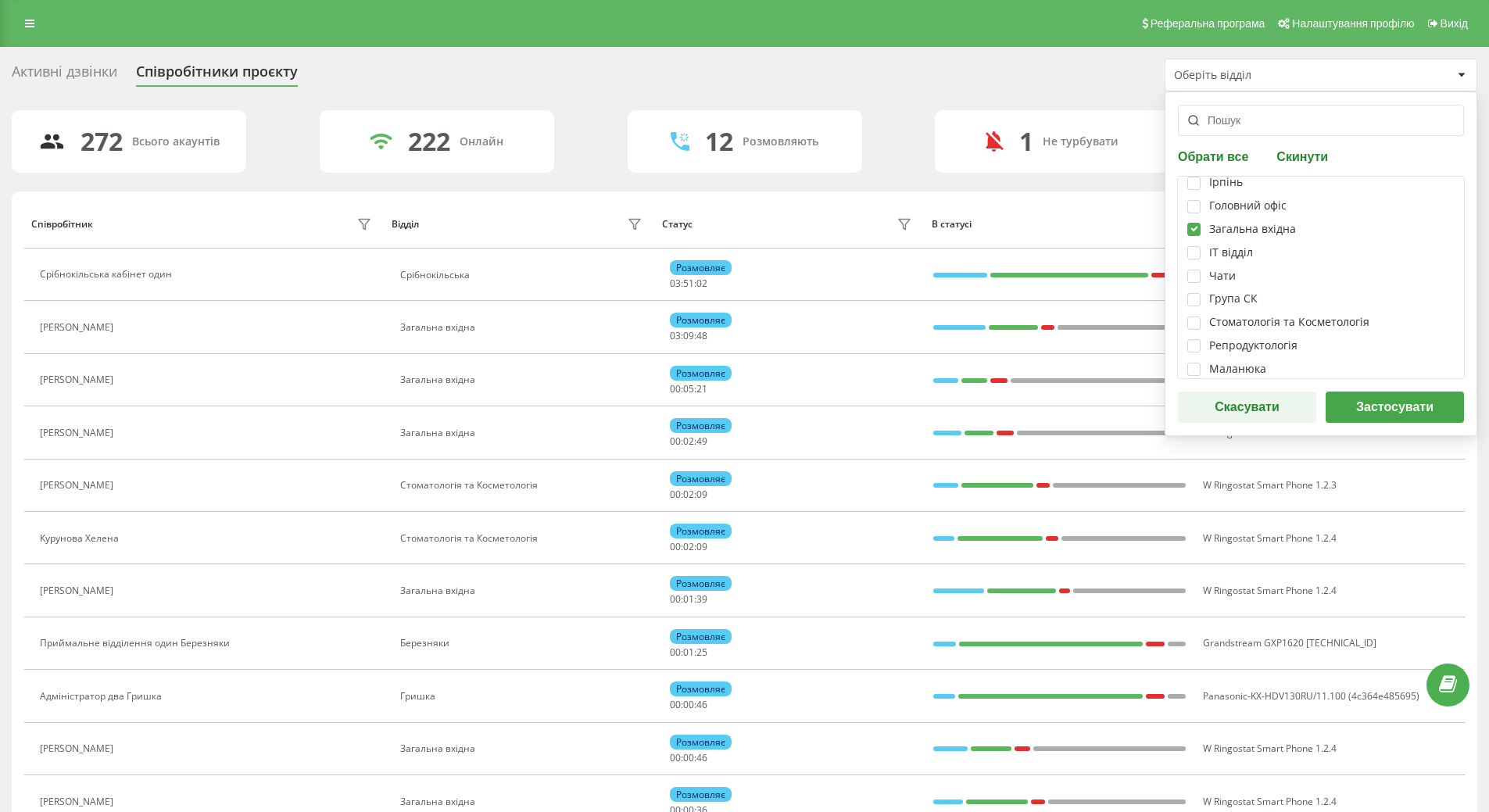
scroll to position [319, 0]
click at [1198, 286] on label at bounding box center [1193, 286] width 13 height 0
checkbox input "true"
click at [1442, 415] on button "Застосувати" at bounding box center [1394, 407] width 138 height 31
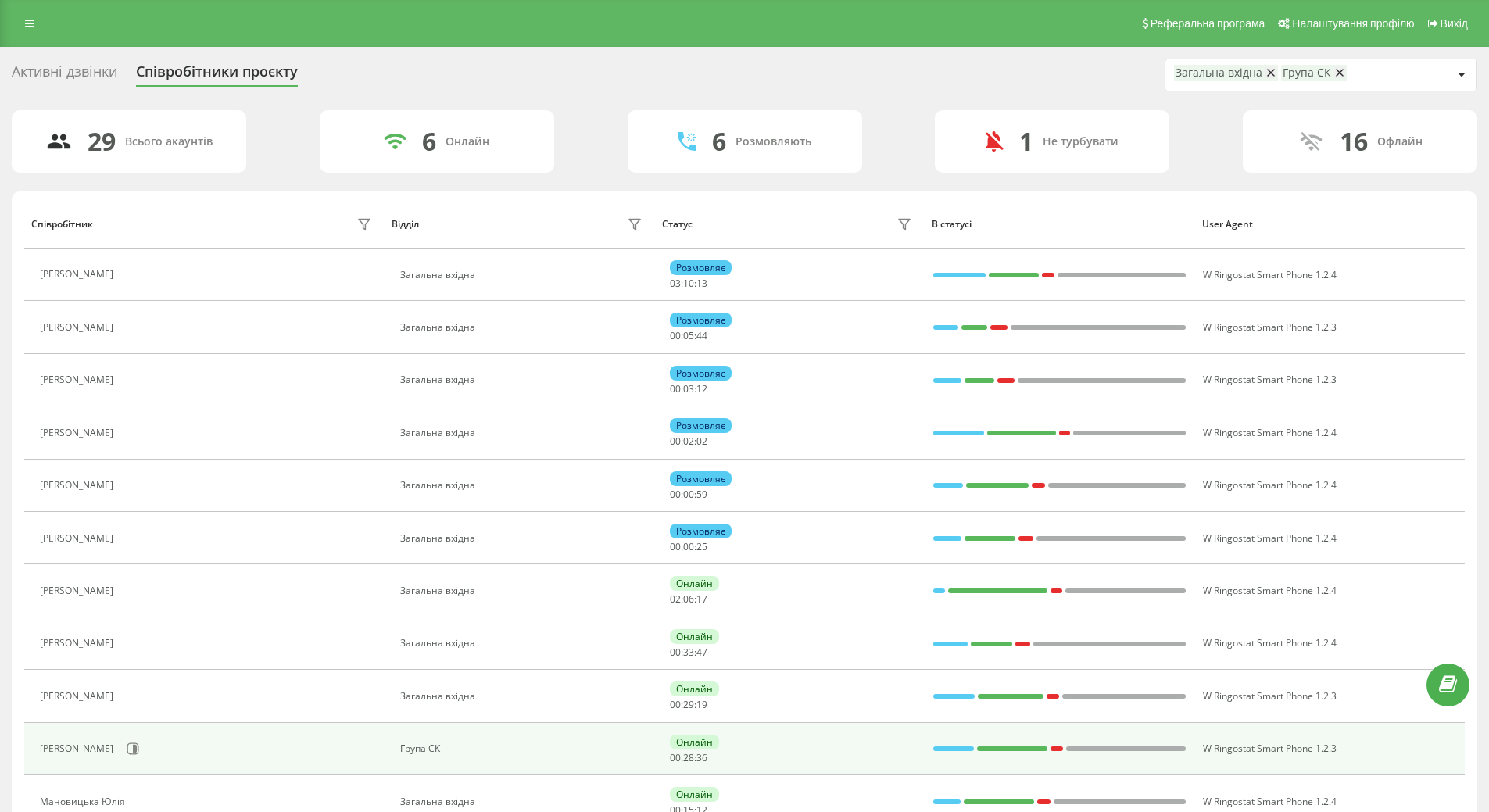
scroll to position [78, 0]
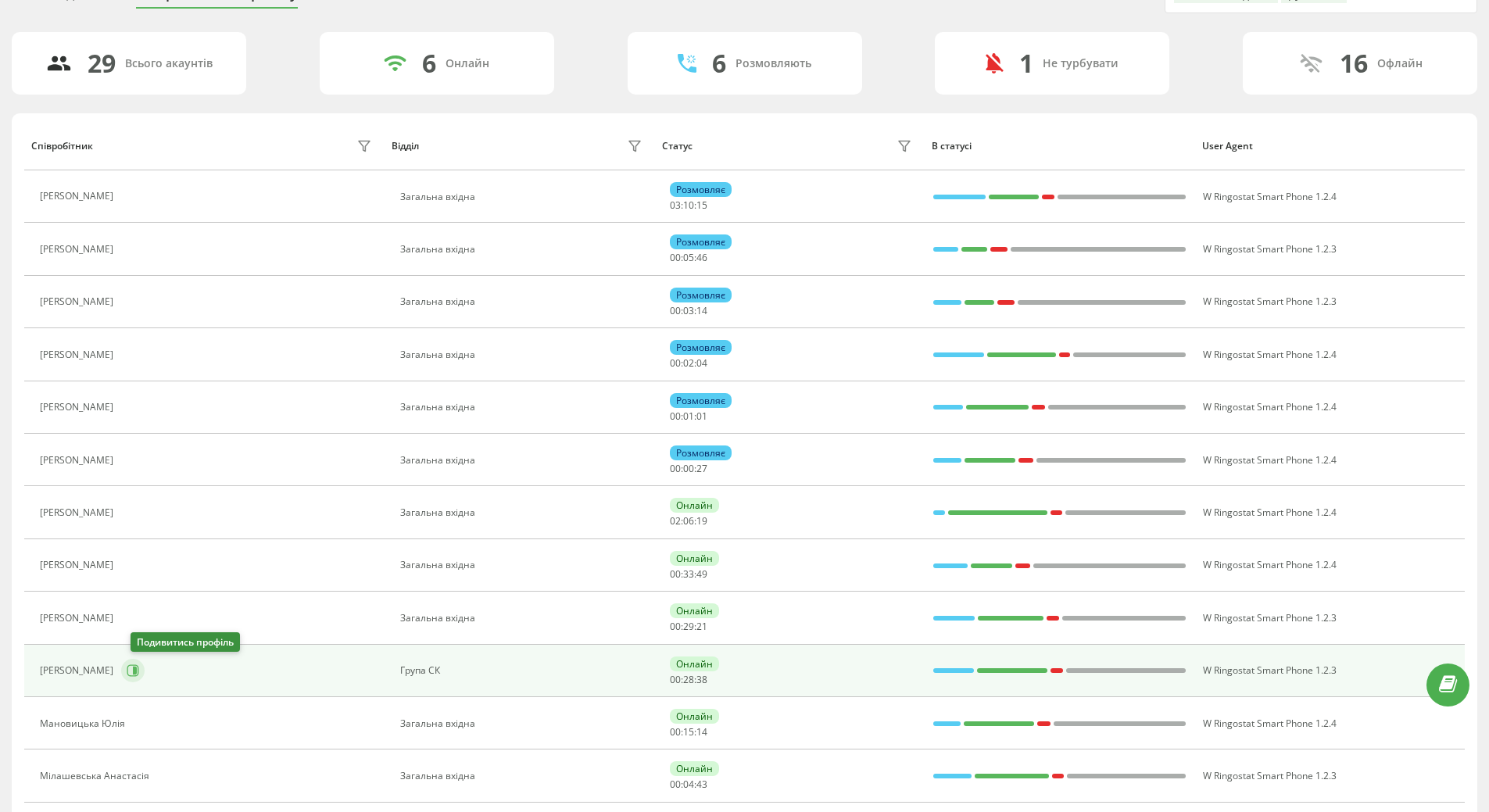
click at [139, 672] on icon at bounding box center [133, 670] width 12 height 12
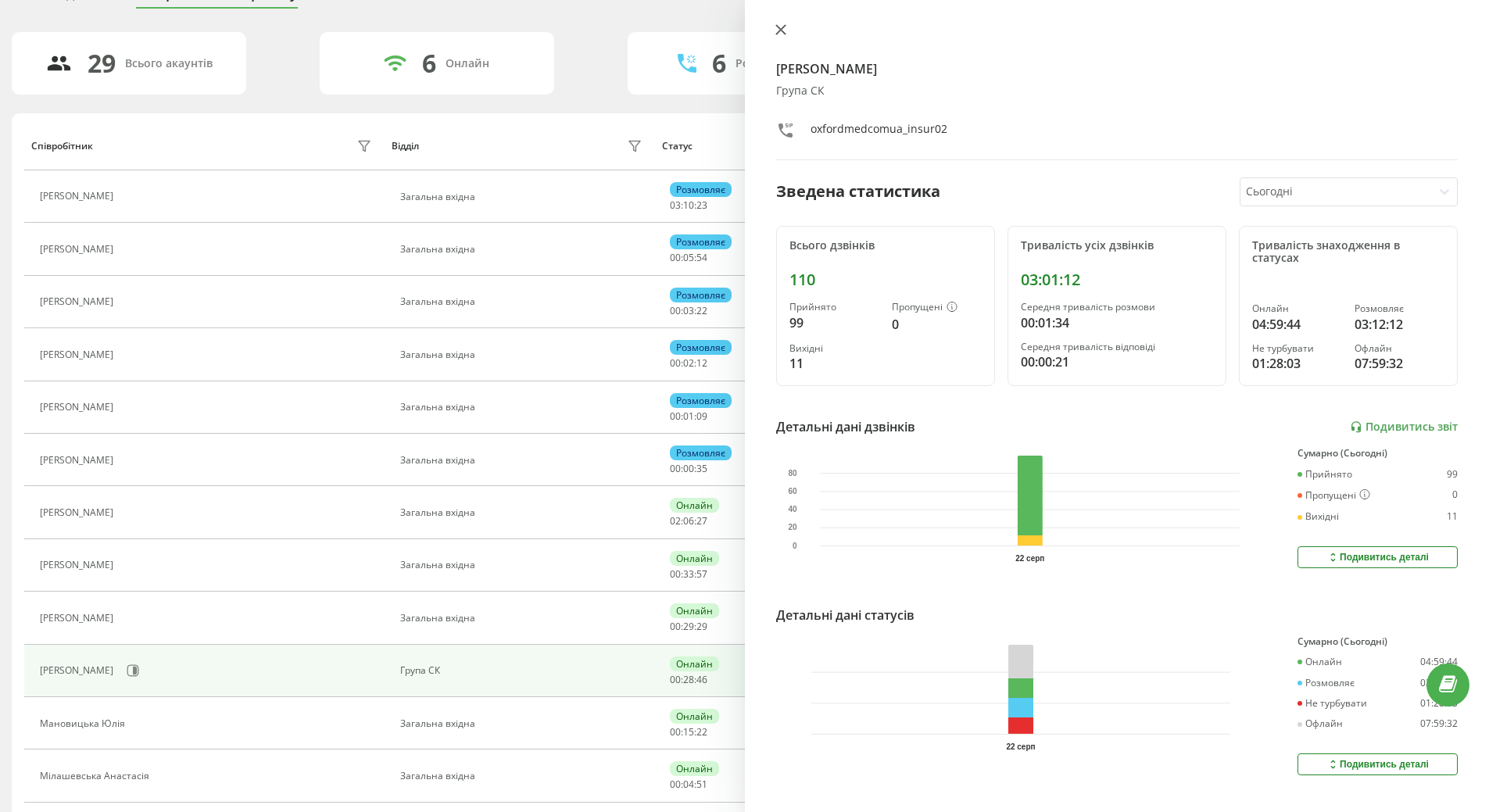
click at [781, 30] on icon at bounding box center [780, 29] width 9 height 9
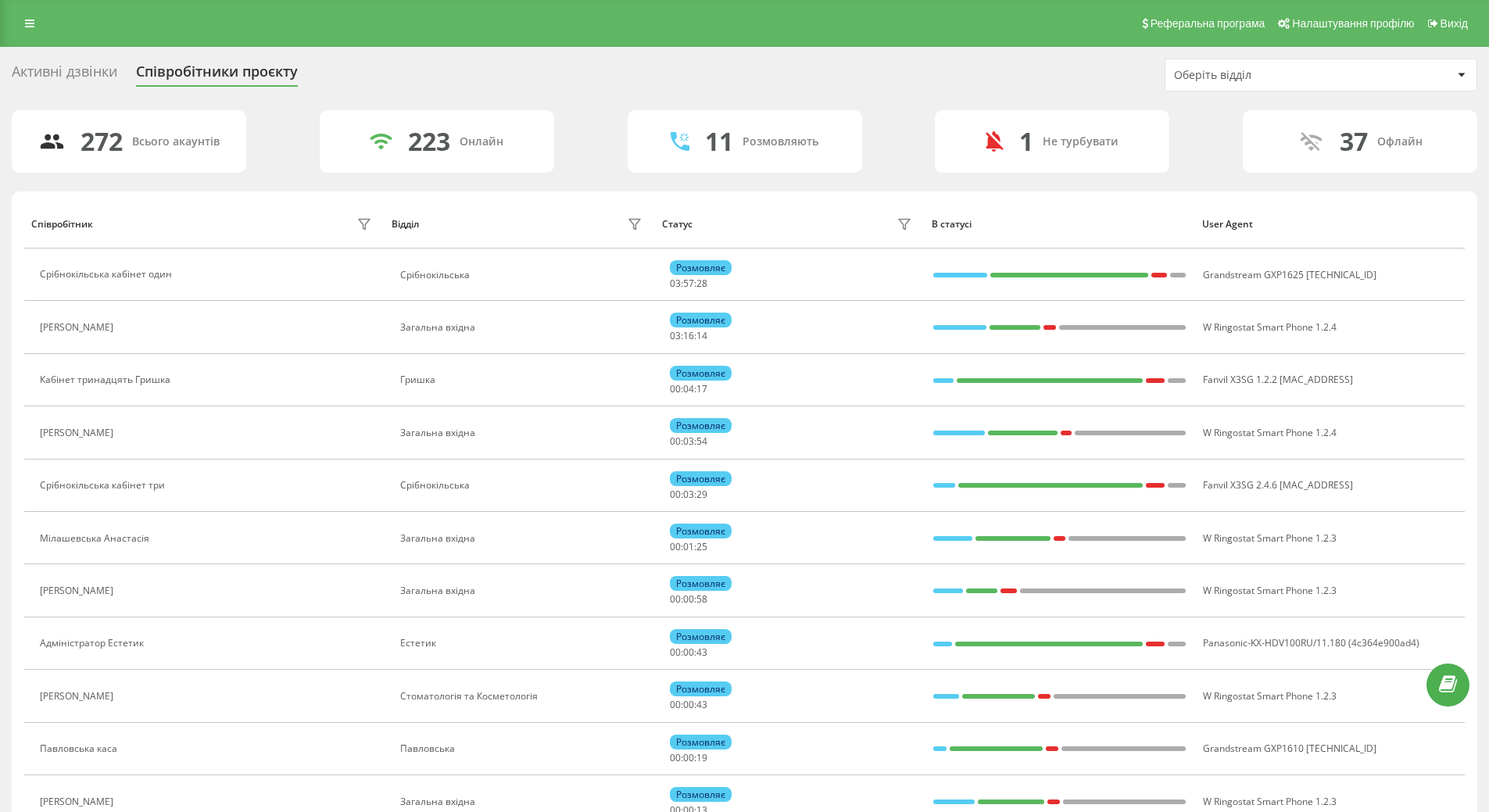
click at [1469, 74] on div at bounding box center [1461, 75] width 18 height 18
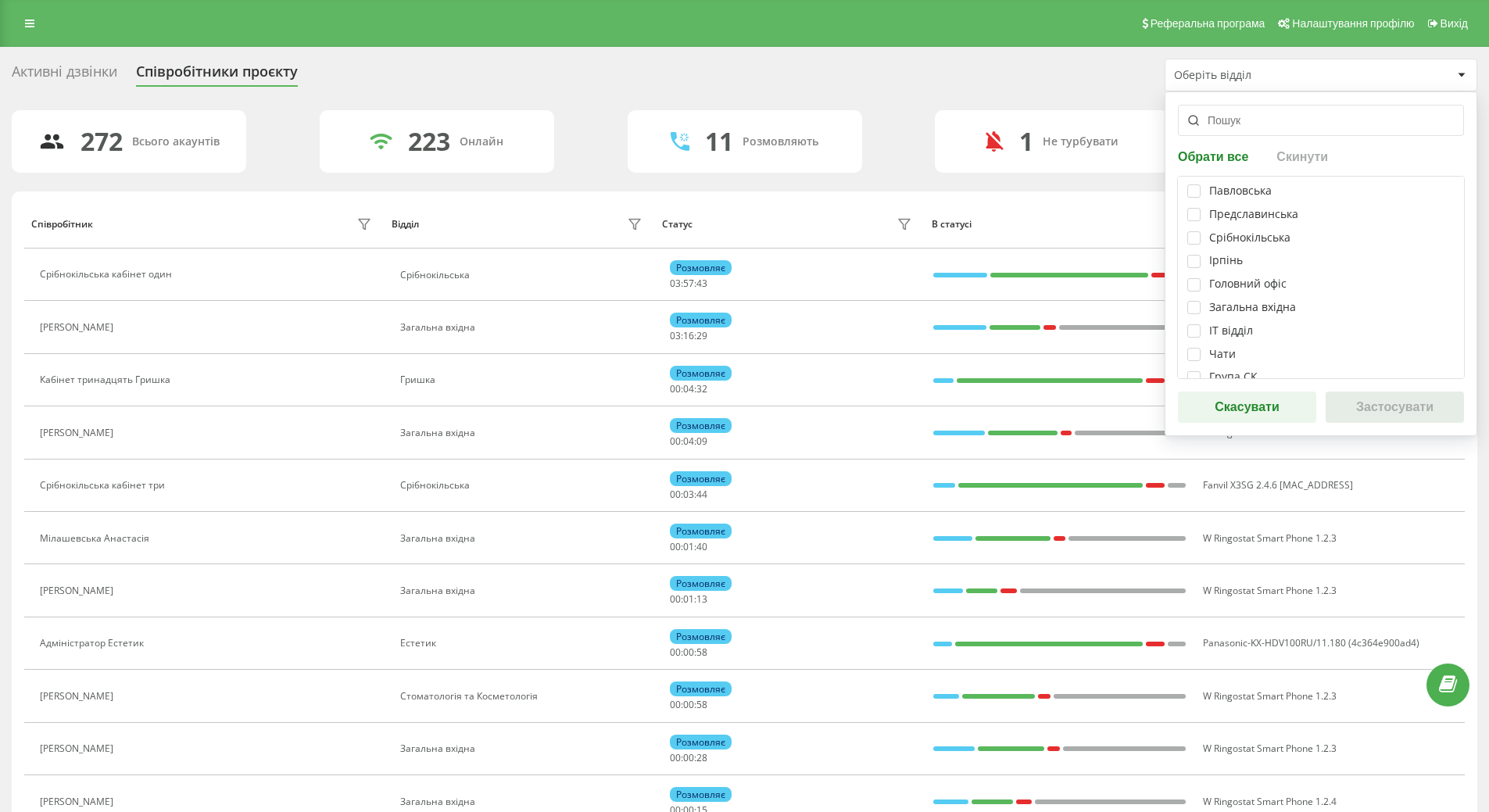
scroll to position [312, 0]
click at [1194, 293] on label at bounding box center [1193, 293] width 13 height 0
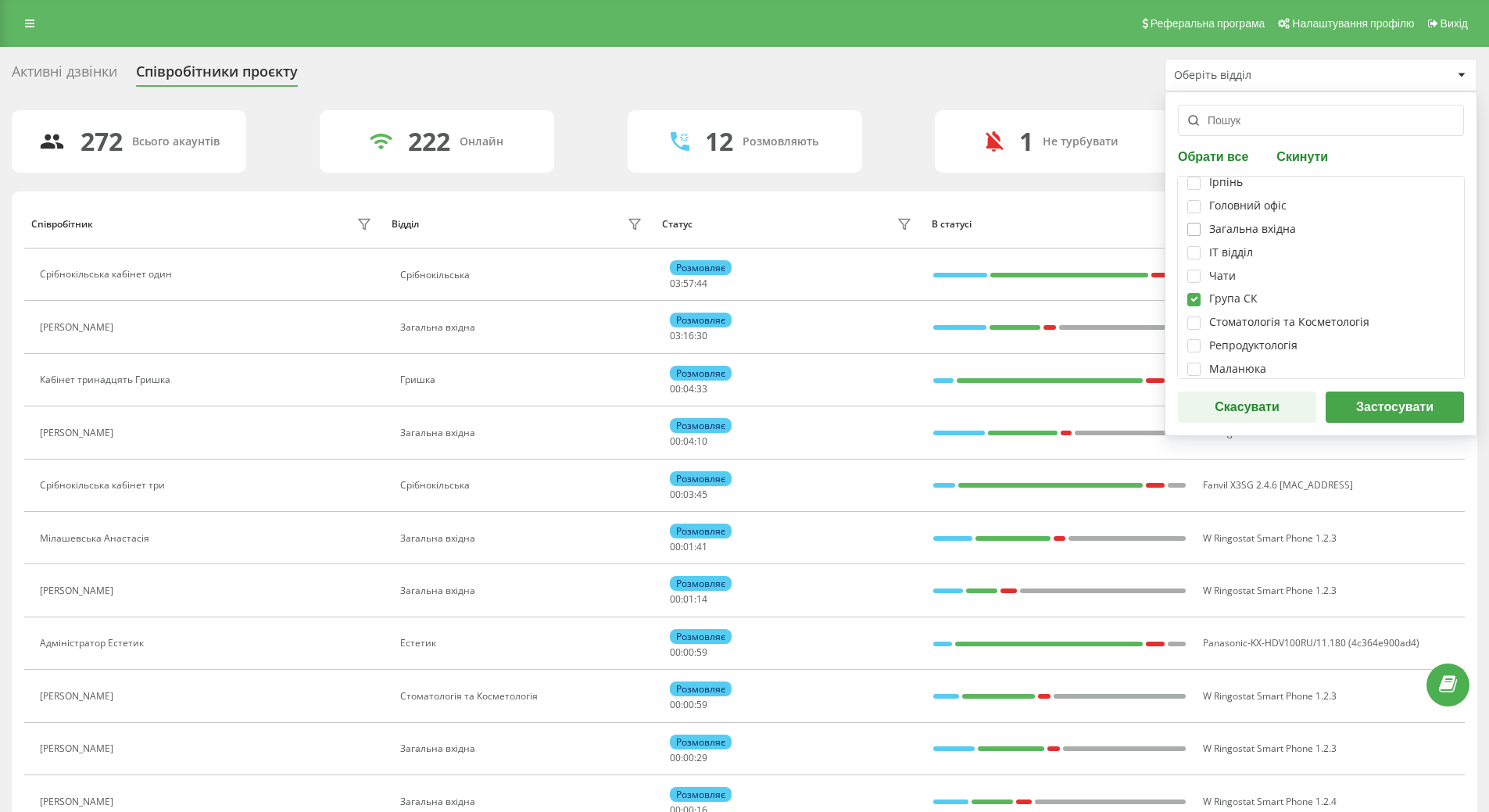
checkbox input "true"
click at [1199, 223] on label at bounding box center [1193, 223] width 13 height 0
checkbox input "true"
click at [1391, 400] on button "Застосувати" at bounding box center [1394, 407] width 138 height 31
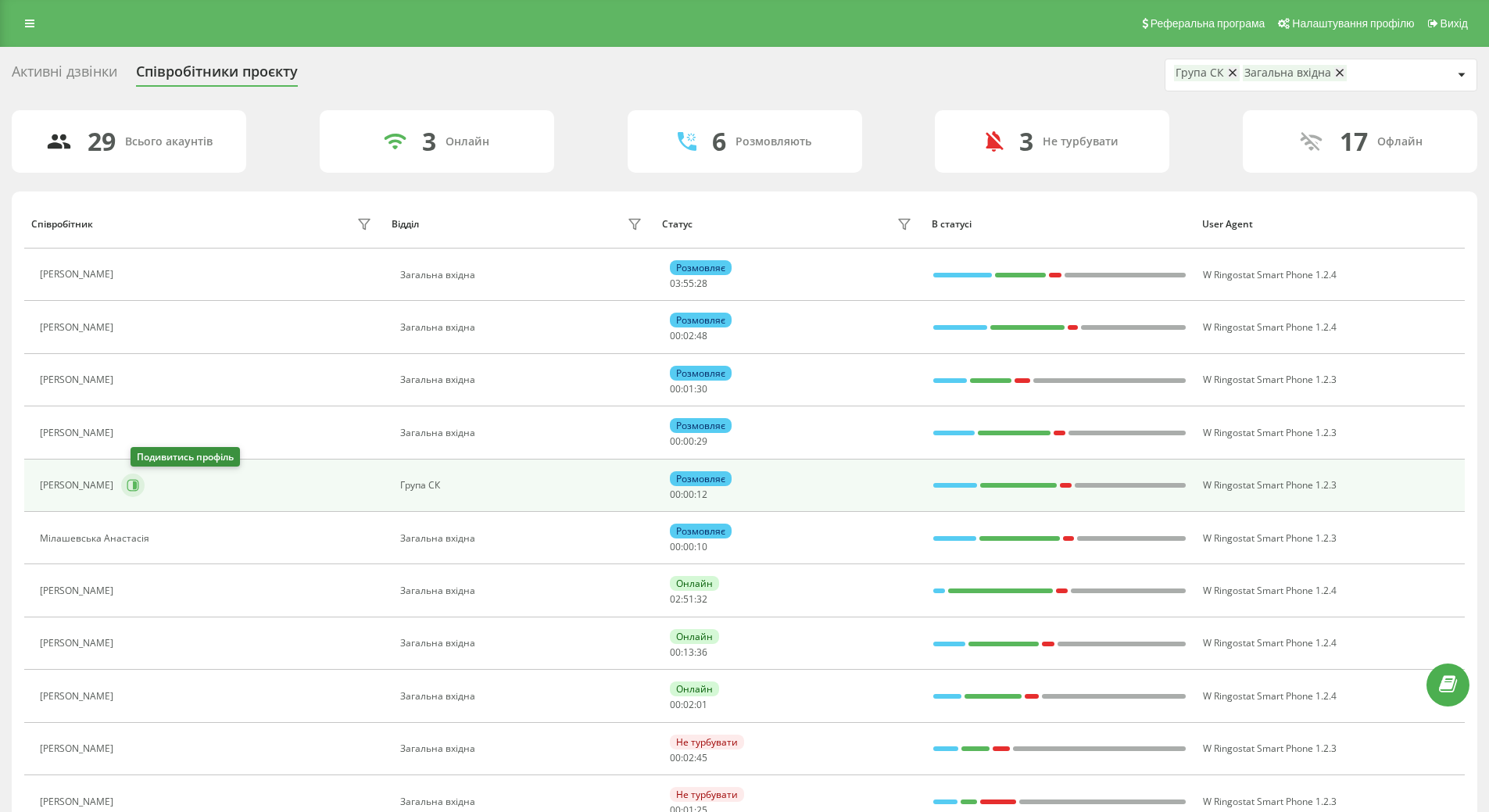
click at [139, 483] on icon at bounding box center [133, 485] width 13 height 13
